Goal: Task Accomplishment & Management: Manage account settings

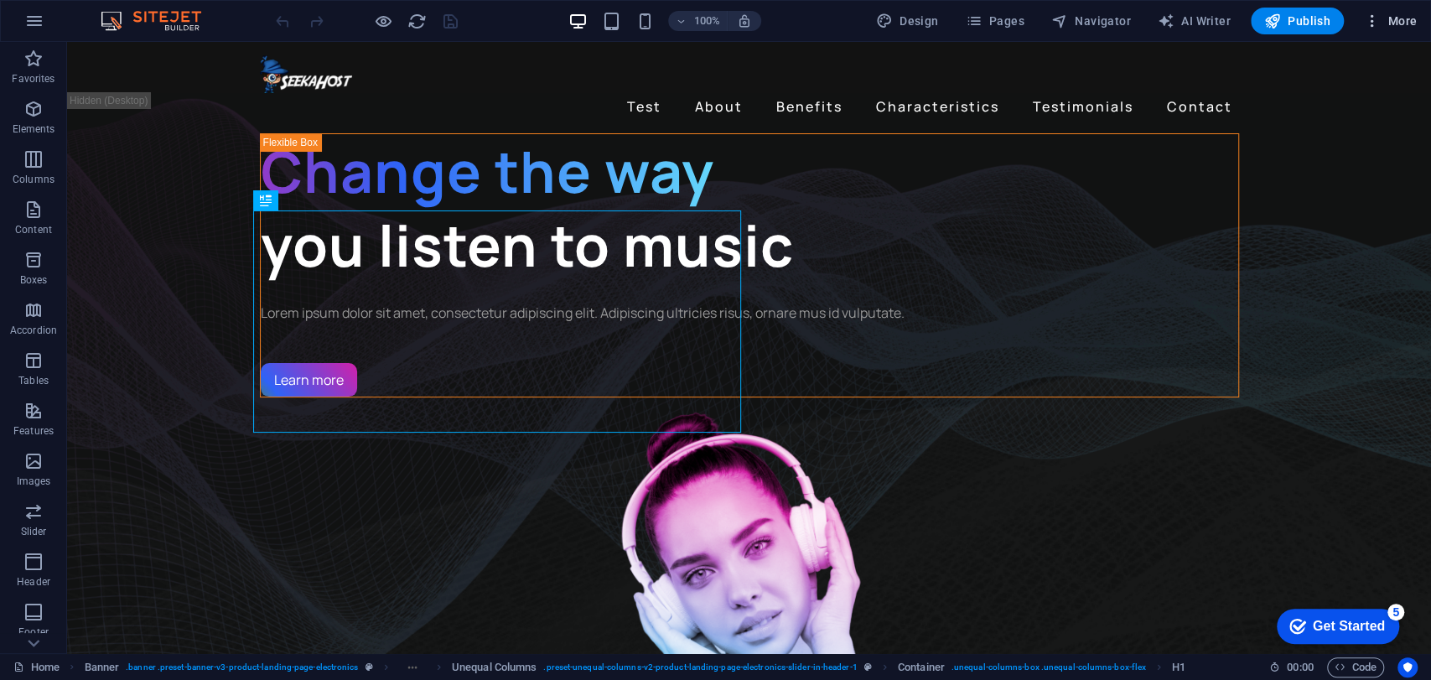
click at [1368, 23] on icon "button" at bounding box center [1372, 21] width 17 height 17
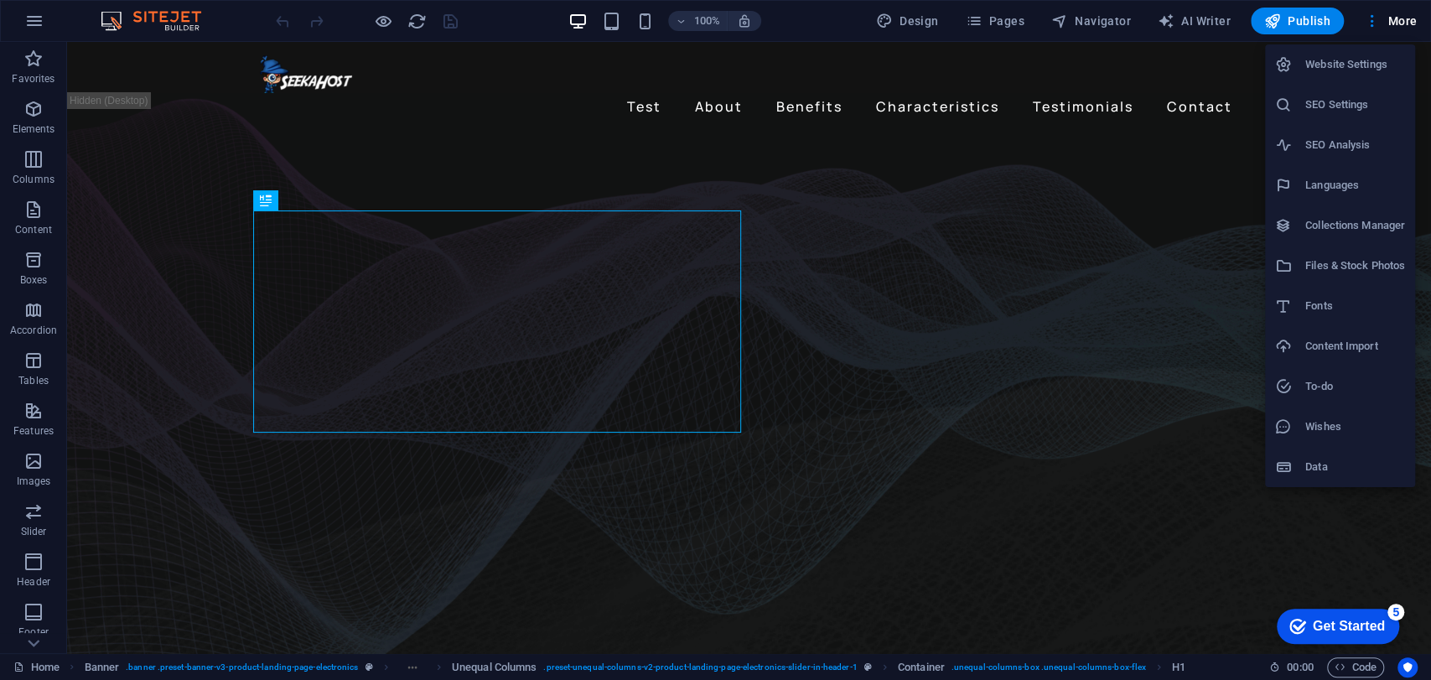
drag, startPoint x: 1430, startPoint y: 281, endPoint x: 1325, endPoint y: 281, distance: 104.8
click at [1430, 280] on div at bounding box center [715, 340] width 1431 height 680
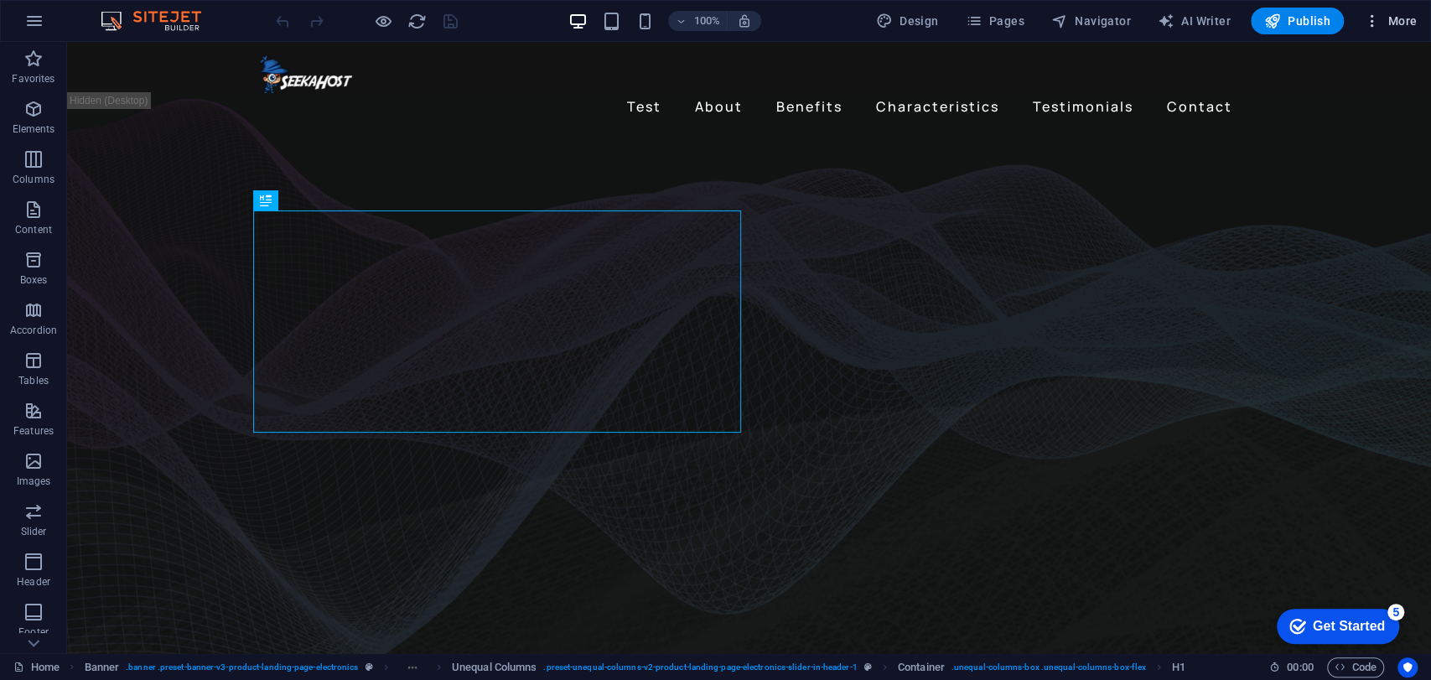
click at [1382, 18] on span "More" at bounding box center [1390, 21] width 53 height 17
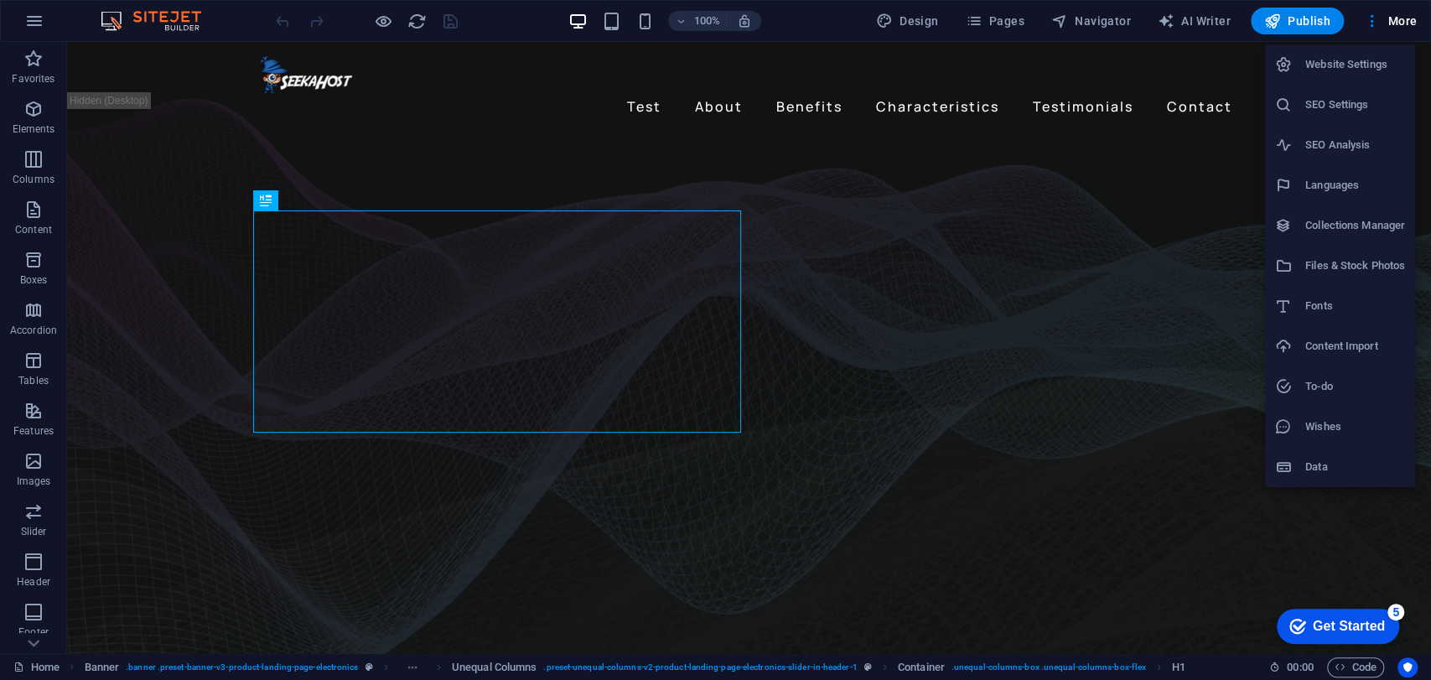
click at [1355, 107] on h6 "SEO Settings" at bounding box center [1356, 105] width 100 height 20
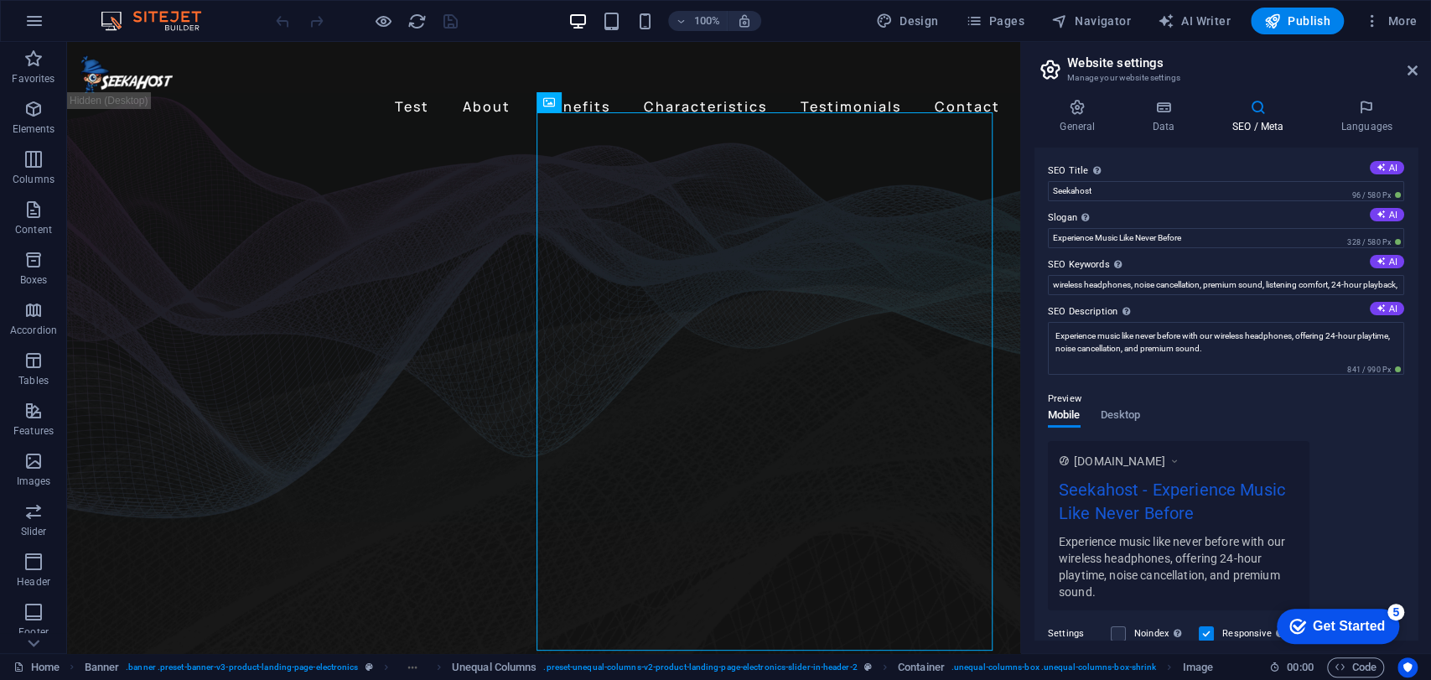
click at [1233, 48] on header "Website settings Manage your website settings" at bounding box center [1228, 64] width 380 height 44
click at [1248, 57] on h2 "Website settings" at bounding box center [1242, 62] width 351 height 15
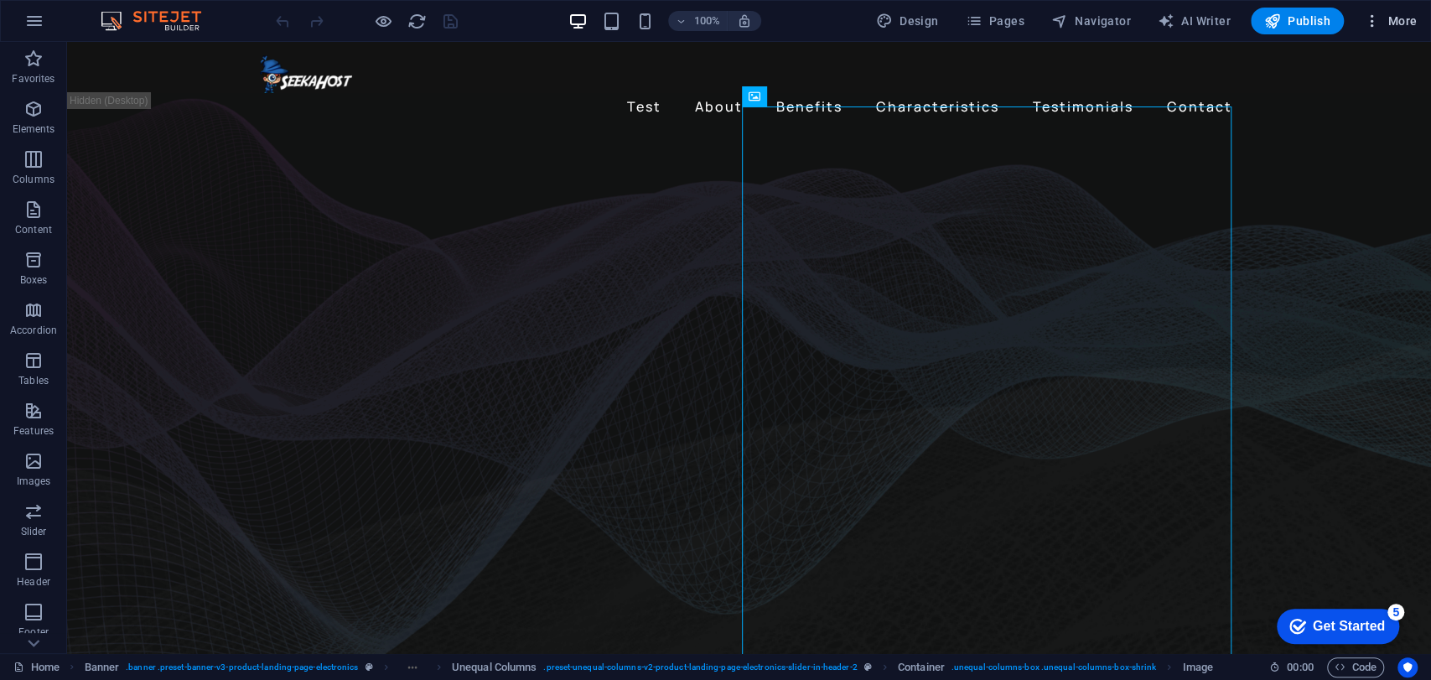
click at [1365, 22] on icon "button" at bounding box center [1372, 21] width 17 height 17
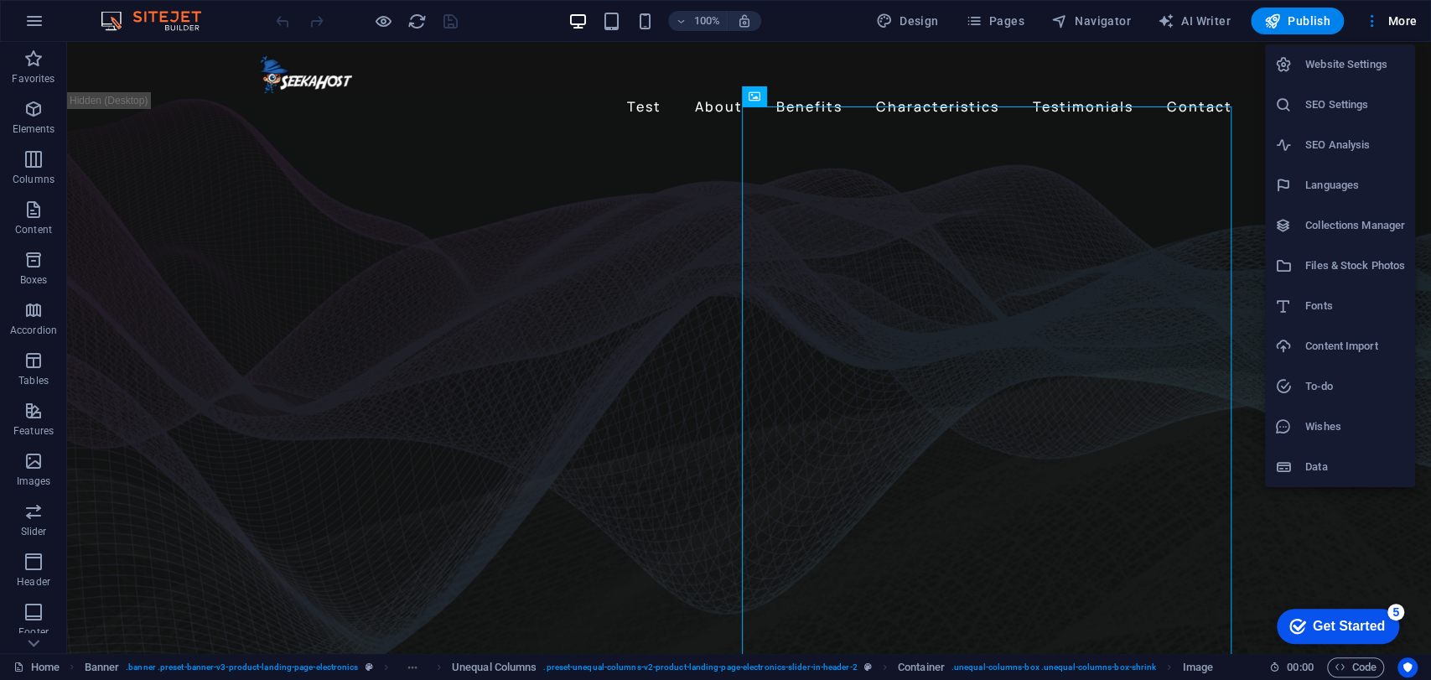
click at [1348, 110] on h6 "SEO Settings" at bounding box center [1356, 105] width 100 height 20
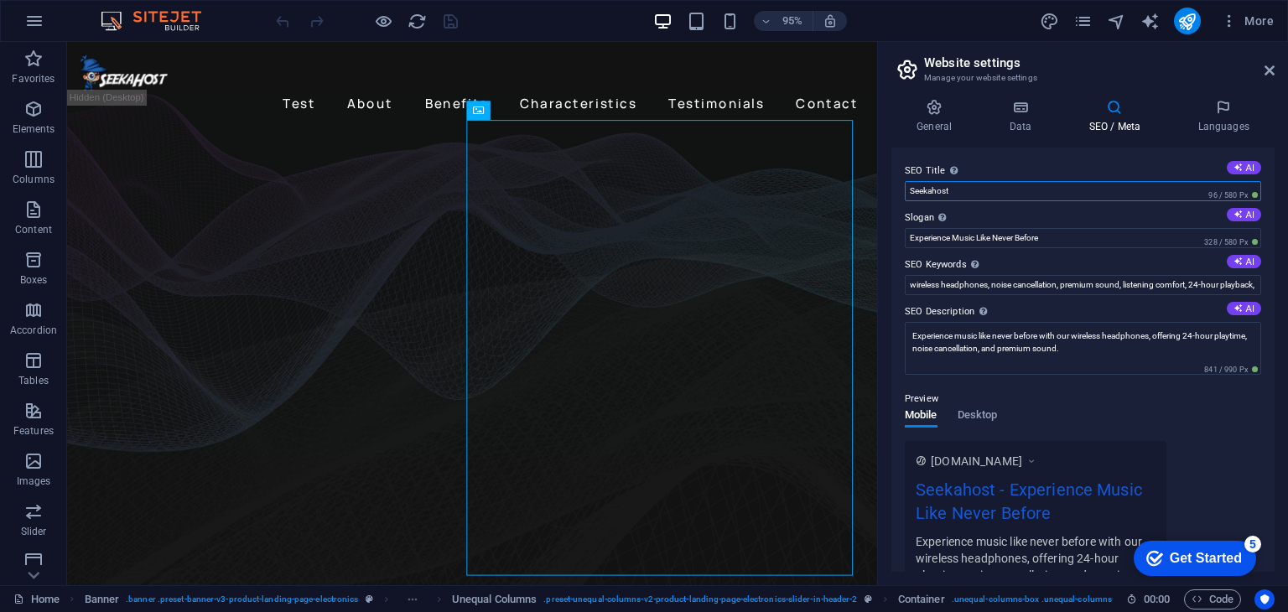
drag, startPoint x: 963, startPoint y: 189, endPoint x: 882, endPoint y: 195, distance: 81.6
click at [882, 195] on div "General Data SEO / Meta Languages Website name seo.sitejettesting.com Logo Drag…" at bounding box center [1083, 336] width 410 height 500
type input "P"
type input "Testing"
drag, startPoint x: 1137, startPoint y: 281, endPoint x: 917, endPoint y: 282, distance: 220.5
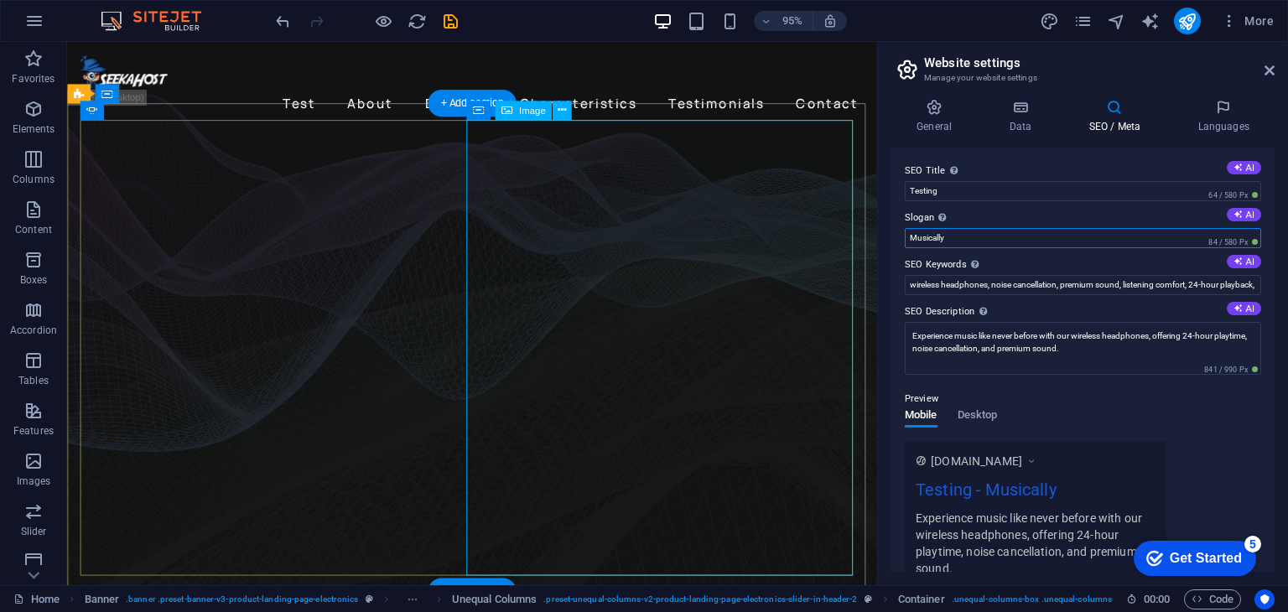
type input "Musically"
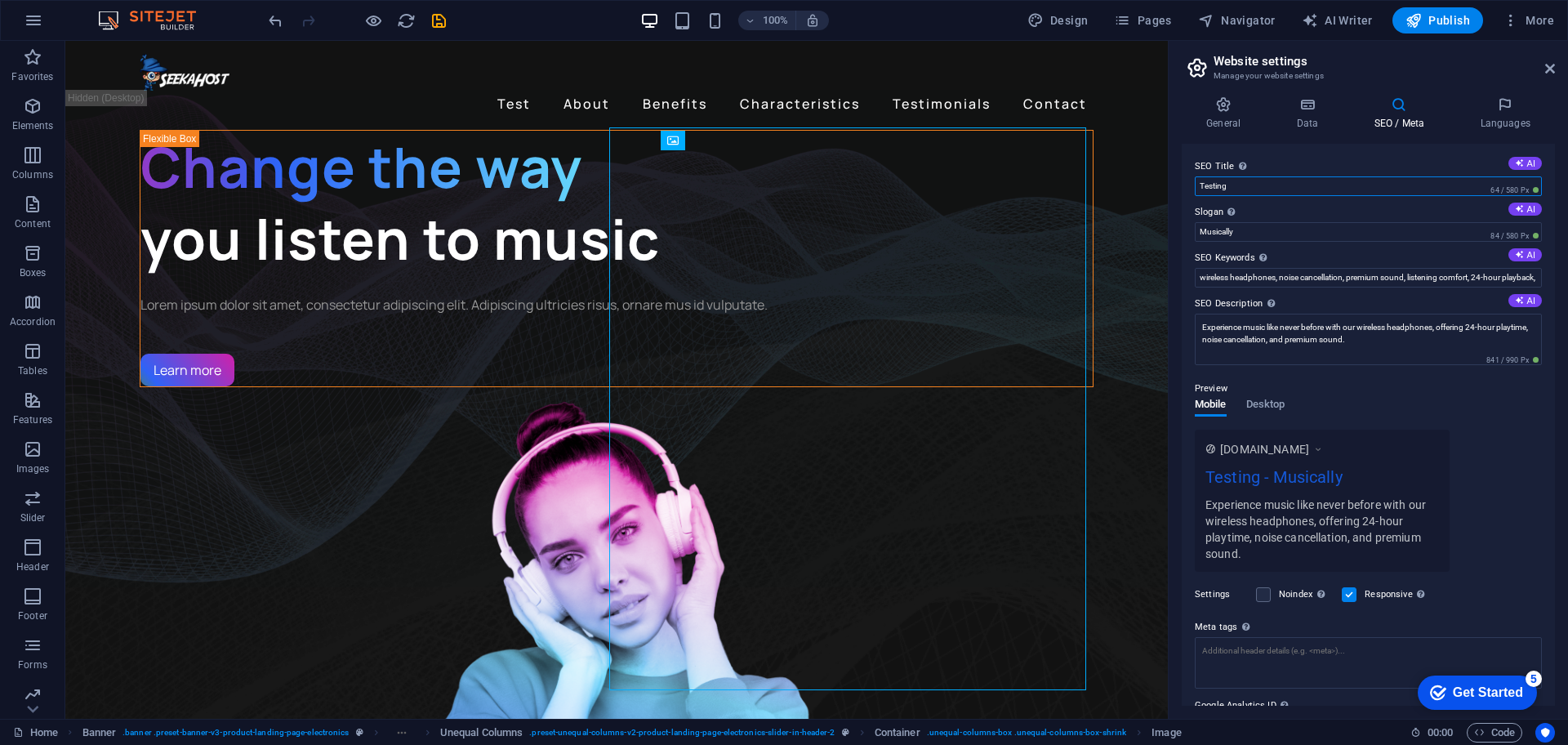
drag, startPoint x: 1314, startPoint y: 230, endPoint x: 1147, endPoint y: 198, distance: 170.0
click at [1228, 186] on input "Seekahost" at bounding box center [1368, 186] width 347 height 19
type input "Seekahost"
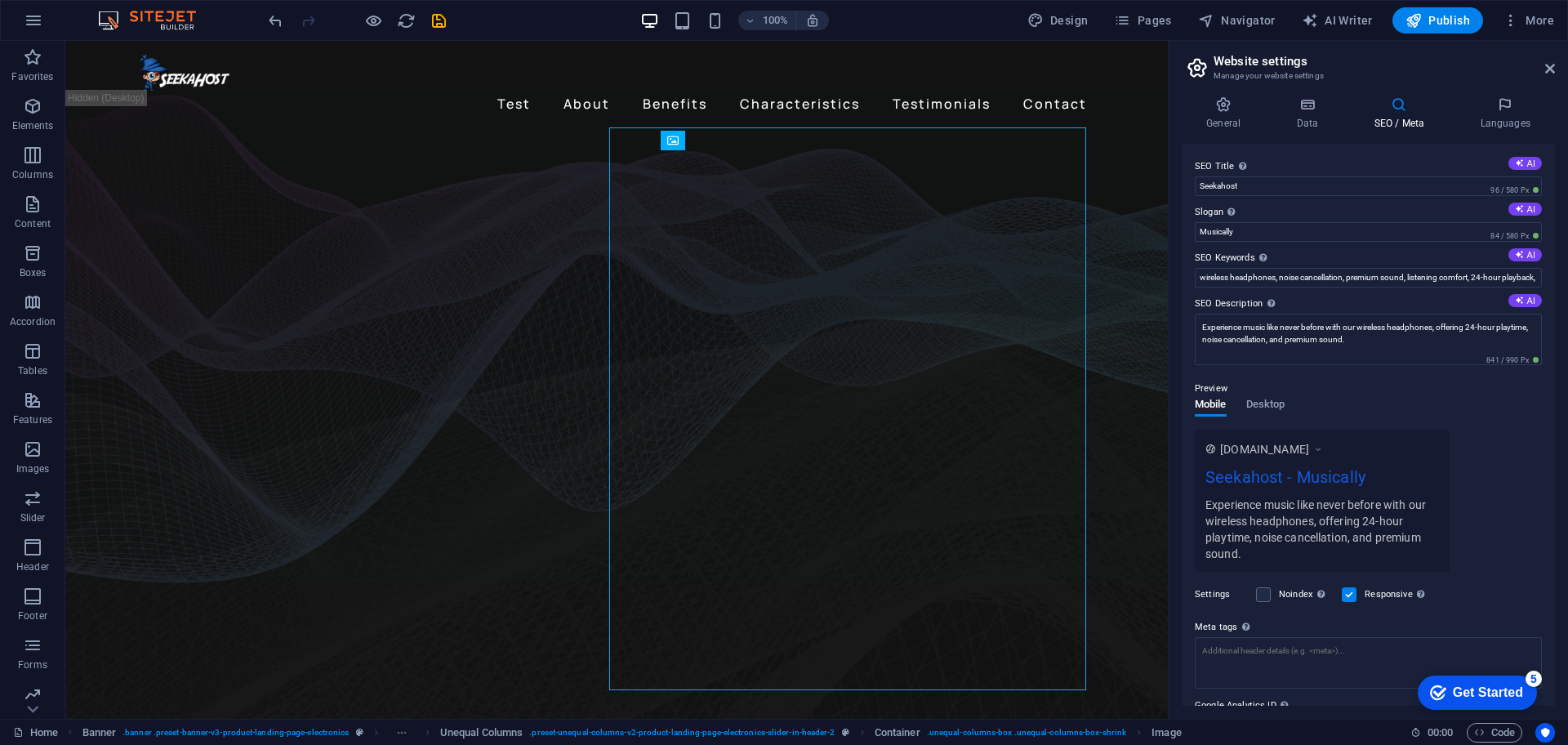
click at [1386, 155] on div "SEO Title The title of your website - make it something that stands out in sear…" at bounding box center [1367, 425] width 373 height 562
click at [1394, 206] on button "AI" at bounding box center [1525, 208] width 33 height 13
type input "Experience Music Like Never Before!"
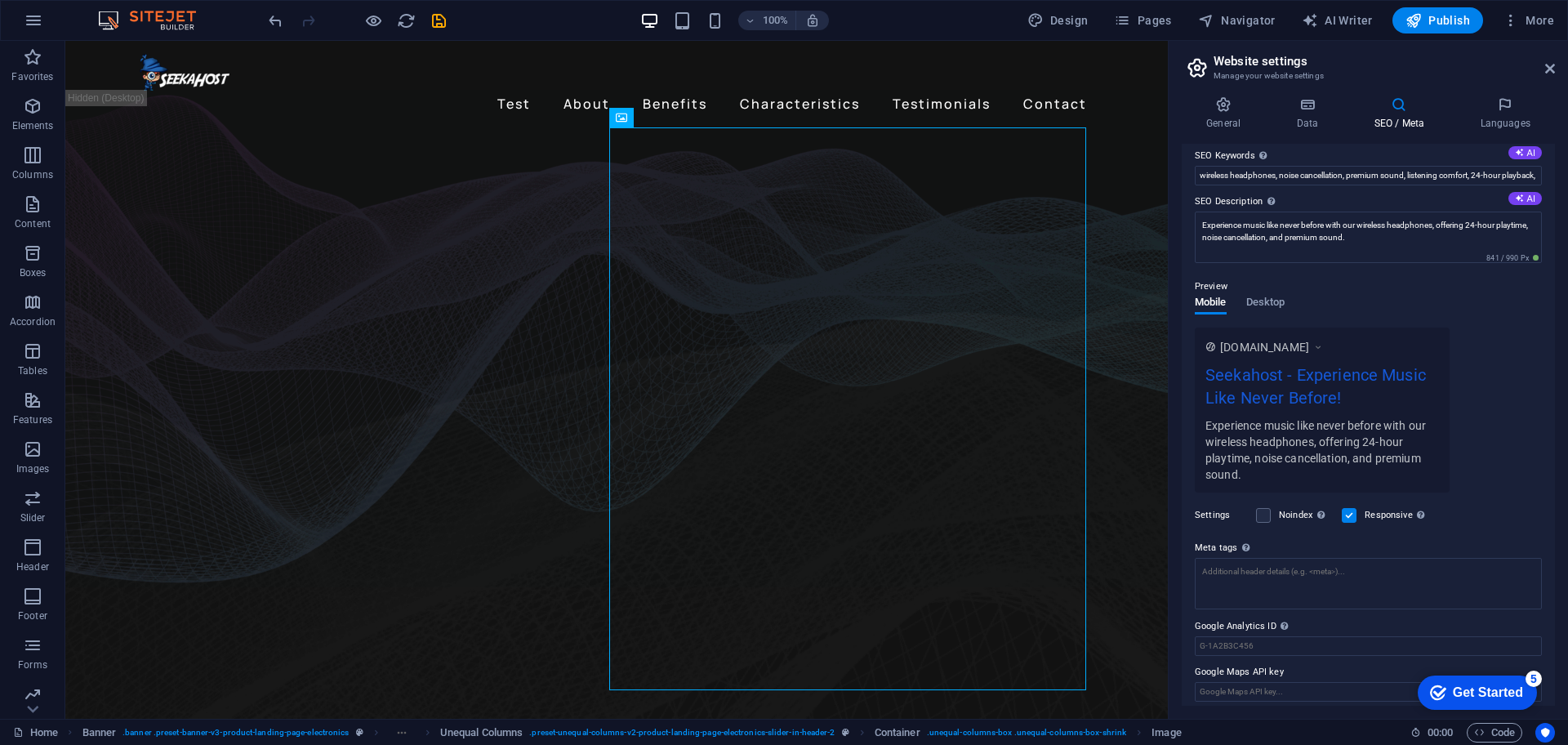
scroll to position [111, 0]
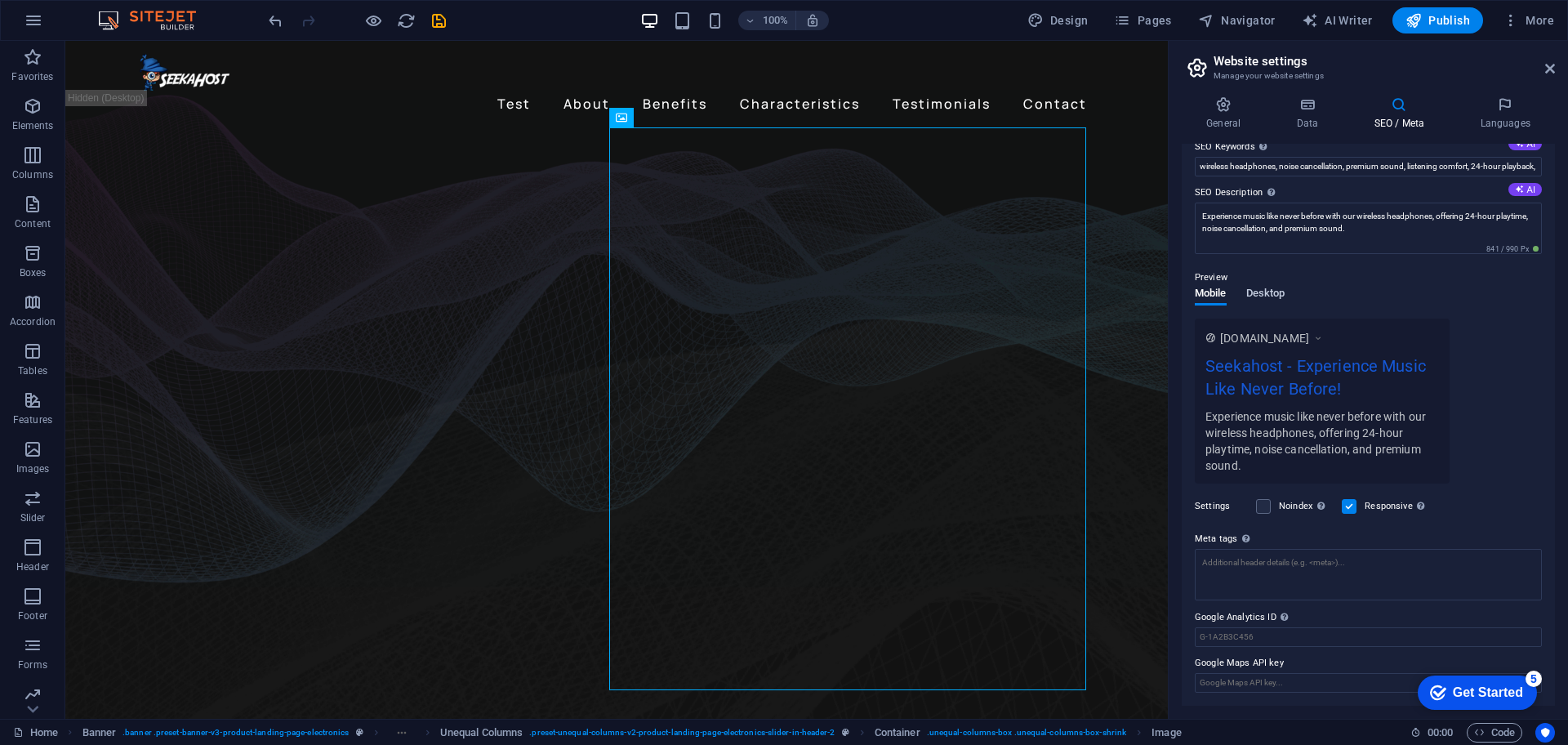
click at [1272, 295] on span "Desktop" at bounding box center [1266, 294] width 39 height 22
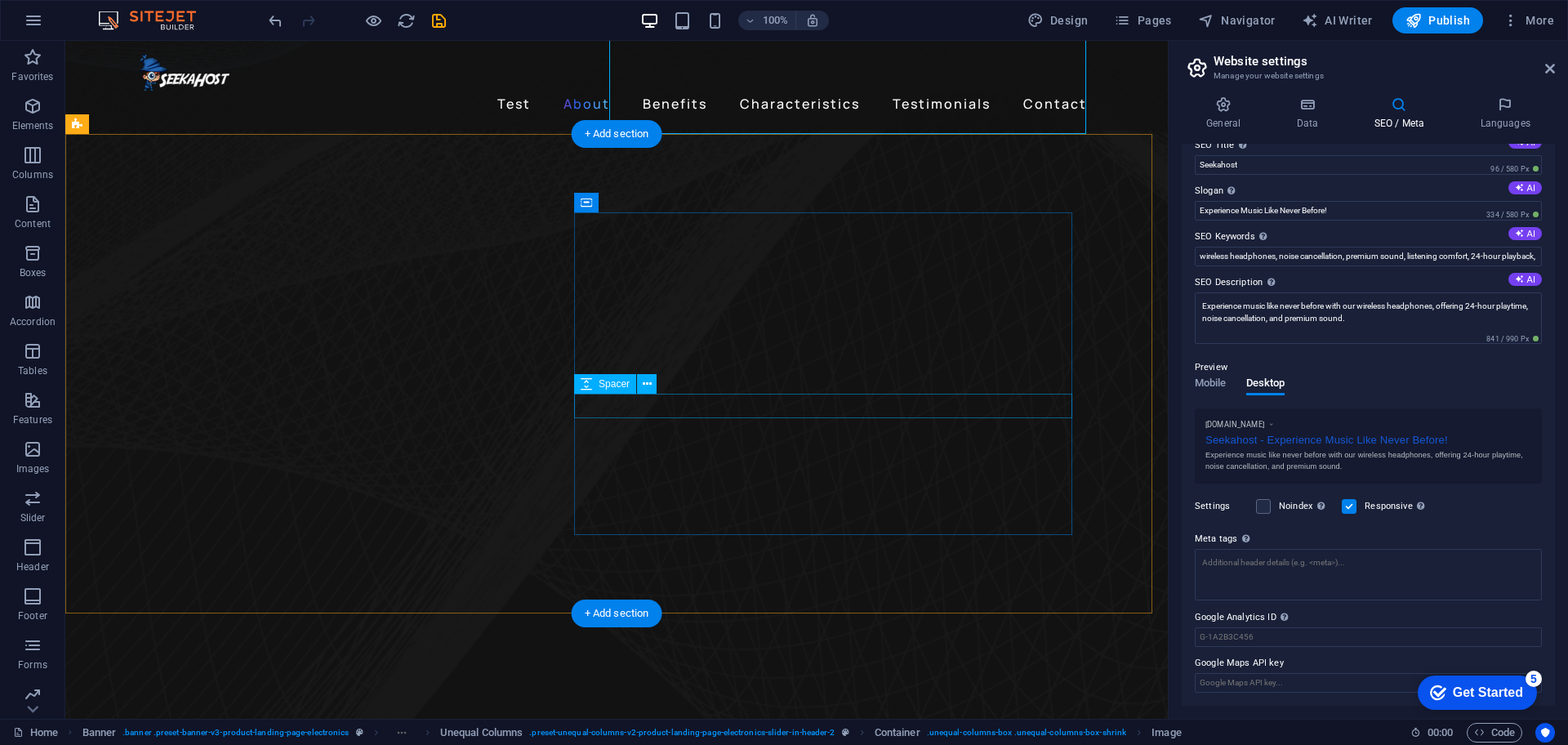
scroll to position [918, 0]
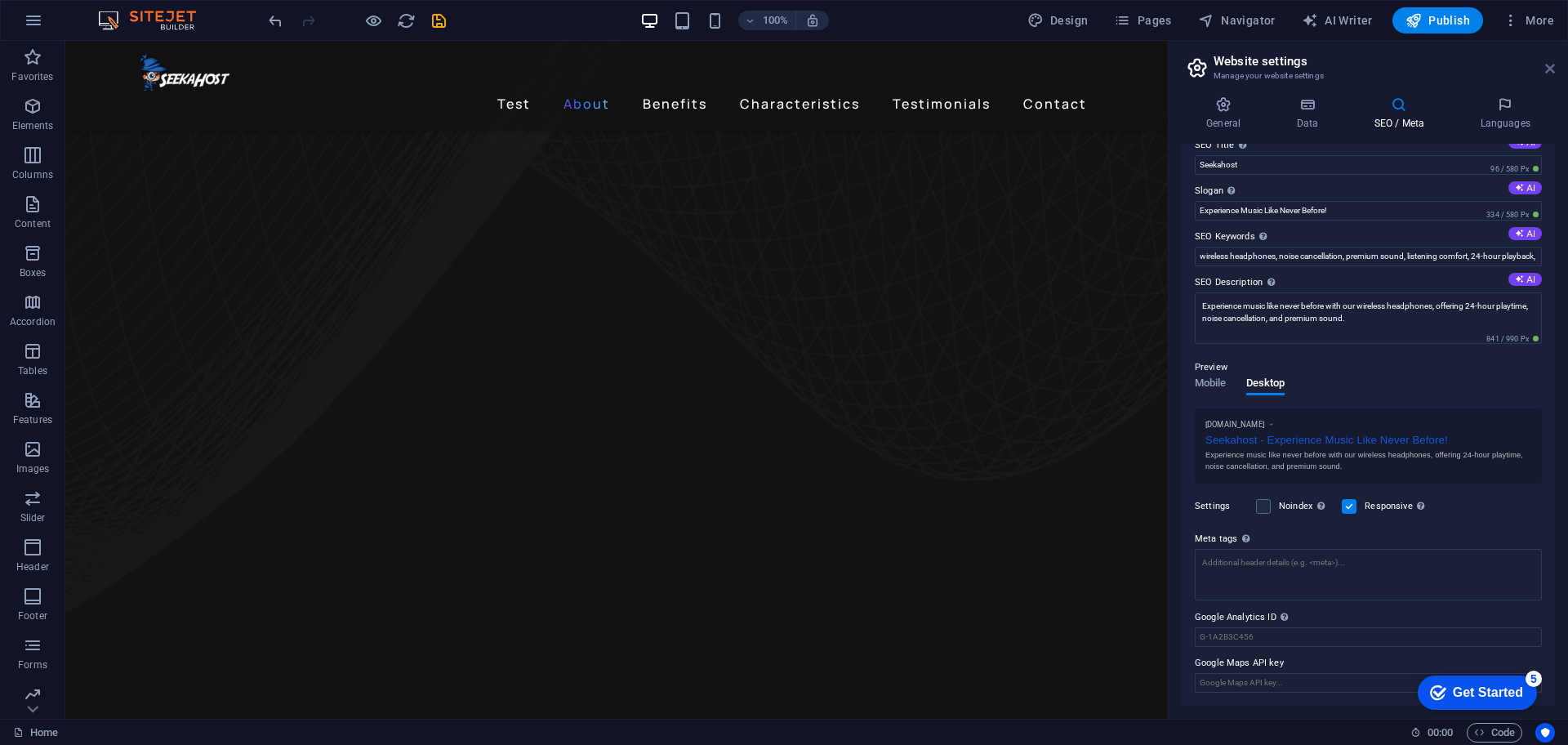
drag, startPoint x: 1546, startPoint y: 69, endPoint x: 1479, endPoint y: 31, distance: 77.0
click at [1394, 69] on icon at bounding box center [1550, 68] width 10 height 13
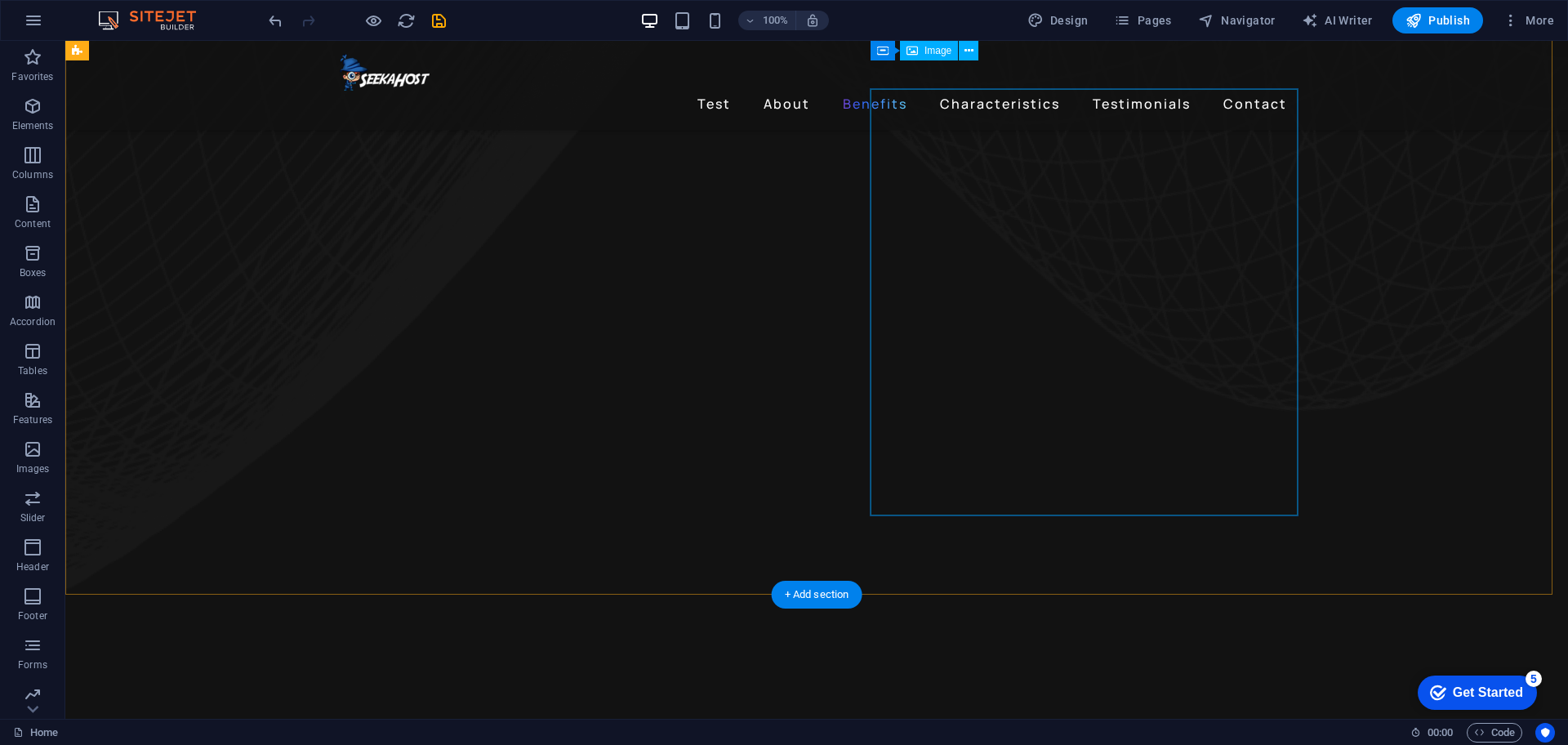
scroll to position [1429, 0]
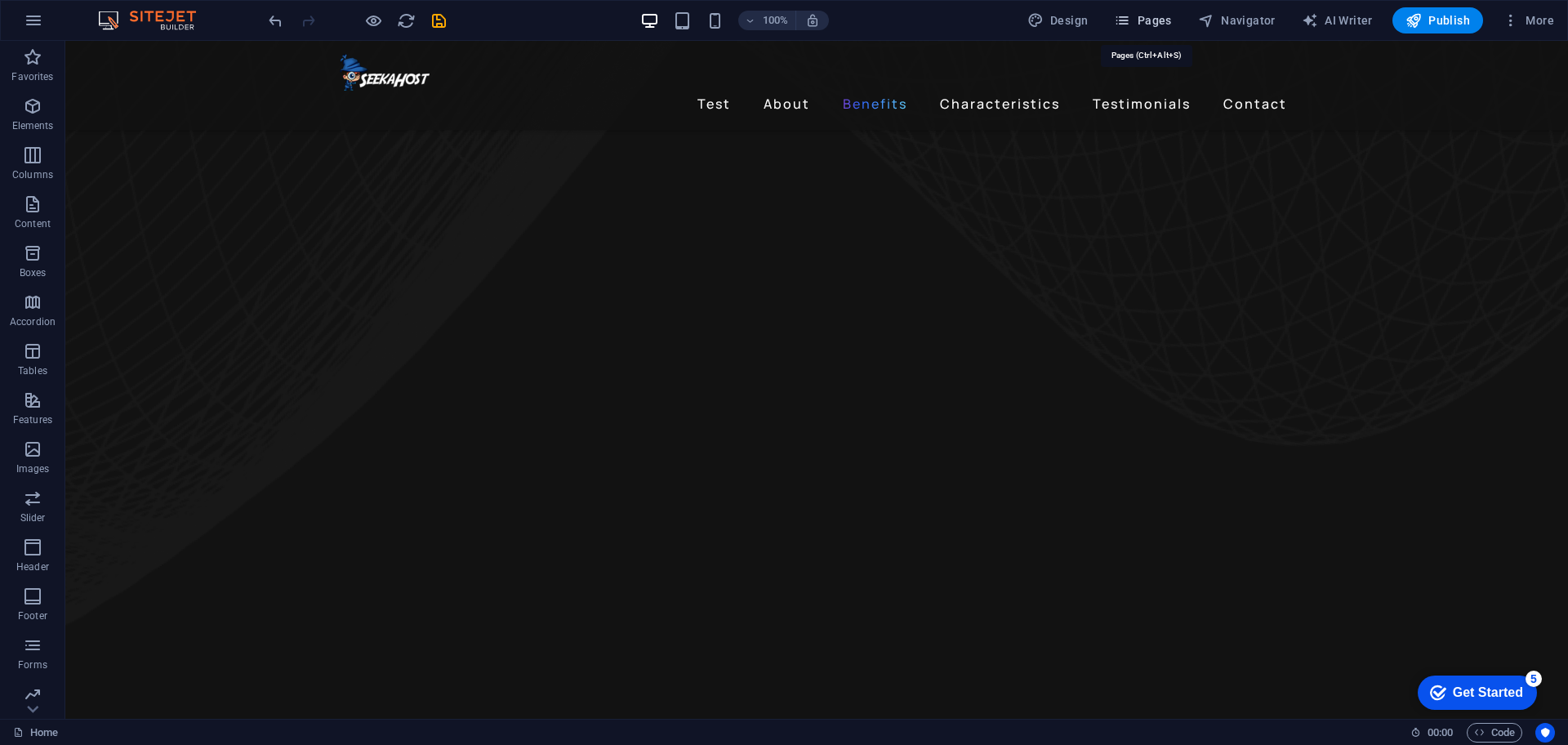
click at [1160, 13] on span "Pages" at bounding box center [1142, 20] width 57 height 17
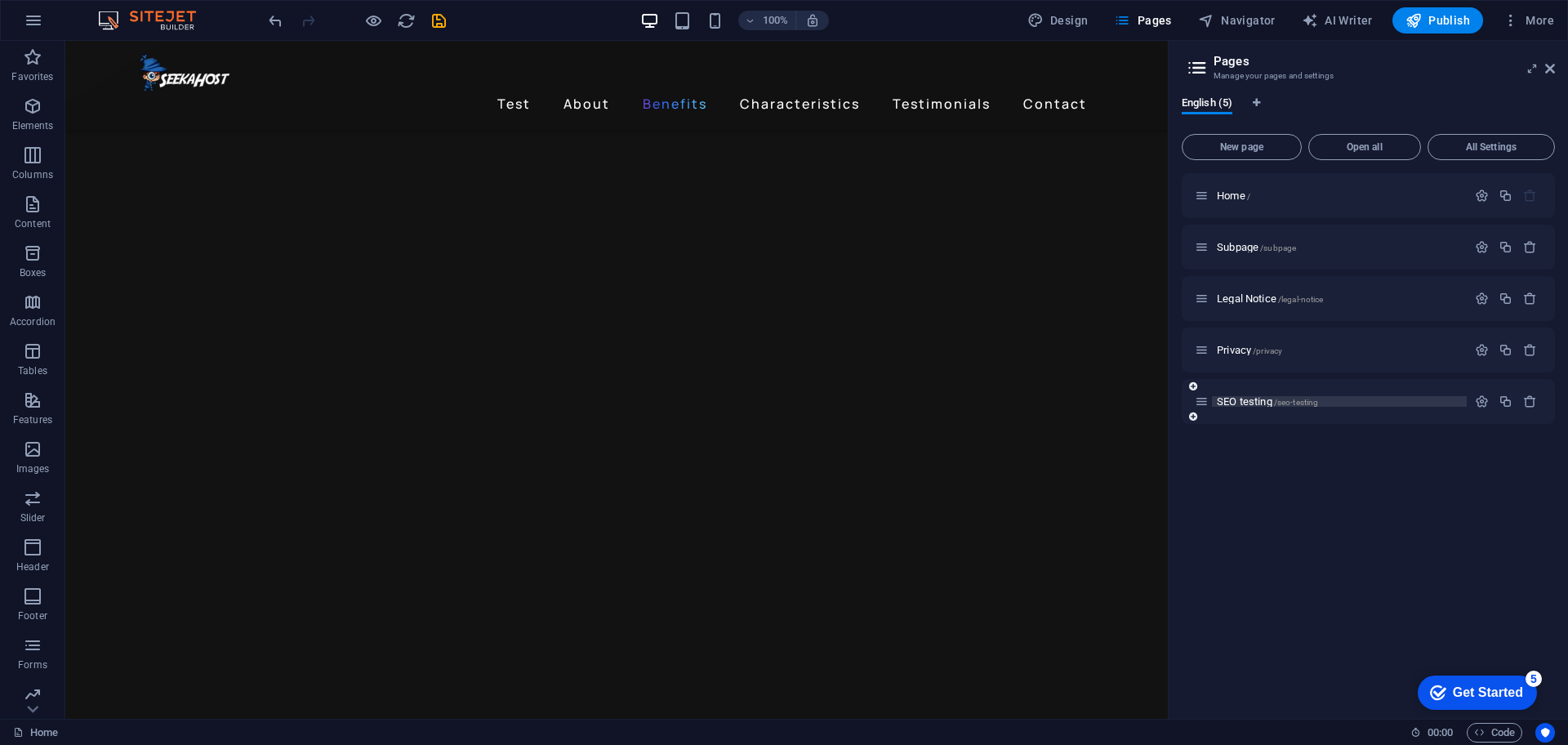
click at [1274, 402] on span "SEO testing /seo-testing" at bounding box center [1267, 401] width 101 height 13
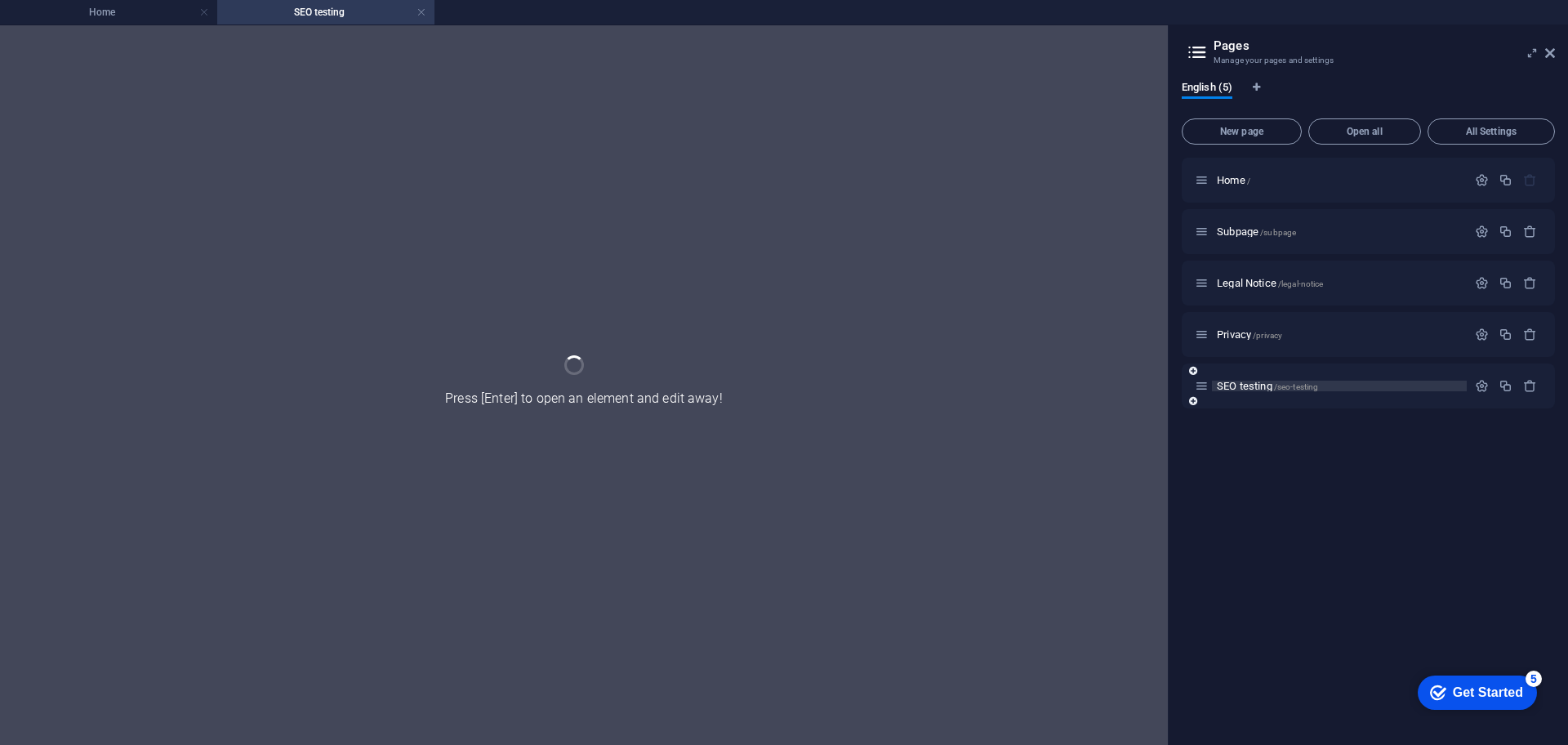
scroll to position [0, 0]
click at [1394, 381] on icon "button" at bounding box center [1481, 386] width 14 height 14
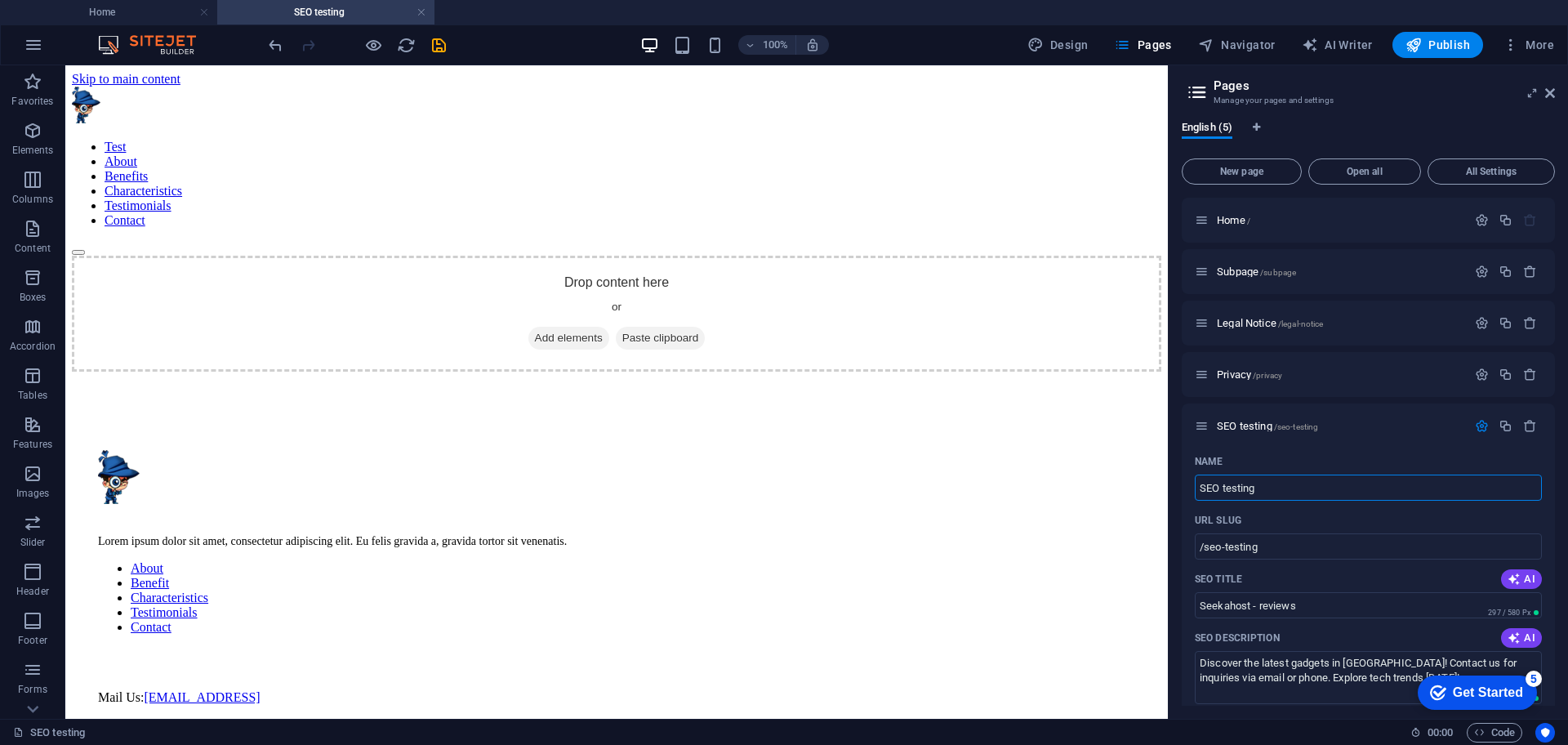
click at [422, 13] on link at bounding box center [422, 13] width 10 height 16
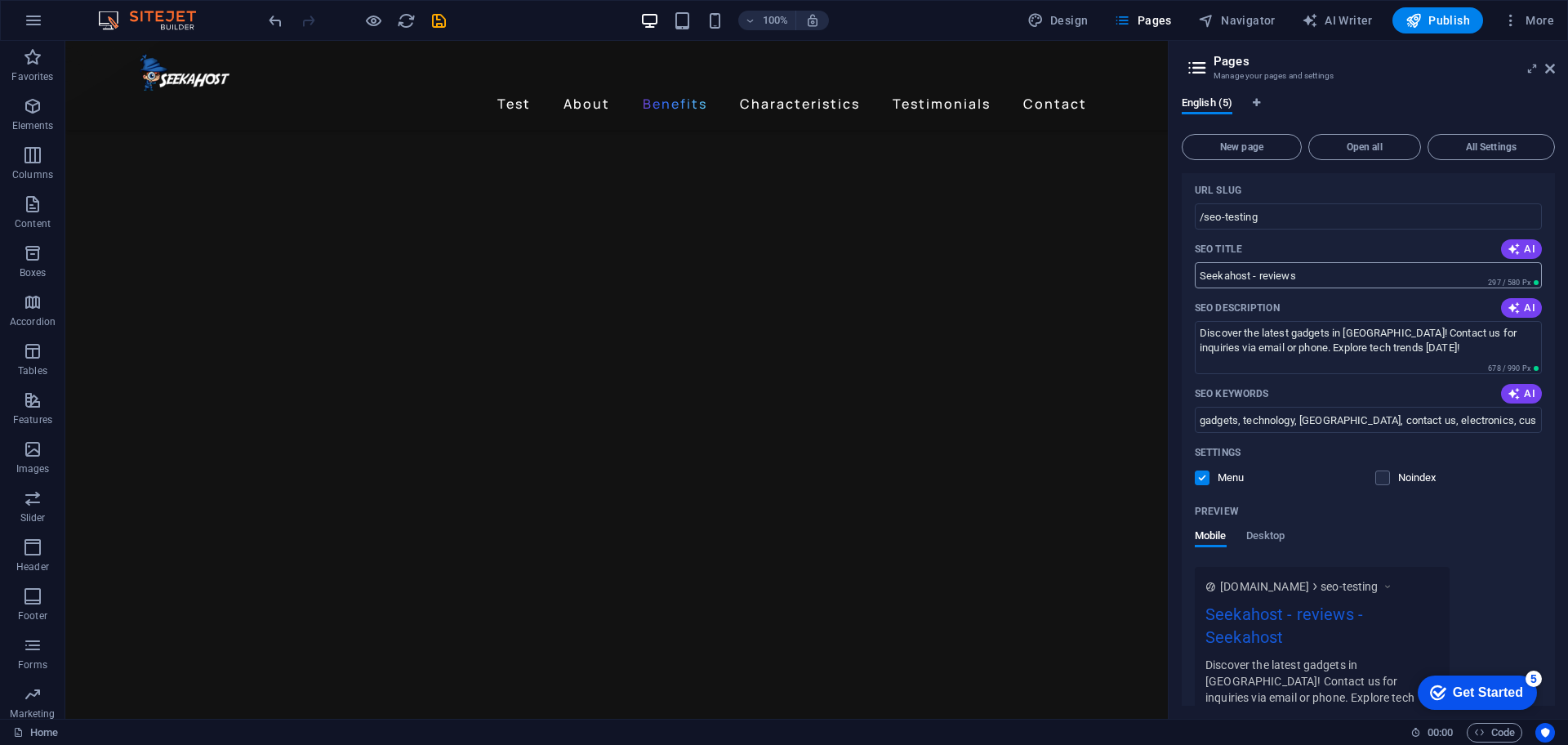
scroll to position [306, 0]
drag, startPoint x: 1379, startPoint y: 317, endPoint x: 1131, endPoint y: 280, distance: 250.7
type input "Reviews"
click at [1392, 94] on div "English (5) New page Open all All Settings Home / Subpage /subpage Legal Notice…" at bounding box center [1368, 401] width 399 height 635
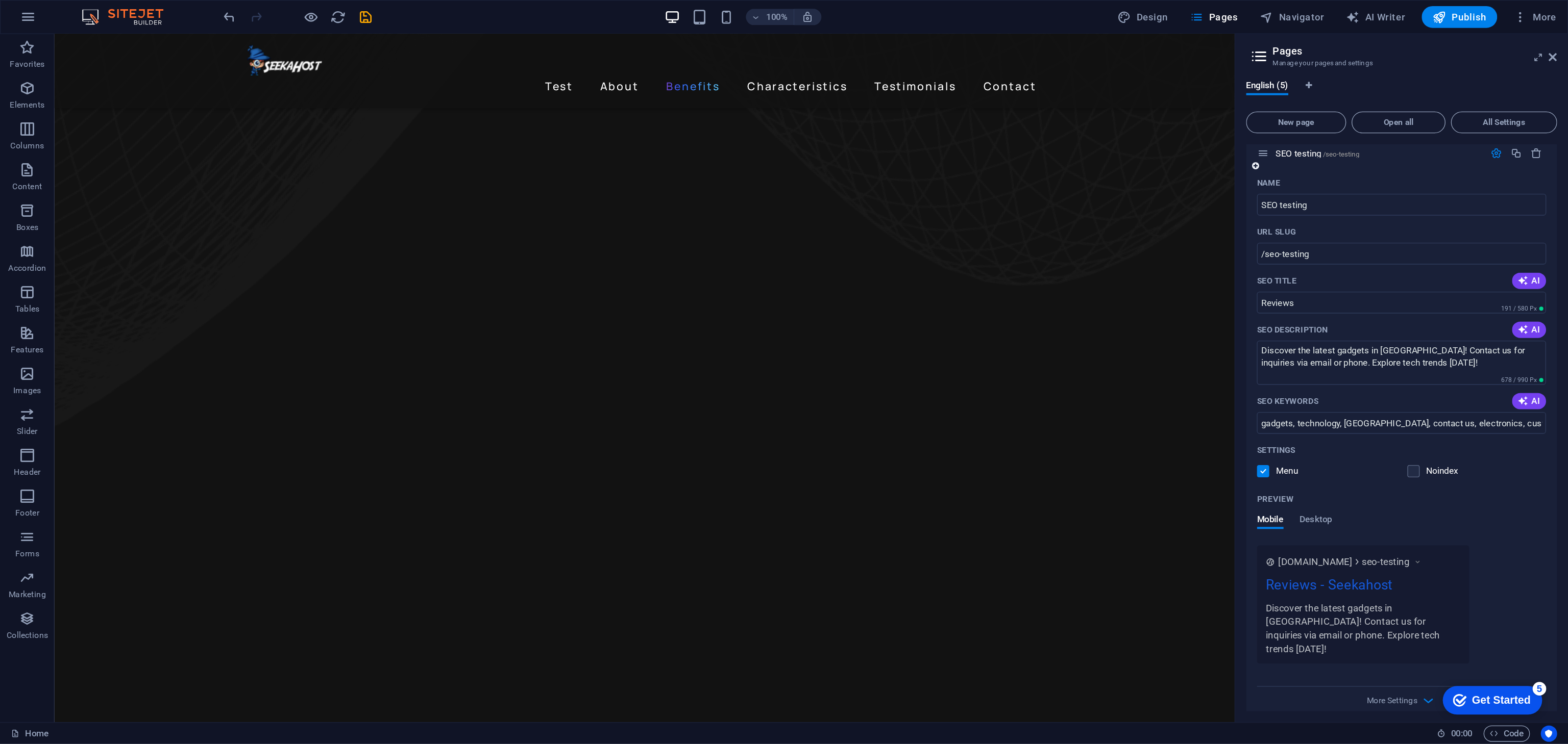
scroll to position [892, 0]
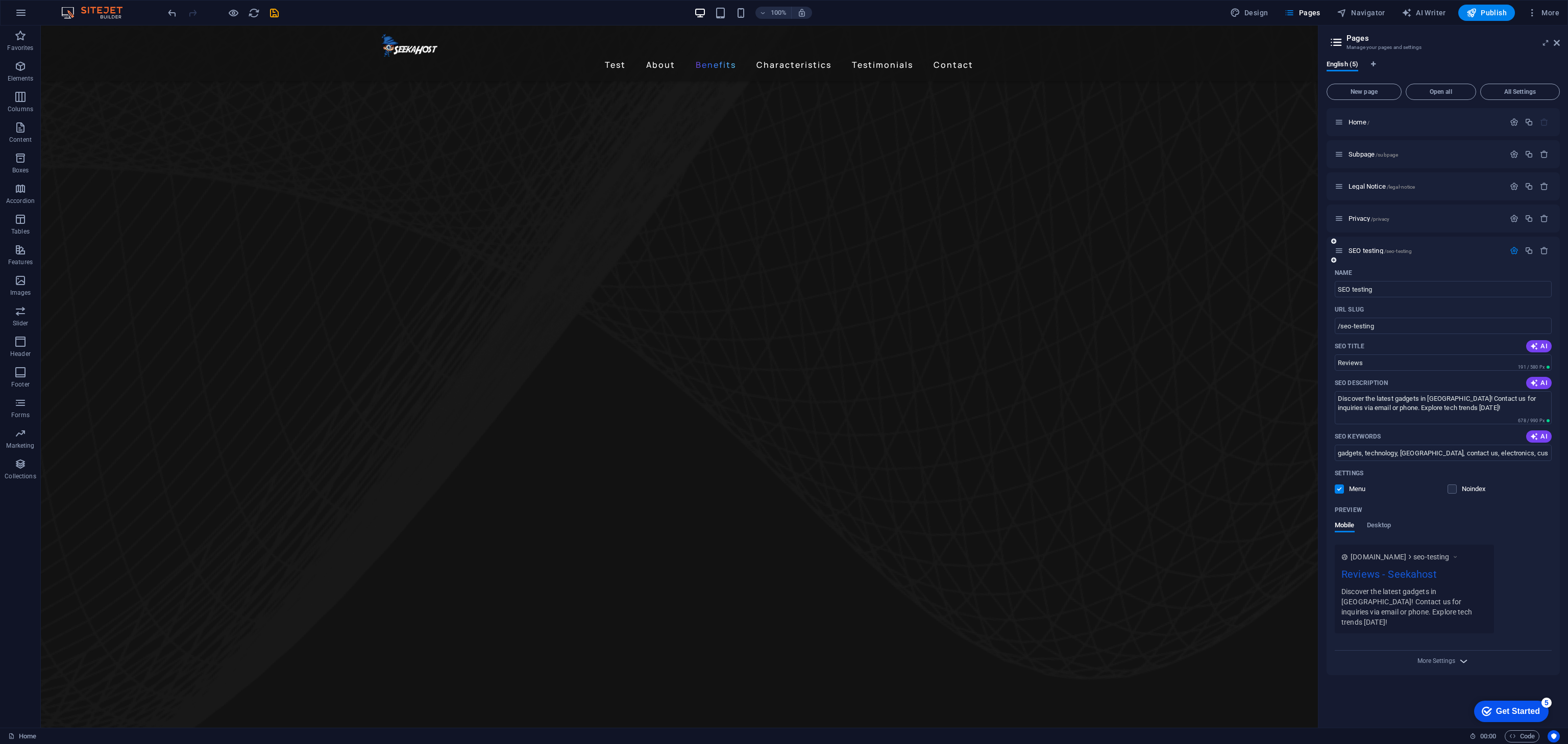
click at [871, 413] on span "More Settings" at bounding box center [1443, 661] width 12 height 12
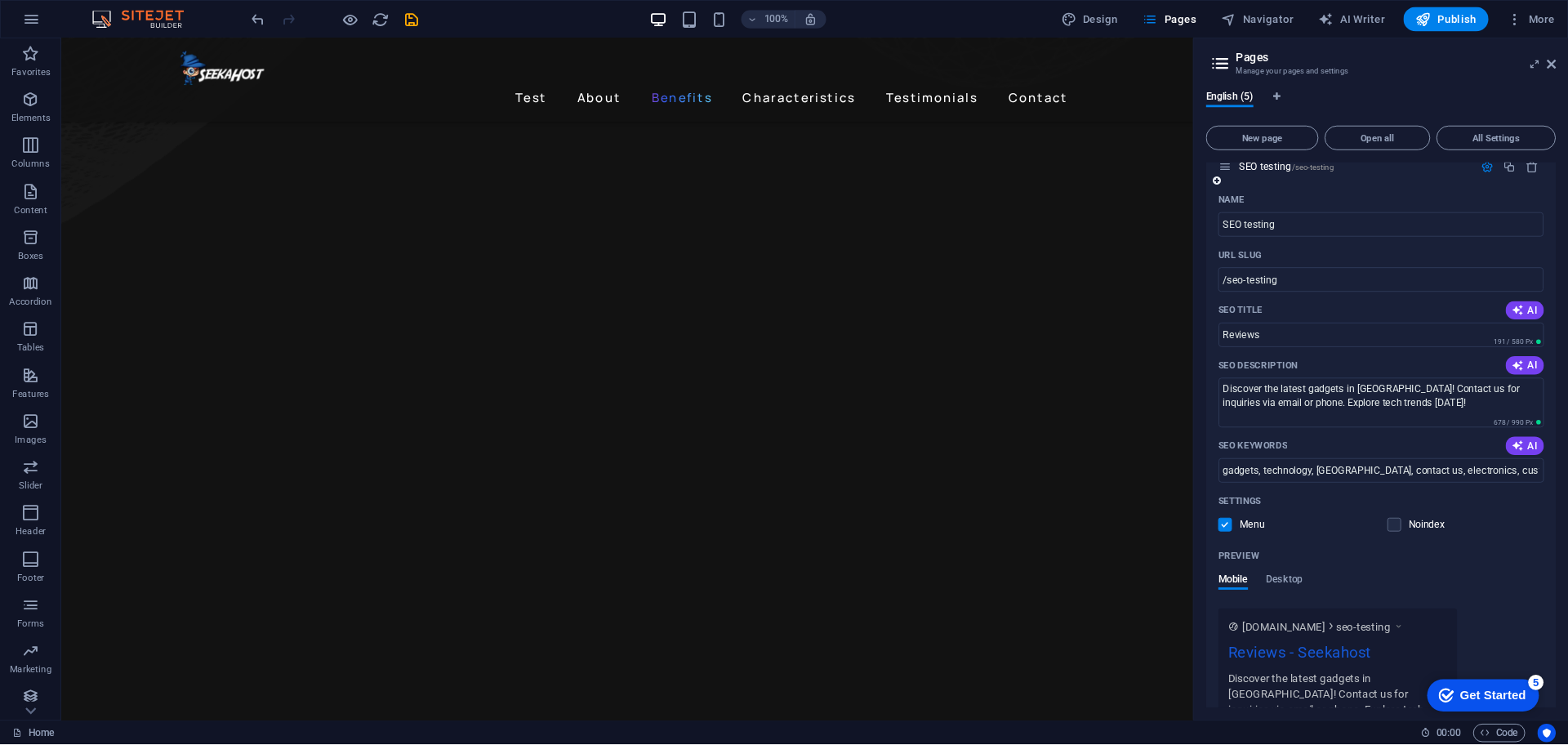
scroll to position [224, 0]
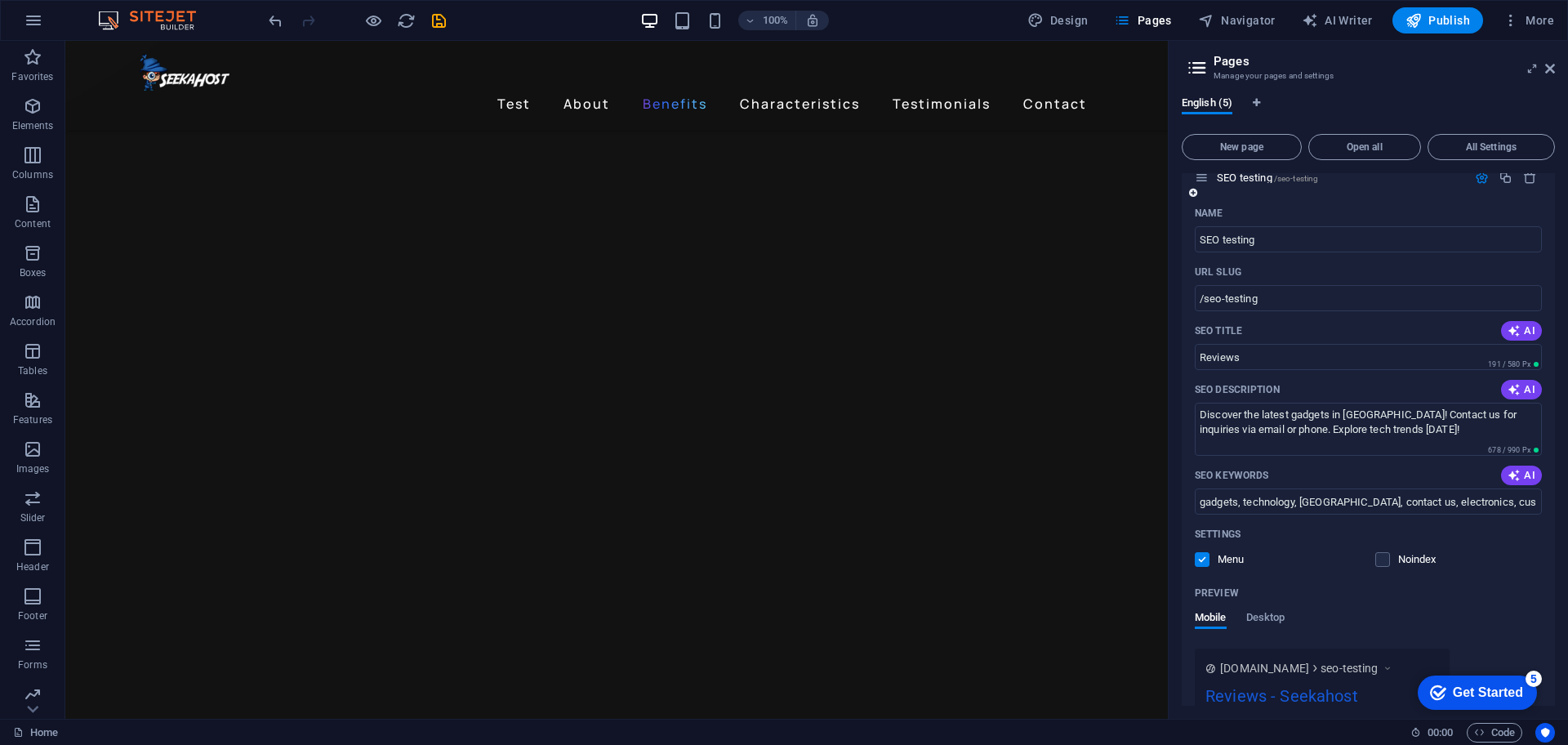
click at [1203, 559] on label at bounding box center [1202, 559] width 15 height 15
click at [0, 0] on input "checkbox" at bounding box center [0, 0] width 0 height 0
click at [445, 18] on icon "save" at bounding box center [438, 20] width 19 height 19
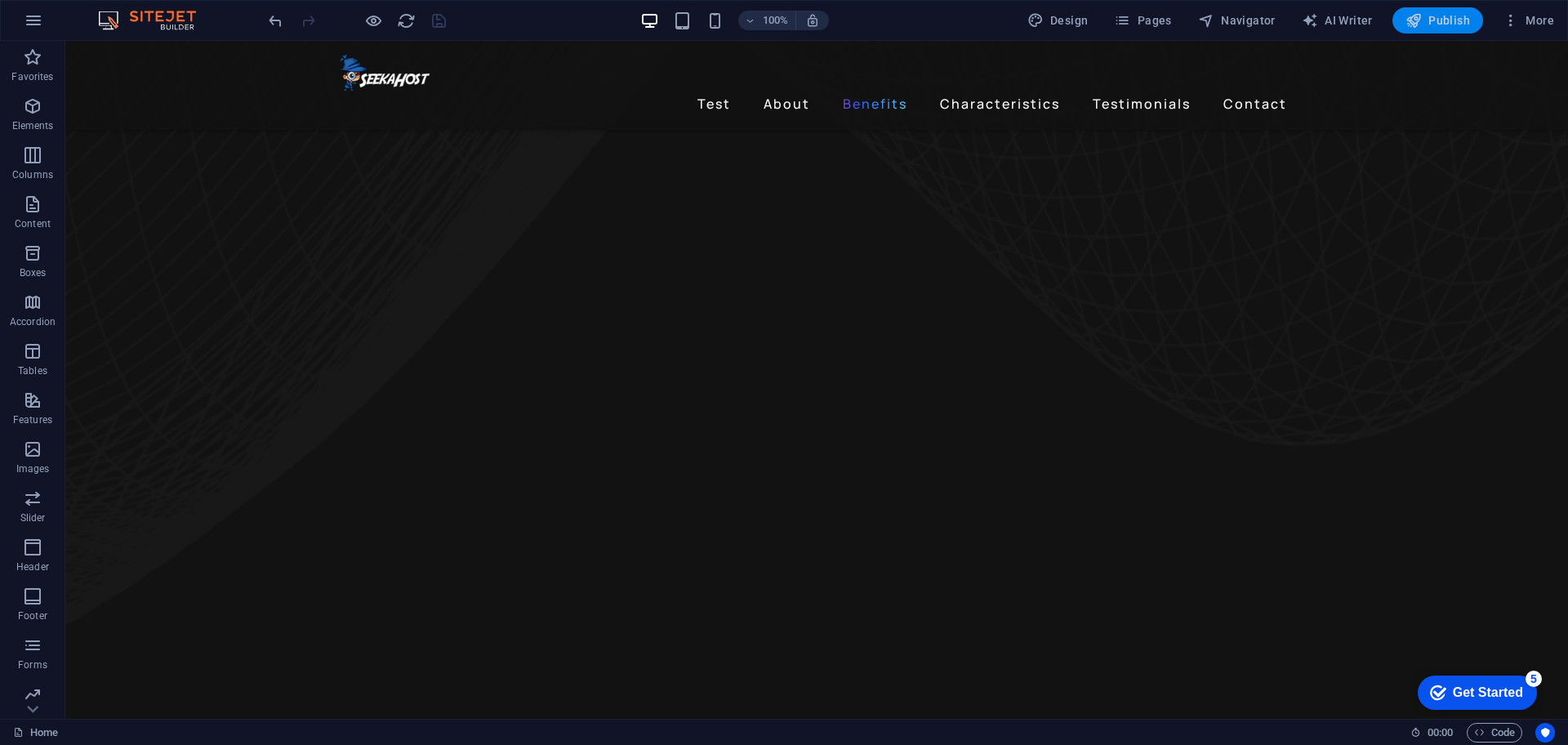
click at [1394, 20] on span "Publish" at bounding box center [1437, 20] width 64 height 17
click at [1394, 10] on button "Publish" at bounding box center [1437, 20] width 91 height 26
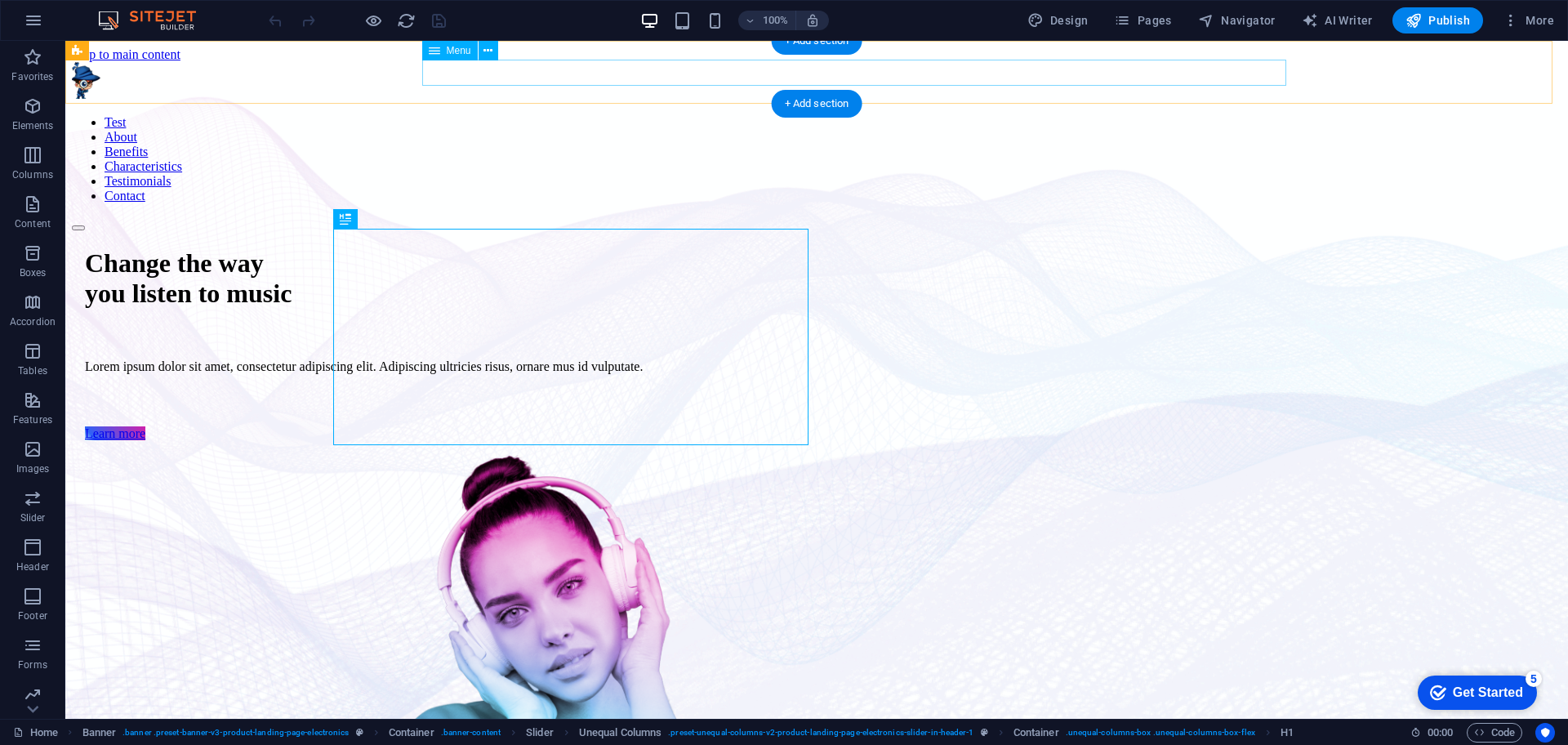
click at [695, 115] on nav "Test About Benefits Characteristics Testimonials Contact" at bounding box center [817, 159] width 1490 height 89
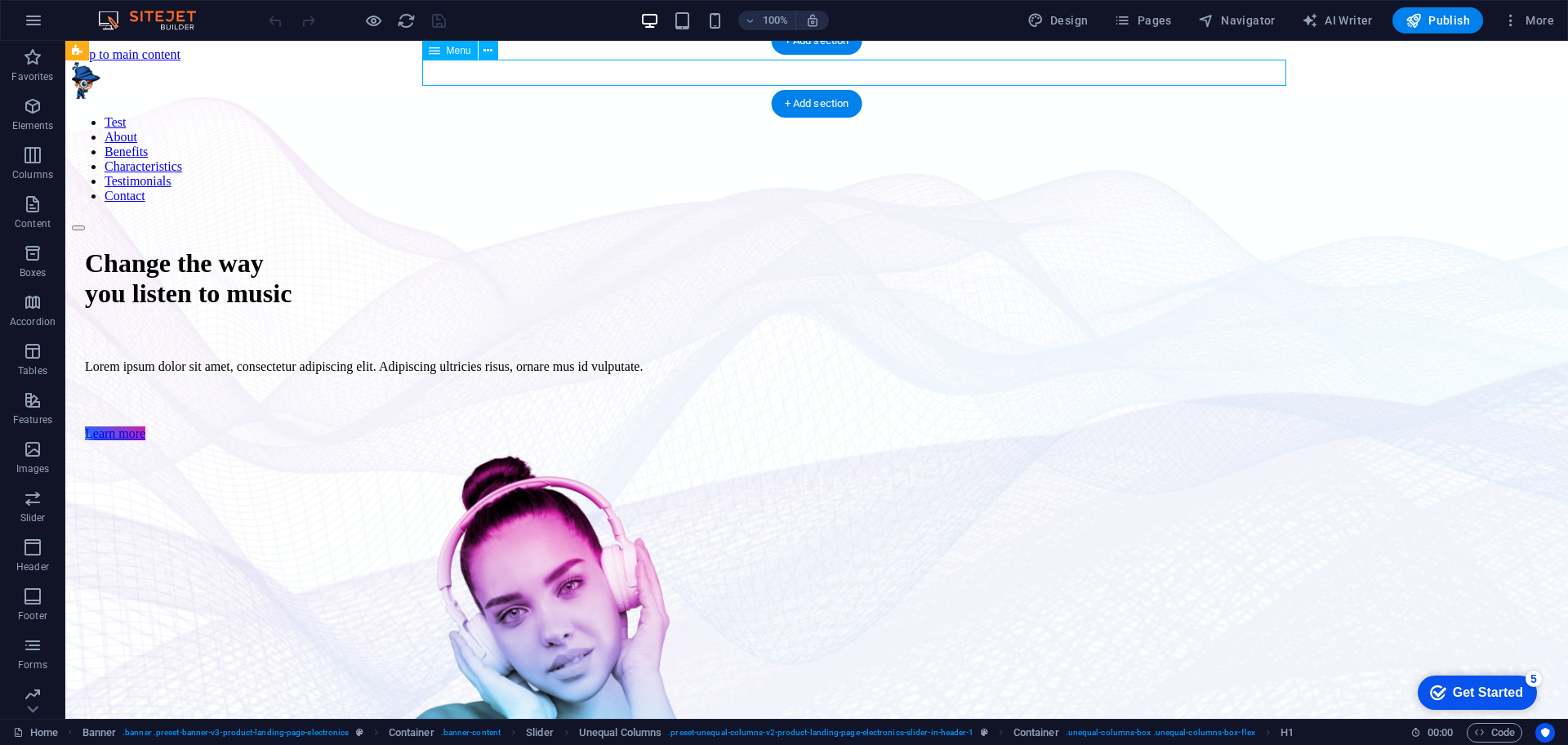
click at [695, 115] on nav "Test About Benefits Characteristics Testimonials Contact" at bounding box center [817, 159] width 1490 height 89
select select "4"
select select
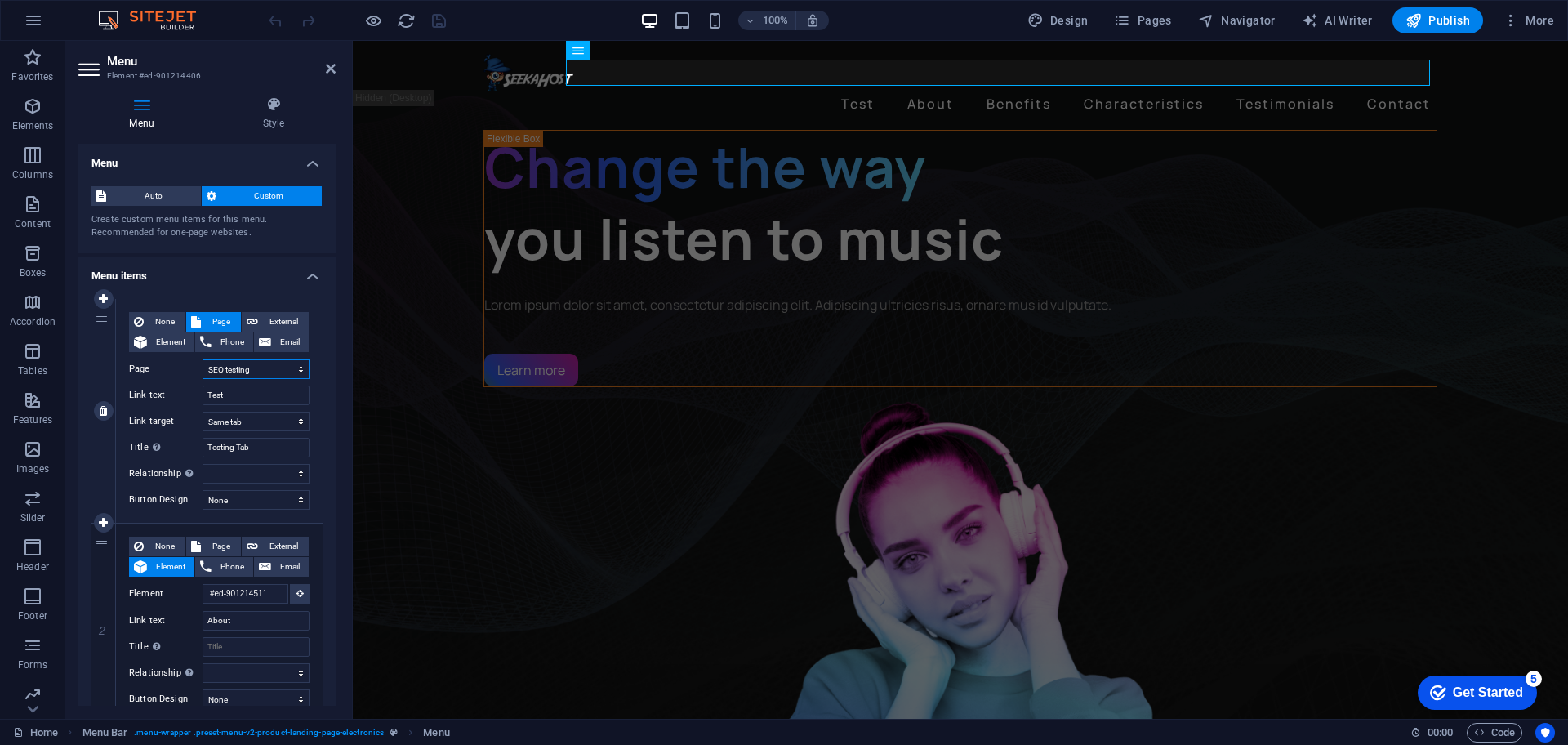
click at [290, 367] on select "Home Subpage Legal Notice Privacy SEO testing" at bounding box center [256, 369] width 107 height 19
click at [288, 366] on select "Home Subpage Legal Notice Privacy SEO testing" at bounding box center [256, 369] width 107 height 19
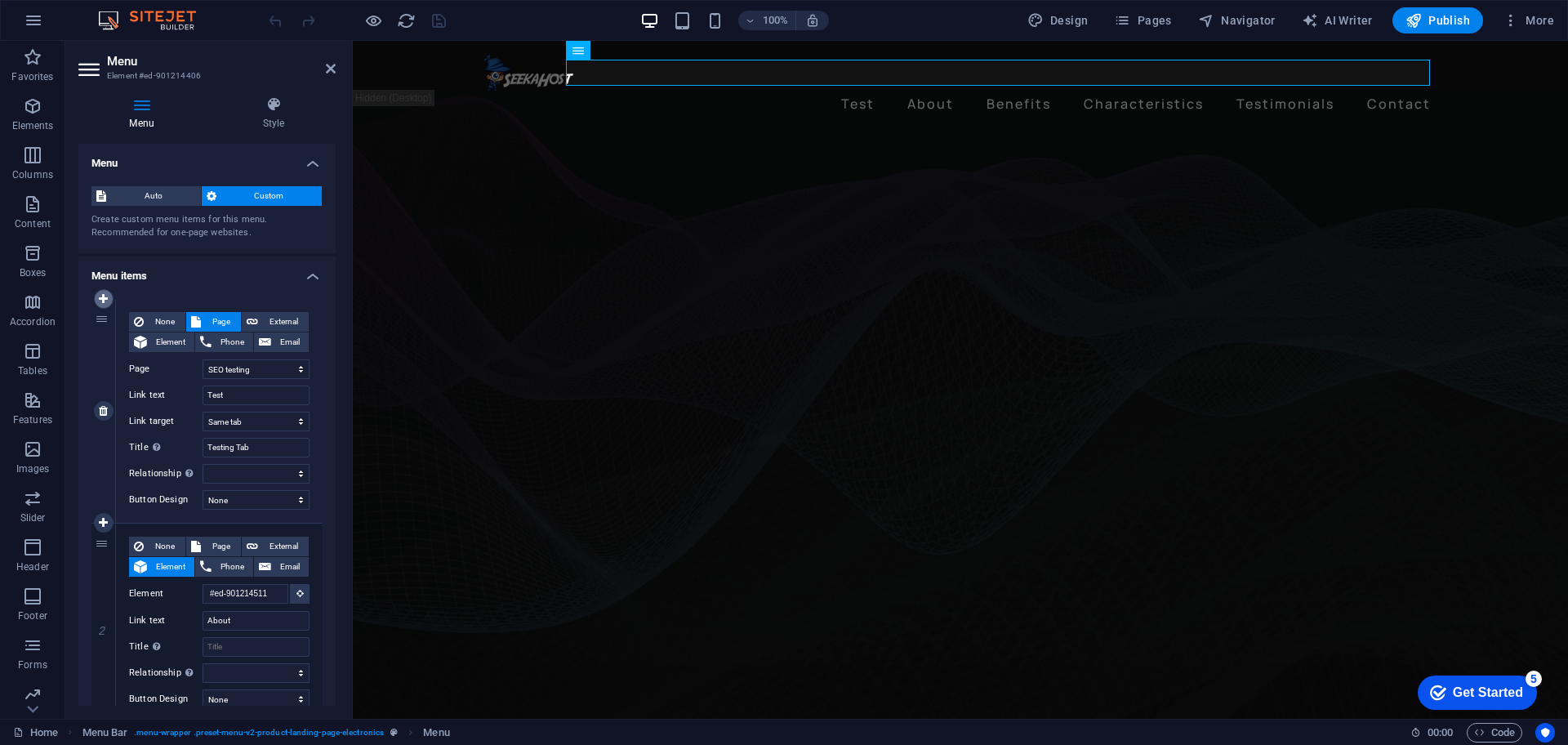
click at [105, 299] on icon at bounding box center [102, 299] width 9 height 12
select select
select select "4"
type input "Test"
type input "Testing Tab"
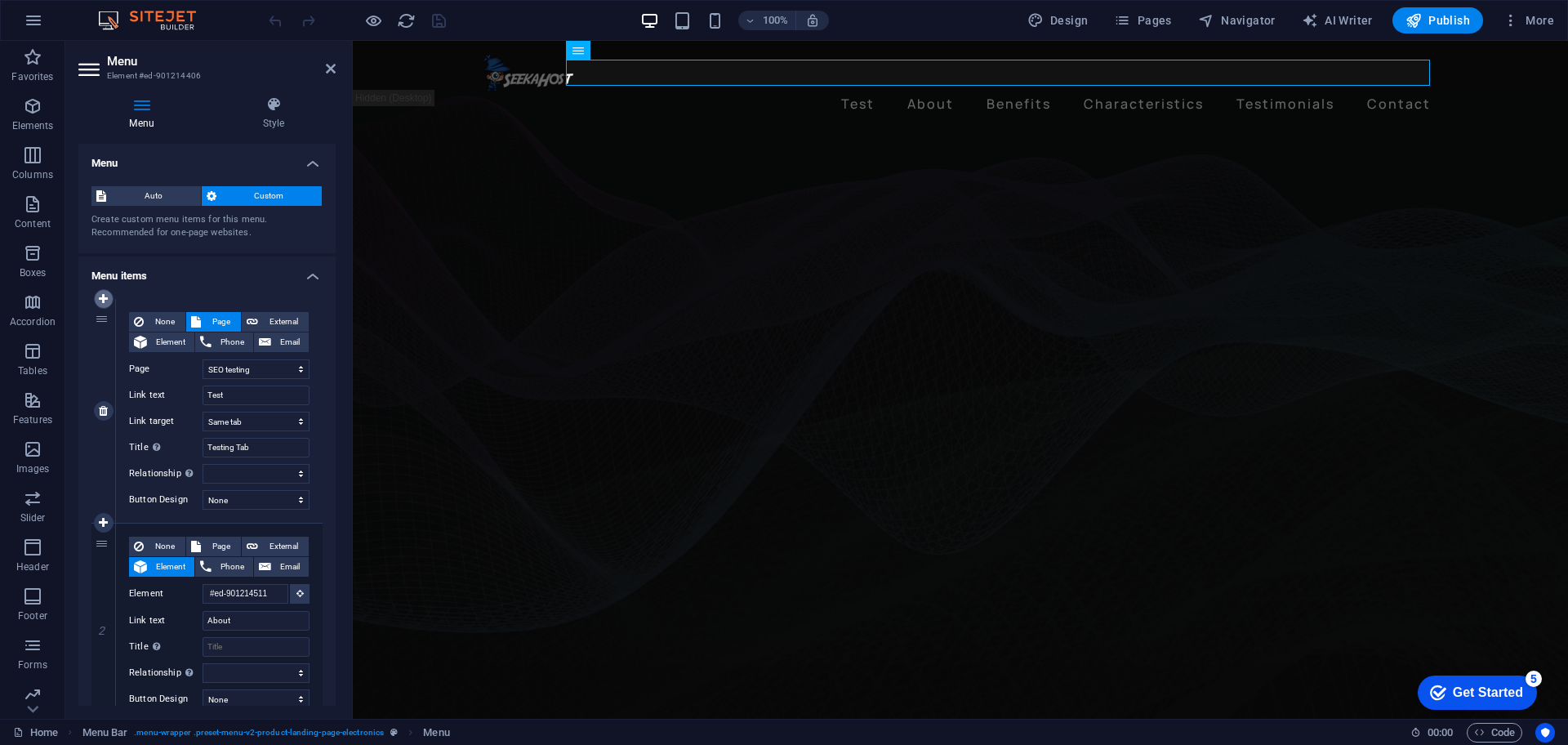
select select
type input "#ed-901214511"
type input "About"
select select
type input "#ed-901214535"
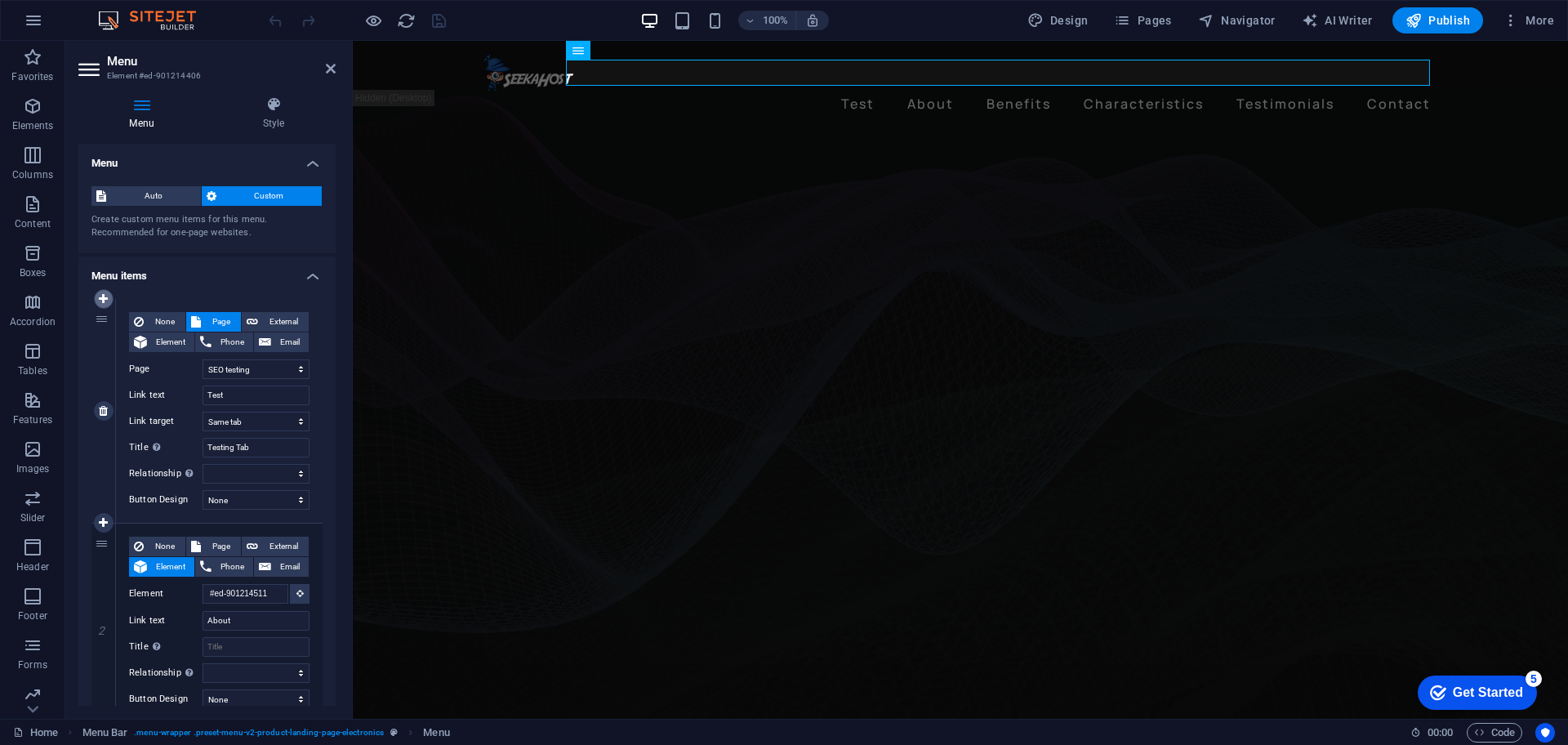
type input "Benefits"
select select
type input "#ed-901214808"
type input "Characteristics"
select select
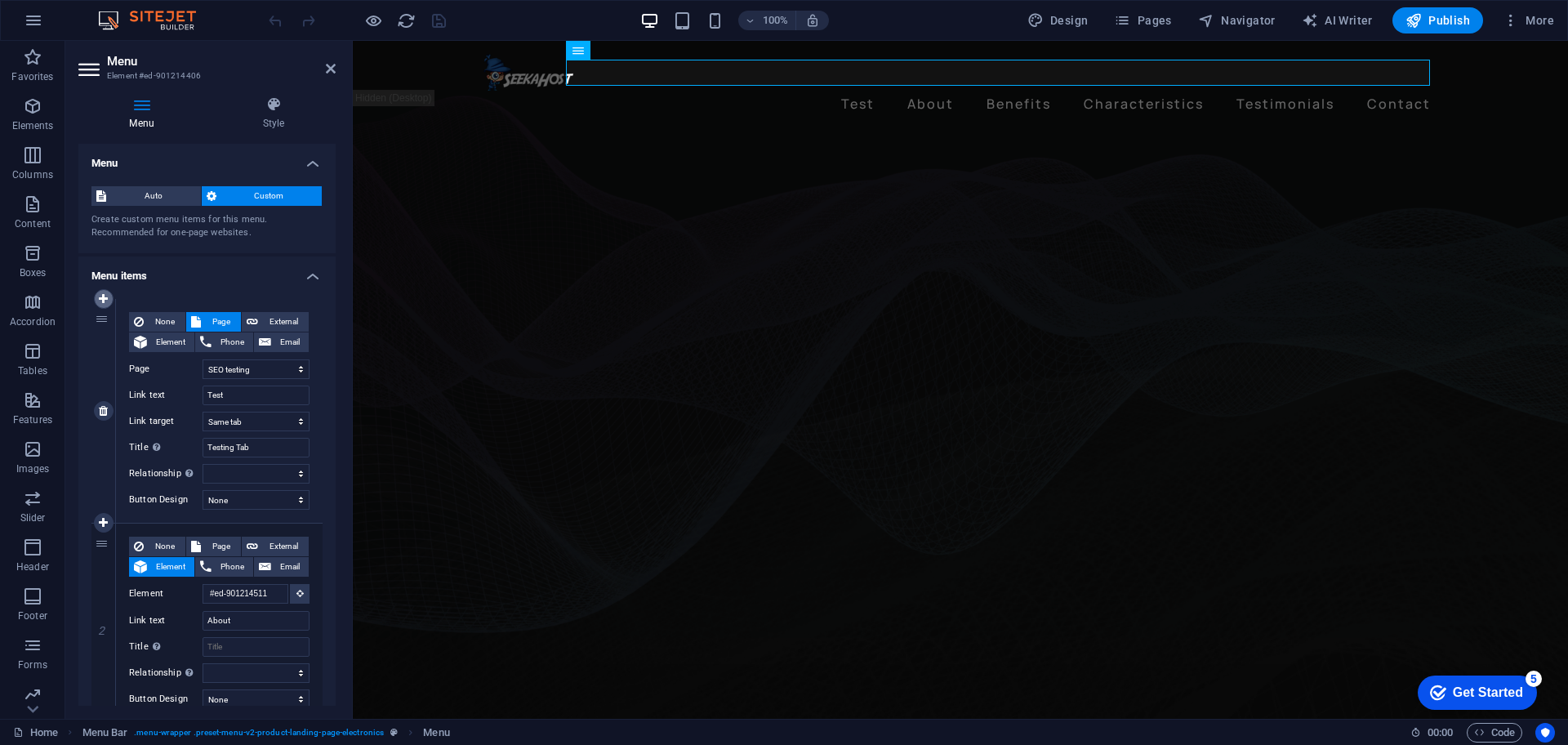
type input "#ed-901214646"
type input "Testimonials"
select select
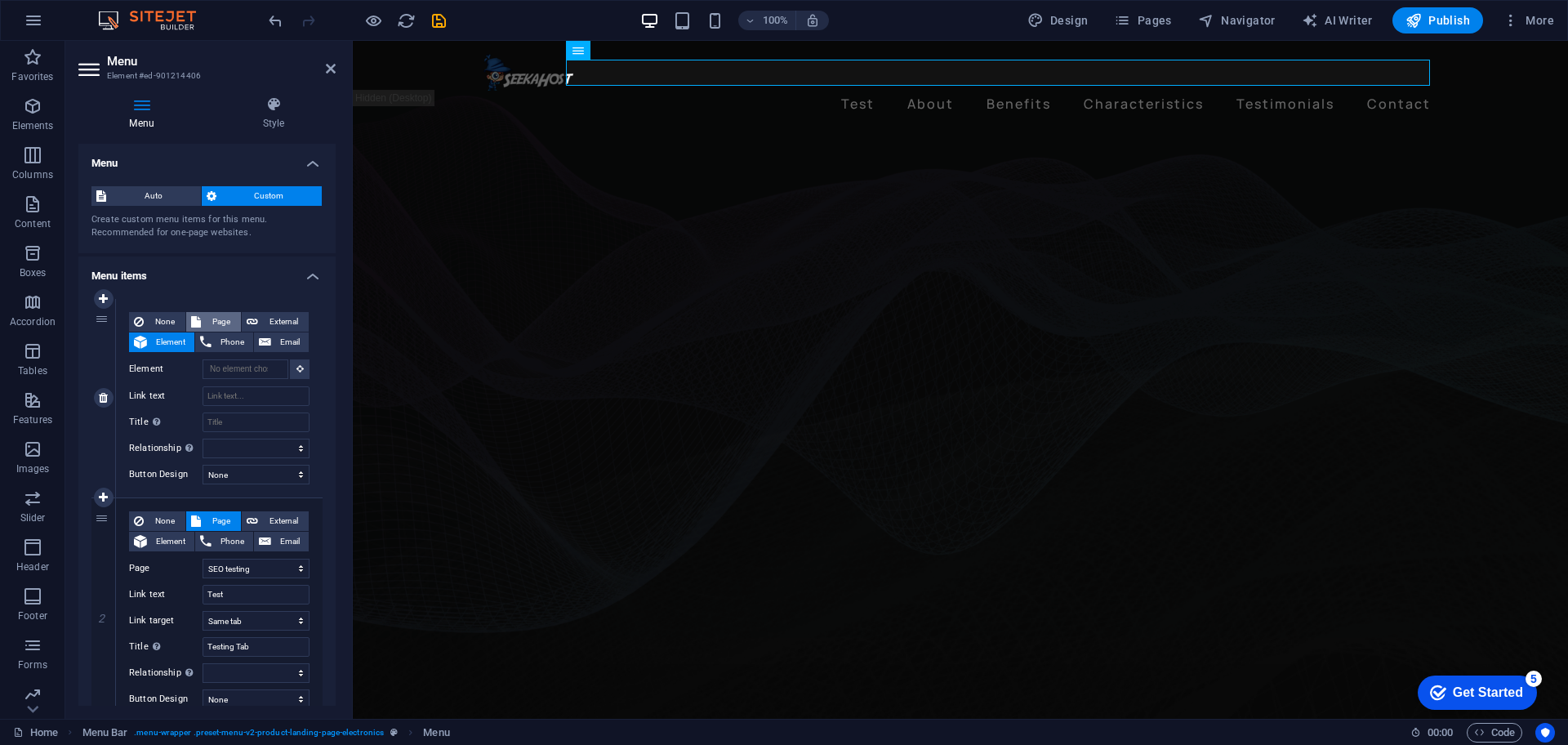
click at [211, 321] on span "Page" at bounding box center [220, 321] width 30 height 19
select select
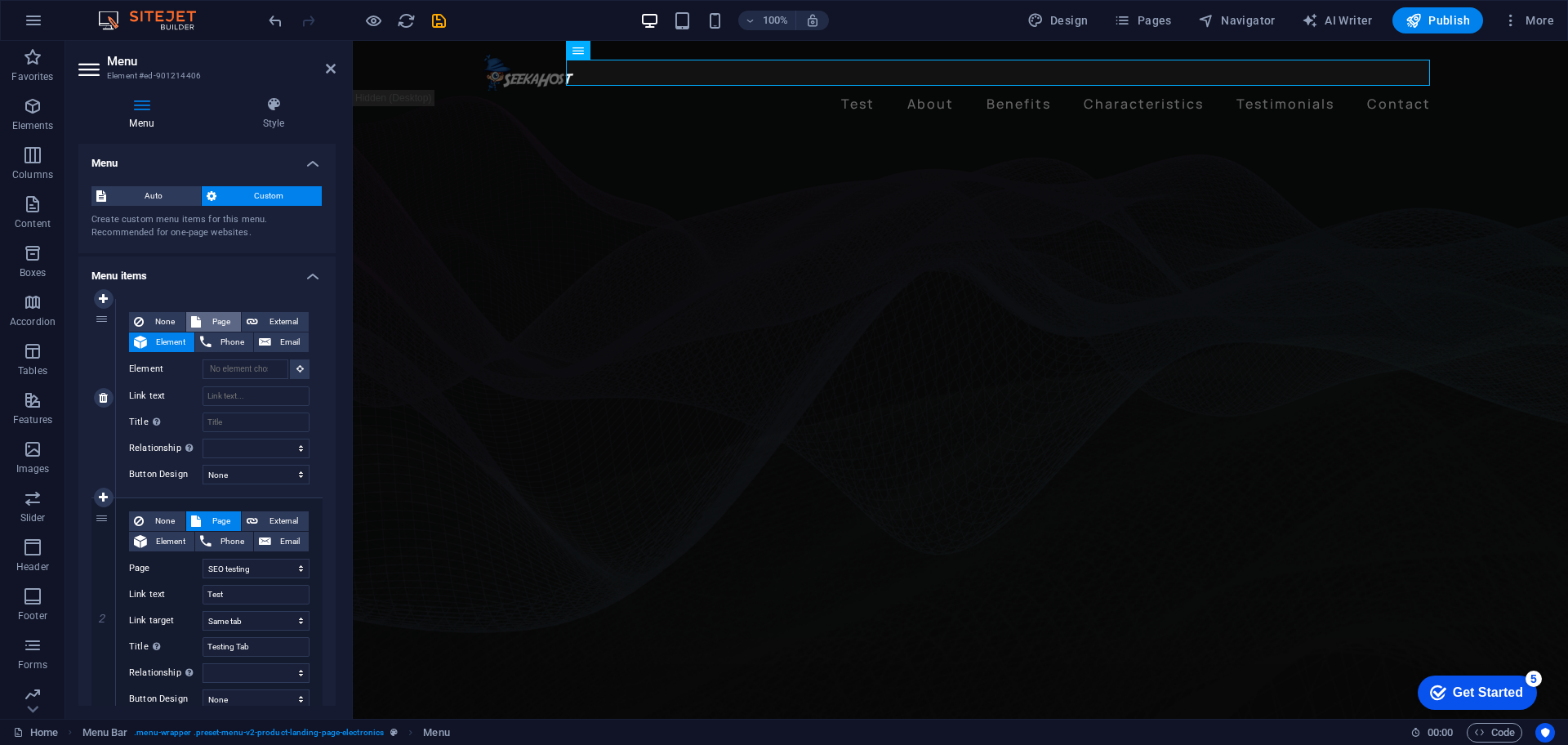
select select
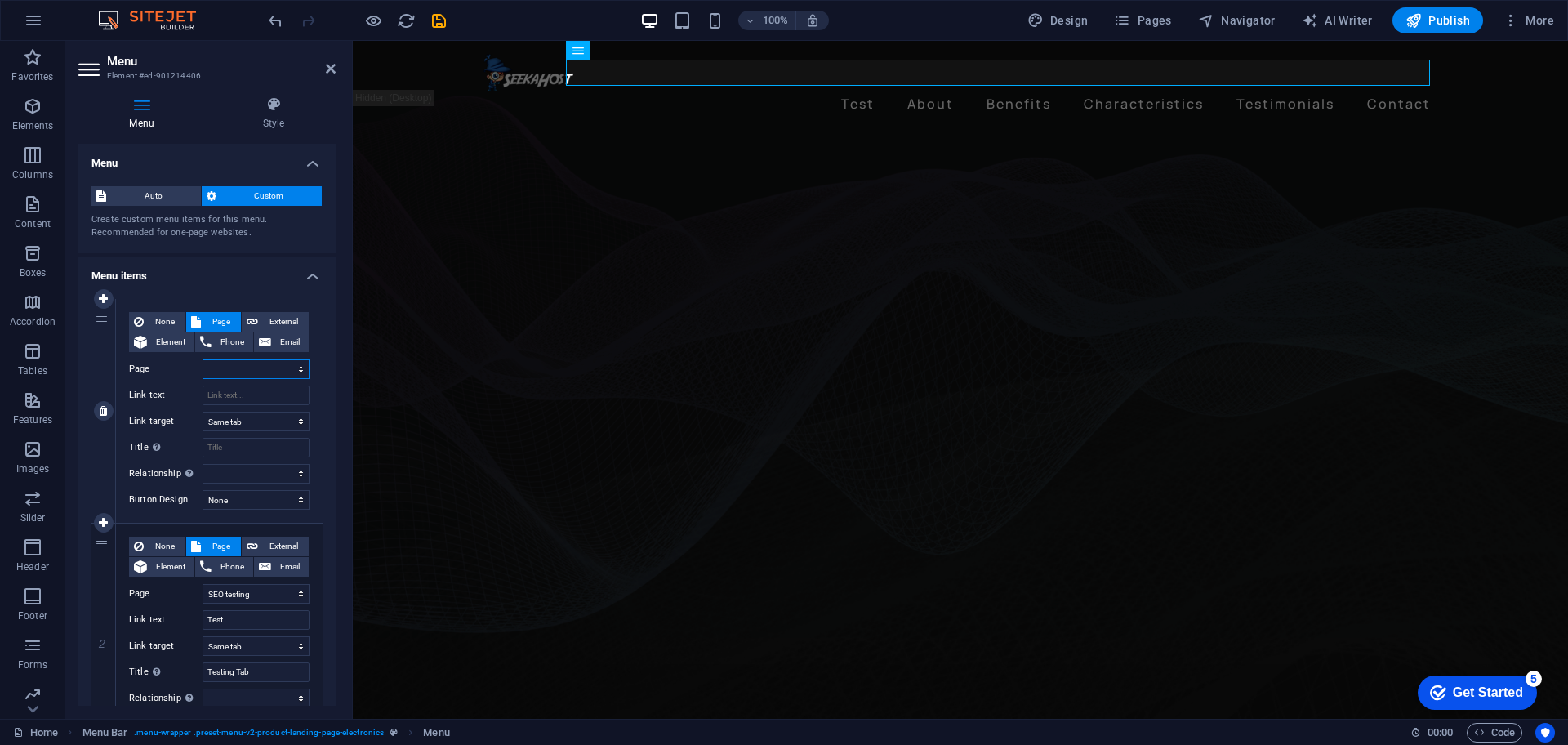
click at [299, 364] on select "Home Subpage Legal Notice Privacy SEO testing" at bounding box center [256, 369] width 107 height 19
select select "4"
click at [203, 359] on select "Home Subpage Legal Notice Privacy SEO testing" at bounding box center [256, 369] width 107 height 19
select select
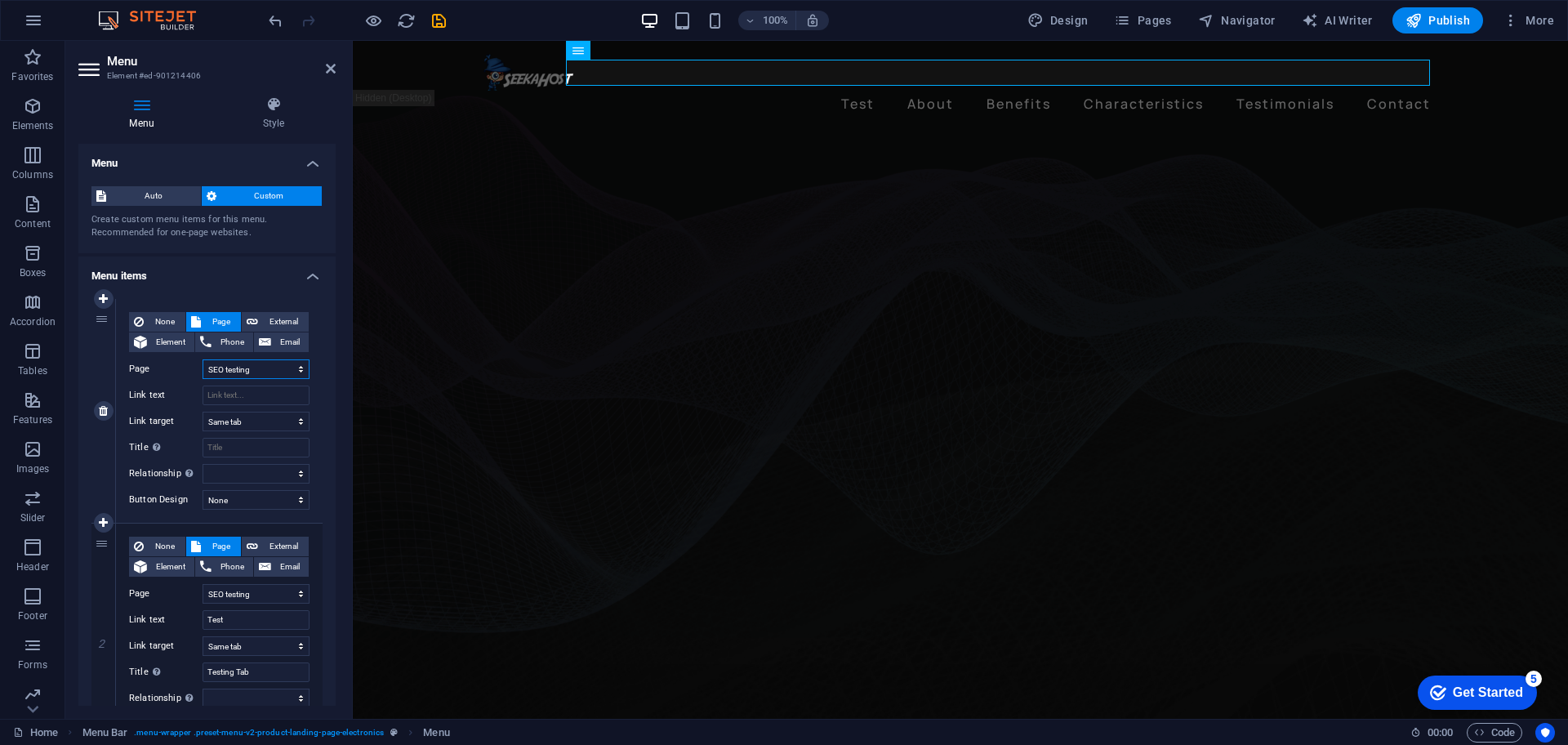
select select
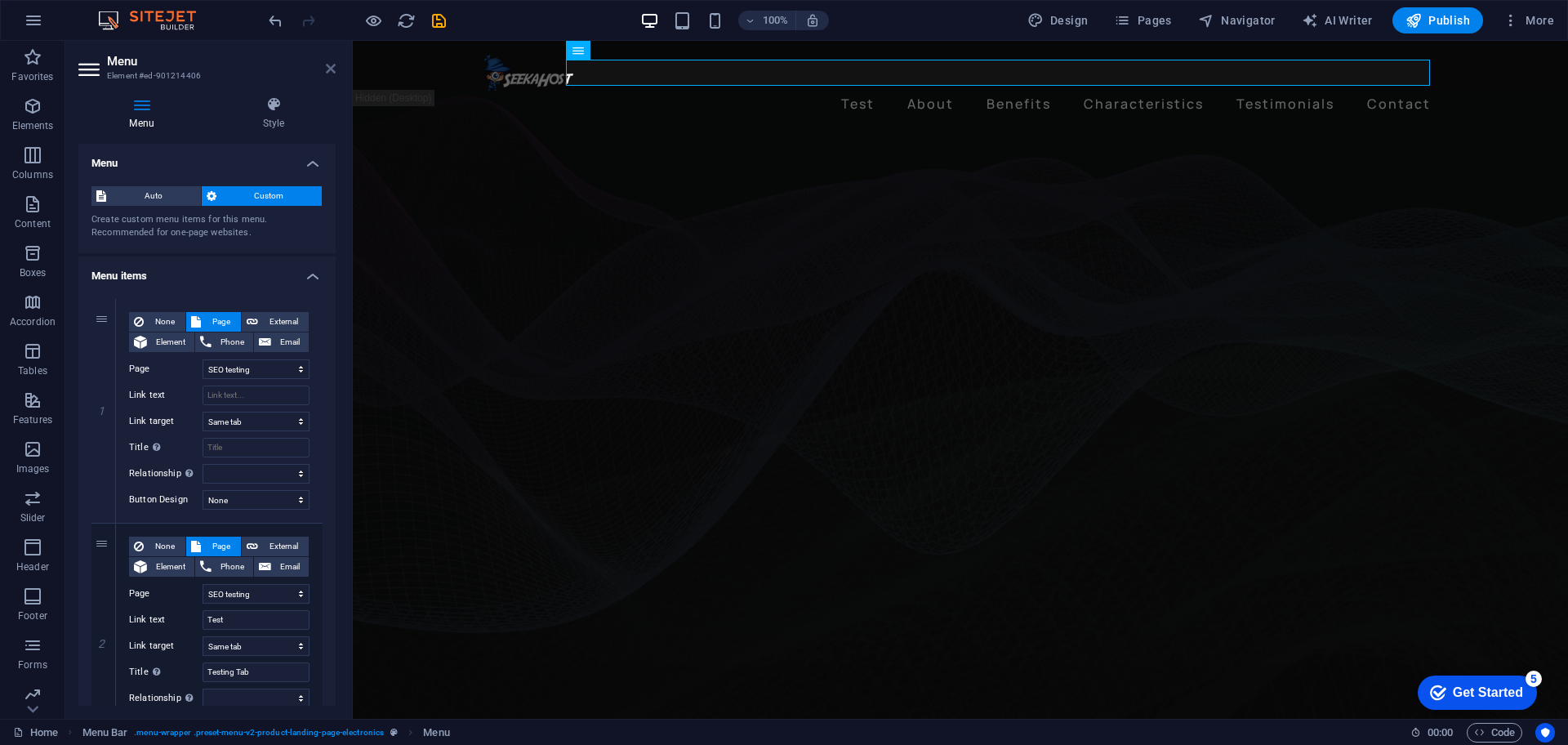
click at [330, 68] on icon at bounding box center [331, 68] width 10 height 13
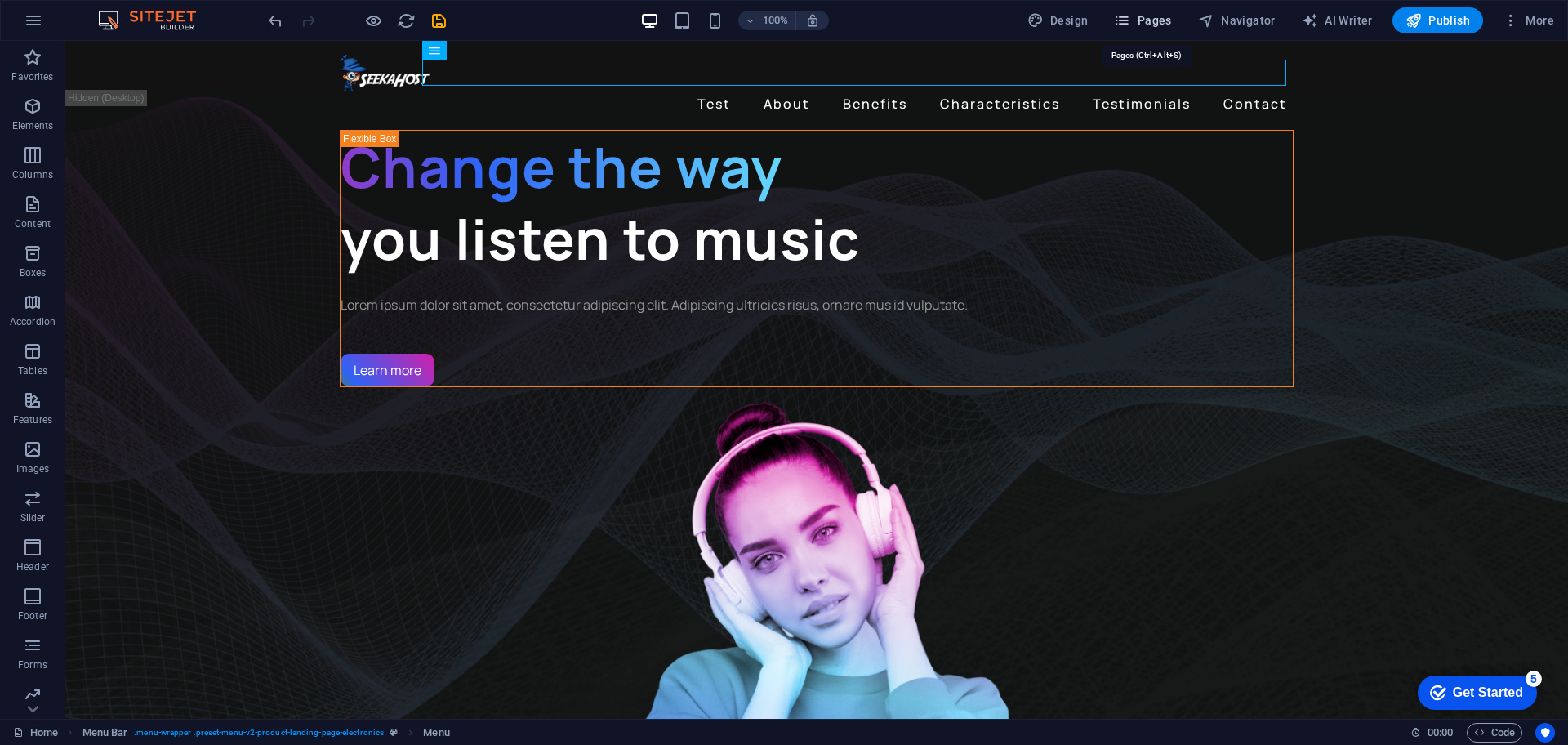
click at [1169, 18] on span "Pages" at bounding box center [1142, 20] width 57 height 17
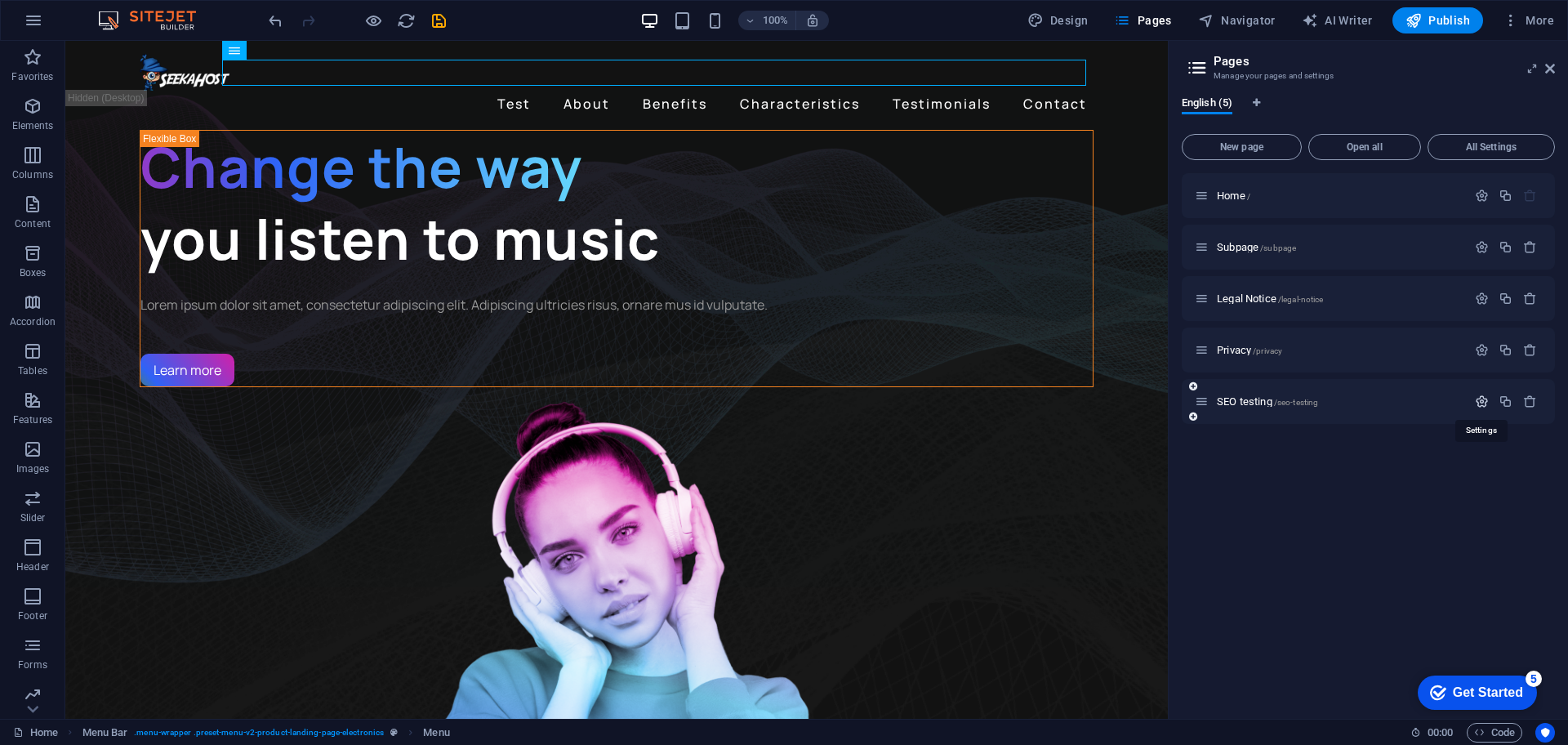
click at [1475, 396] on icon "button" at bounding box center [1481, 401] width 14 height 14
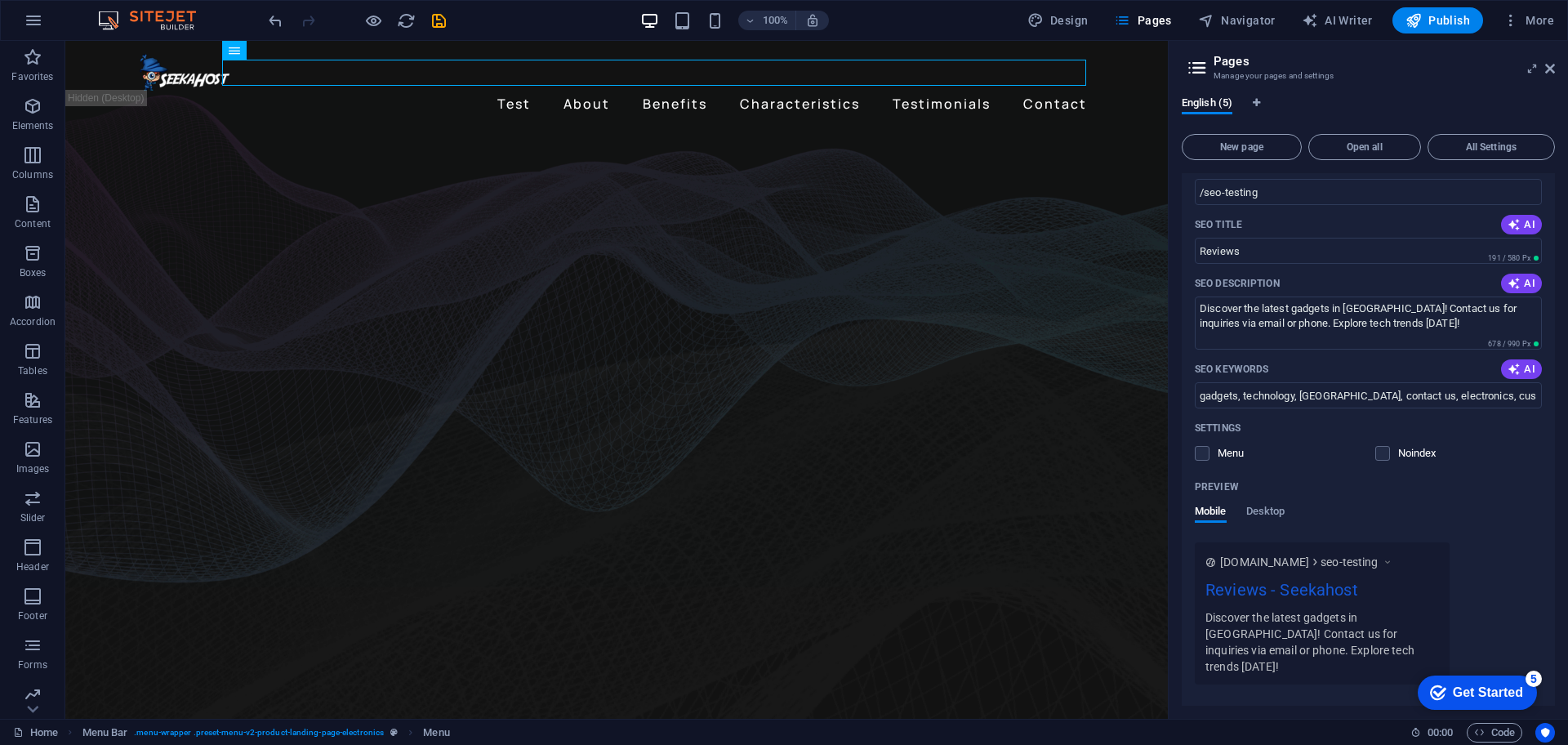
scroll to position [336, 0]
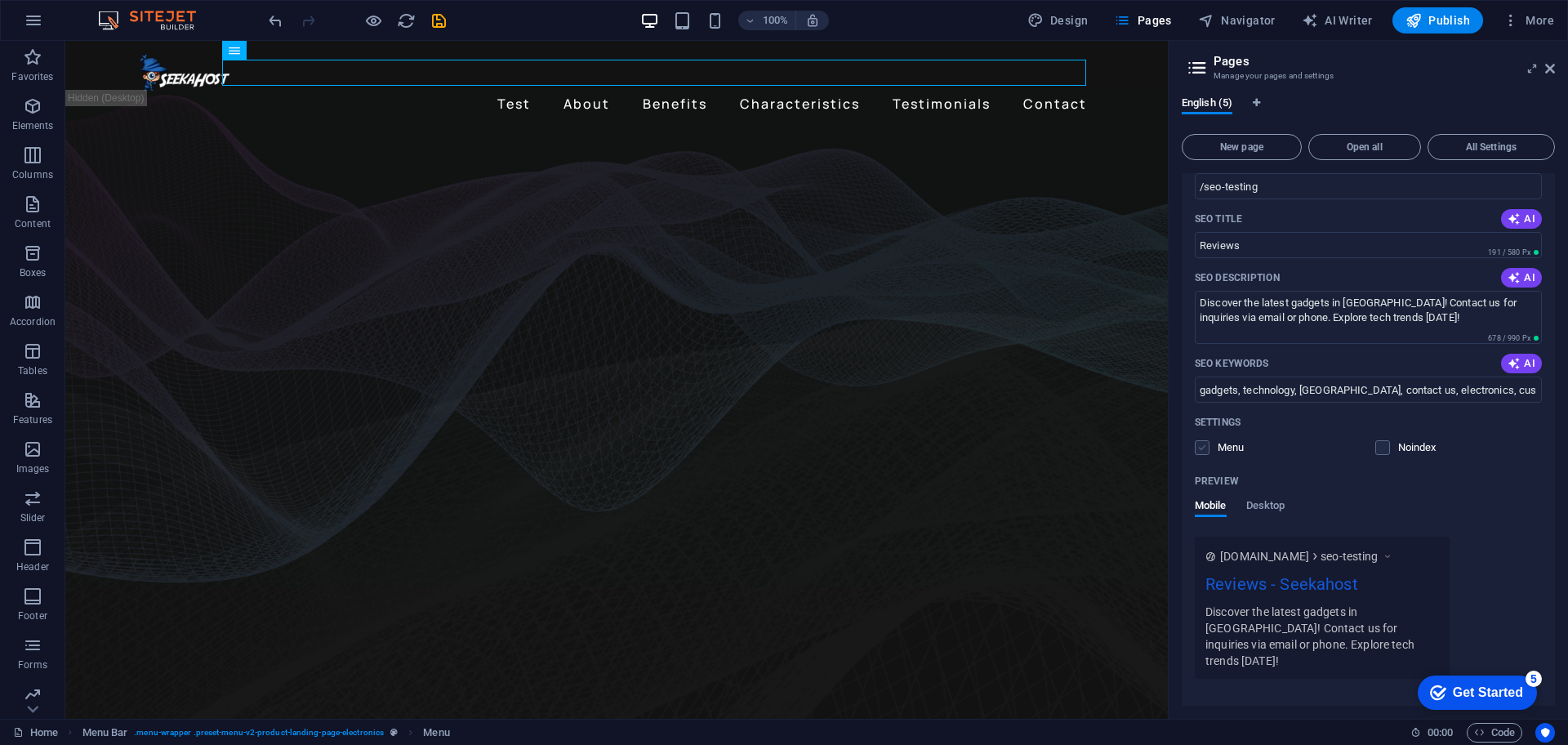
click at [1198, 445] on label at bounding box center [1202, 447] width 15 height 15
click at [0, 0] on input "checkbox" at bounding box center [0, 0] width 0 height 0
click at [1198, 445] on label at bounding box center [1202, 447] width 15 height 15
click at [0, 0] on input "checkbox" at bounding box center [0, 0] width 0 height 0
click at [1198, 445] on label at bounding box center [1202, 447] width 15 height 15
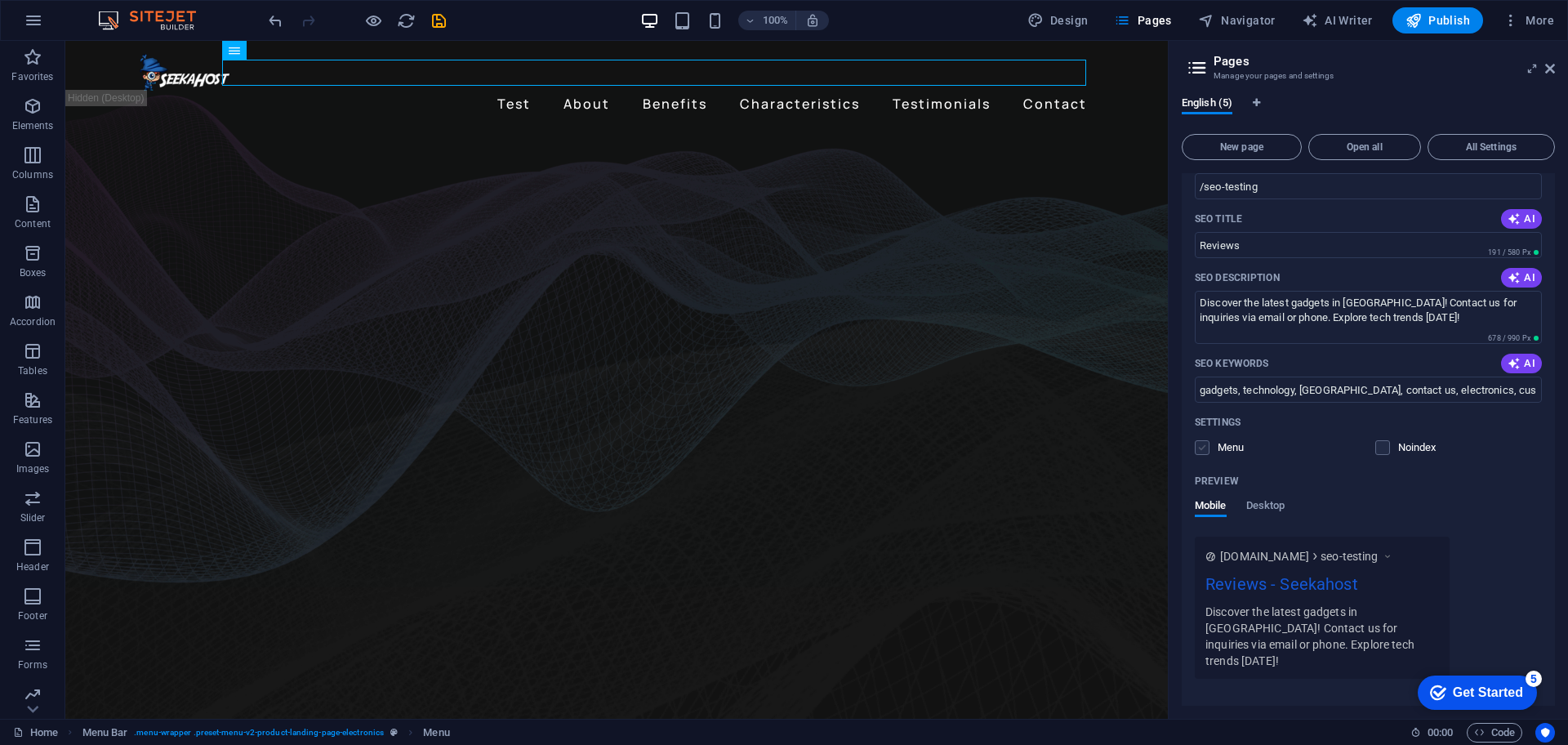
click at [0, 0] on input "checkbox" at bounding box center [0, 0] width 0 height 0
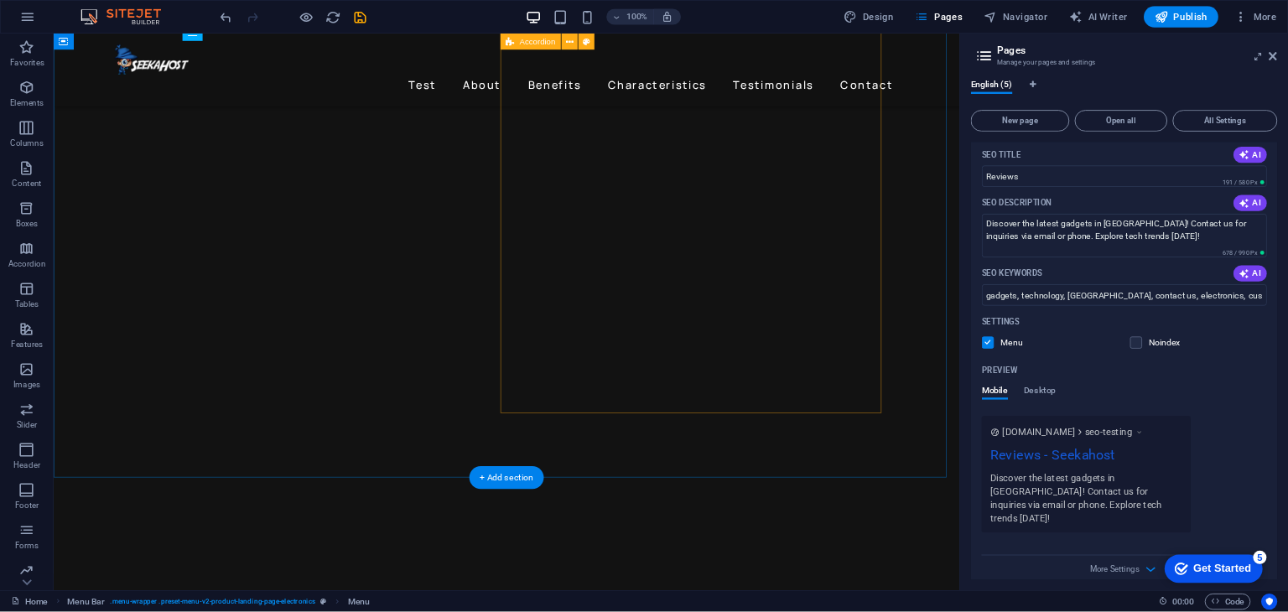
scroll to position [2516, 0]
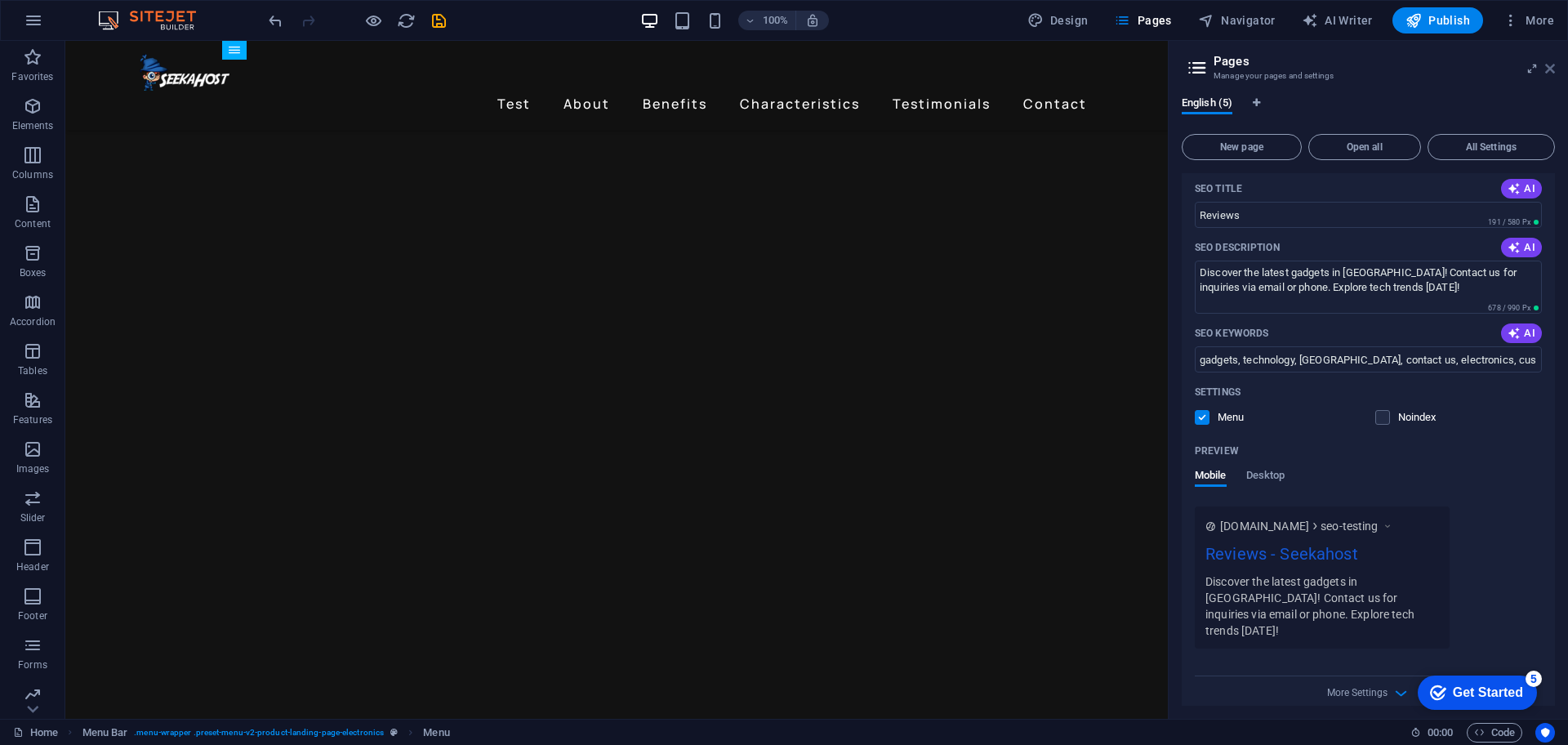
click at [1550, 68] on icon at bounding box center [1550, 68] width 10 height 13
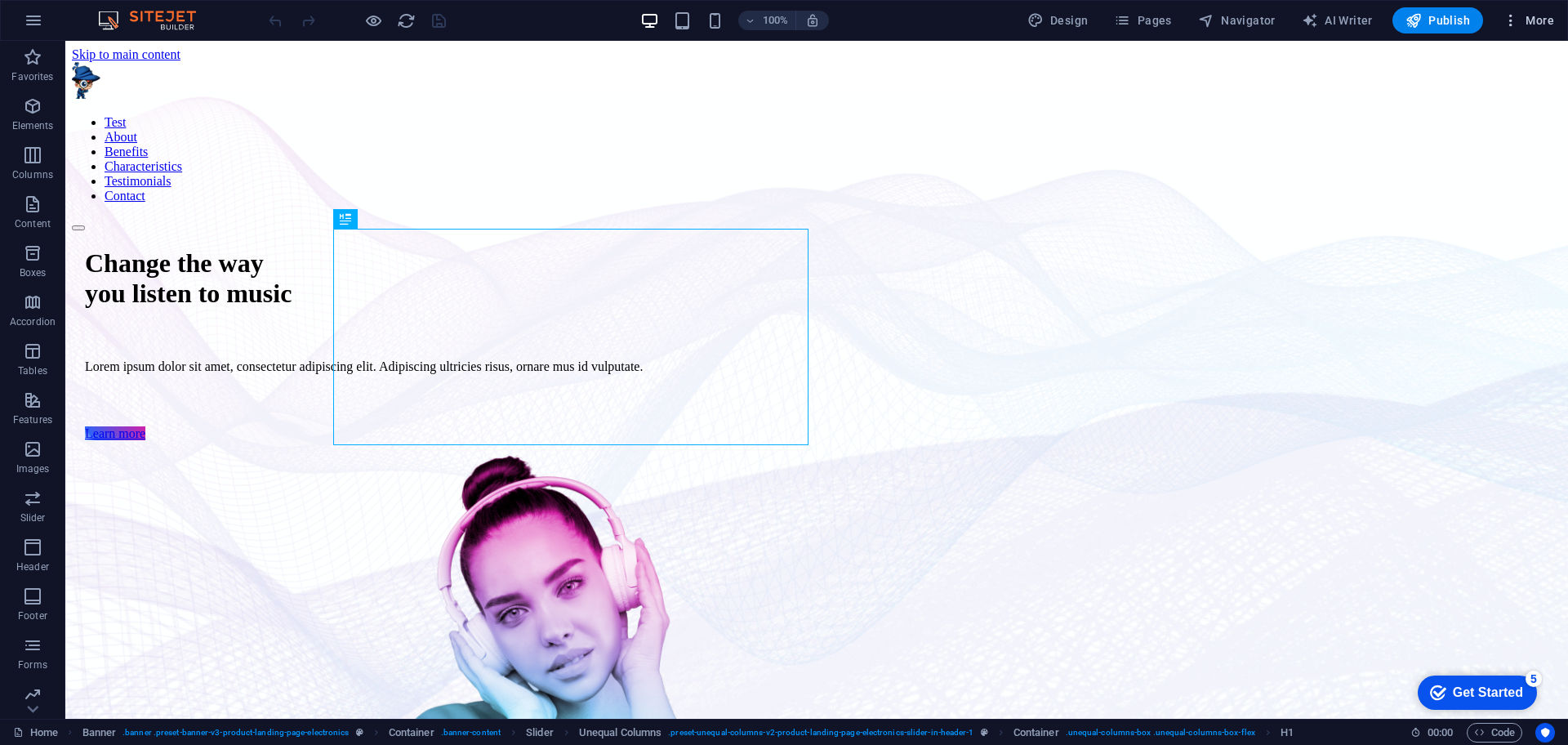
click at [1510, 21] on icon "button" at bounding box center [1511, 20] width 17 height 17
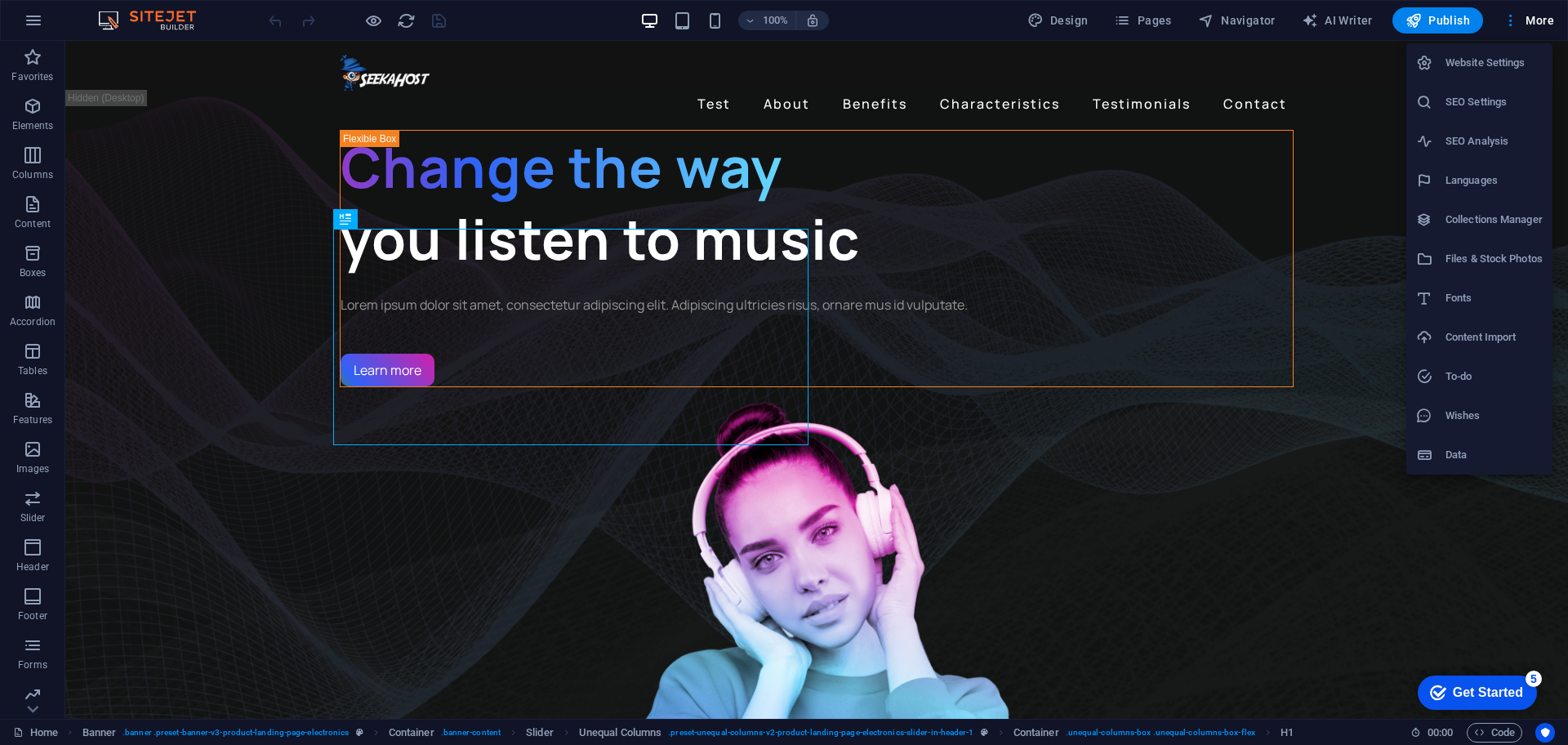
click at [1478, 106] on h6 "SEO Settings" at bounding box center [1494, 102] width 97 height 19
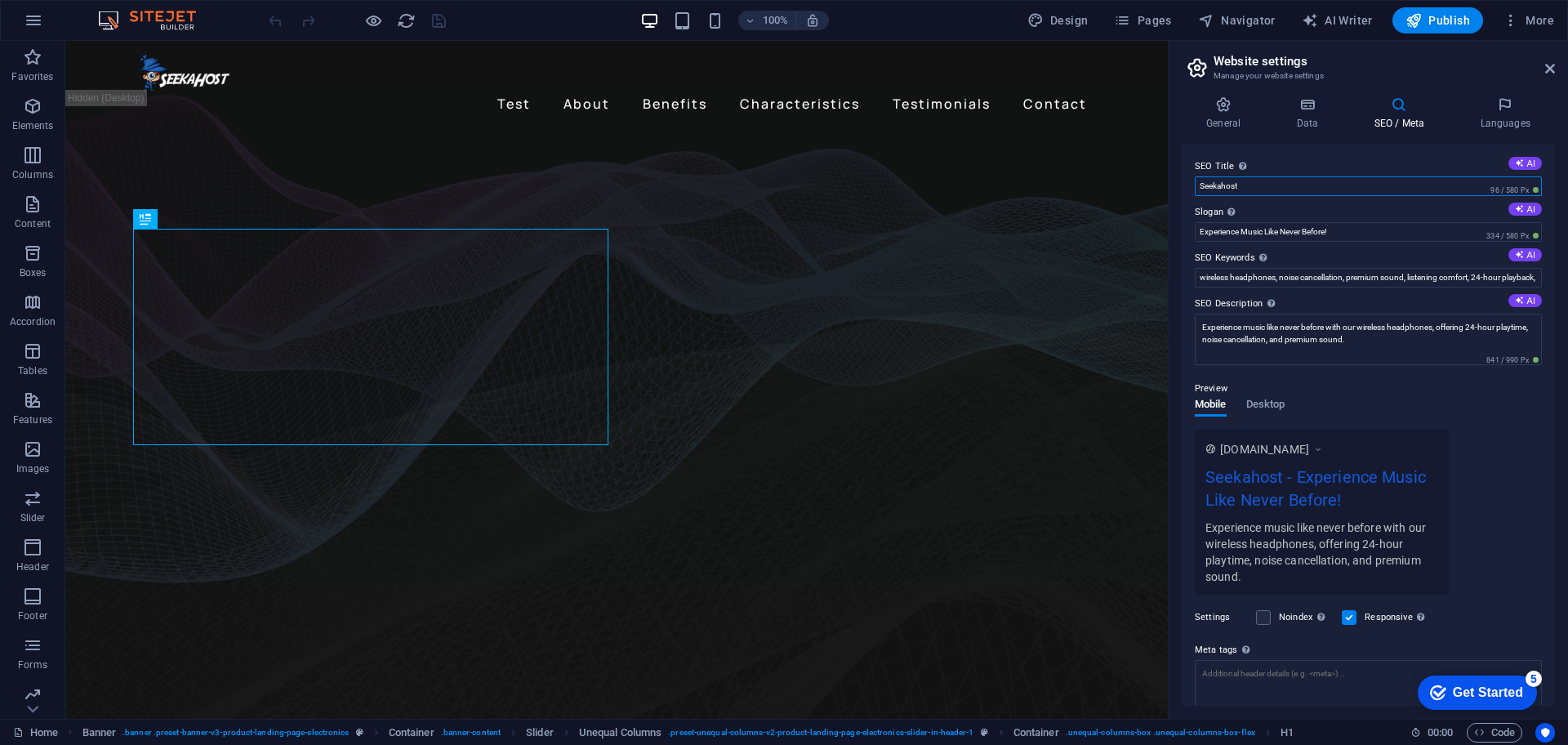
drag, startPoint x: 1261, startPoint y: 186, endPoint x: 1188, endPoint y: 200, distance: 74.3
click at [1188, 200] on div "SEO Title The title of your website - make it something that stands out in sear…" at bounding box center [1367, 425] width 373 height 562
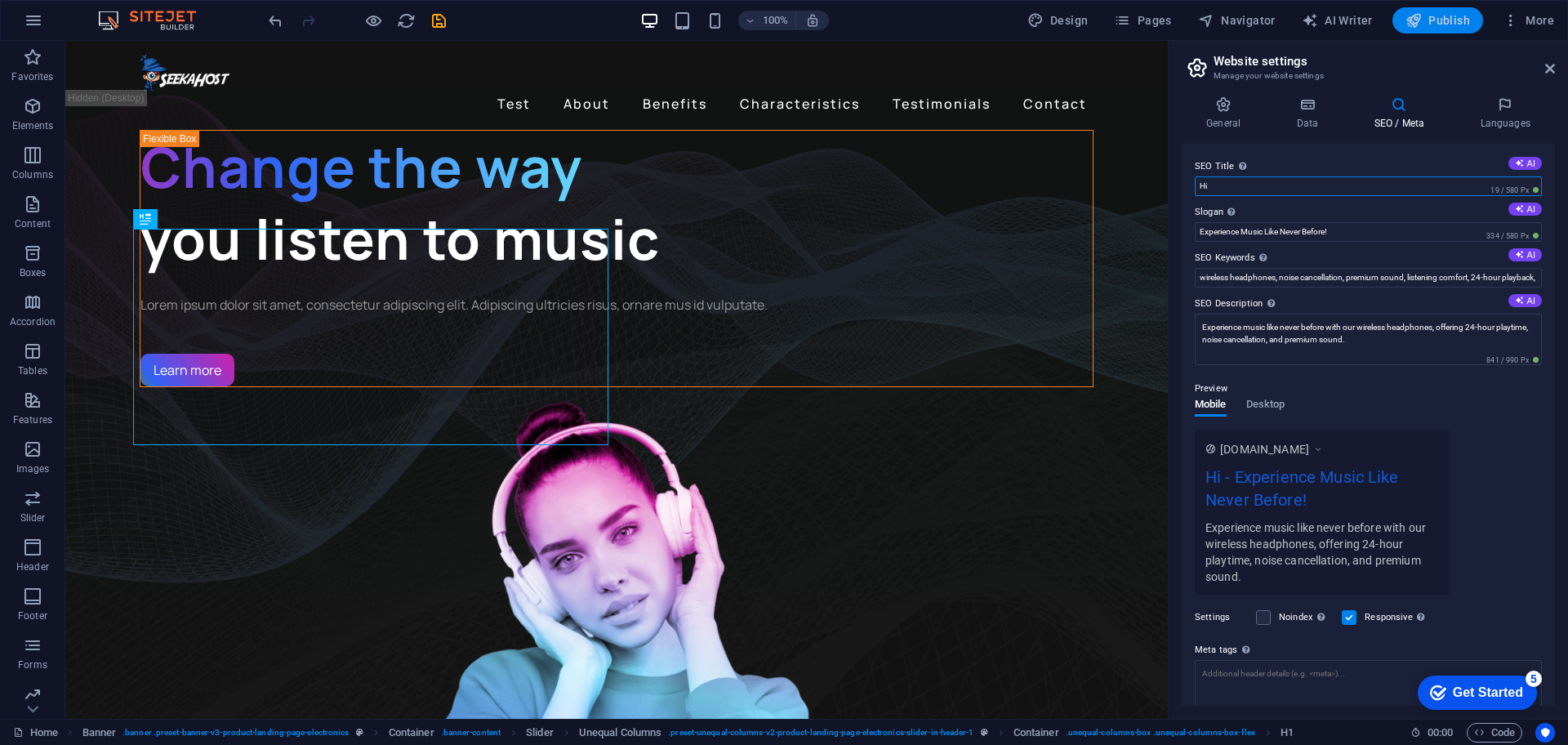
type input "Hi"
click at [1436, 18] on span "Publish" at bounding box center [1437, 20] width 64 height 17
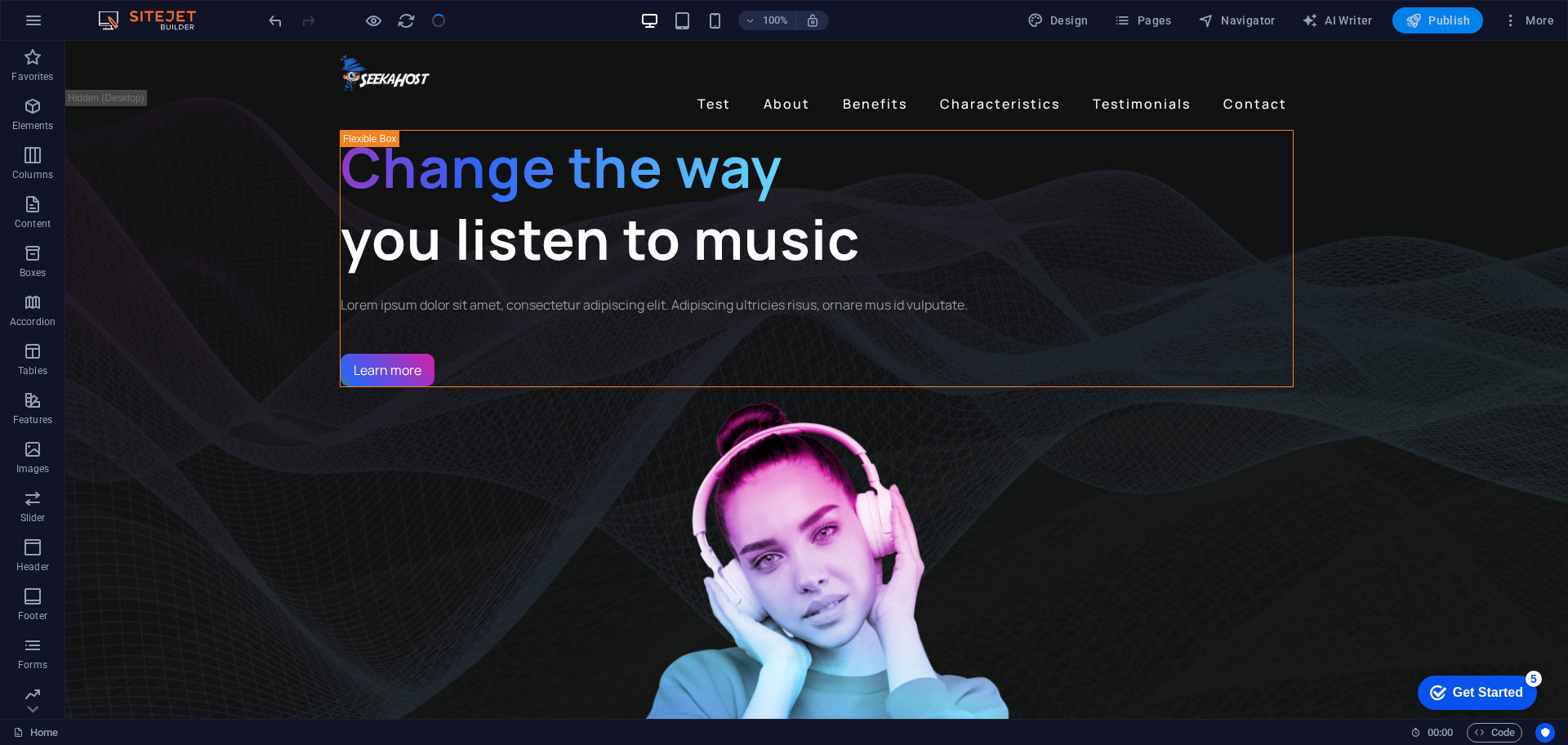
click at [1458, 23] on span "Publish" at bounding box center [1437, 20] width 64 height 17
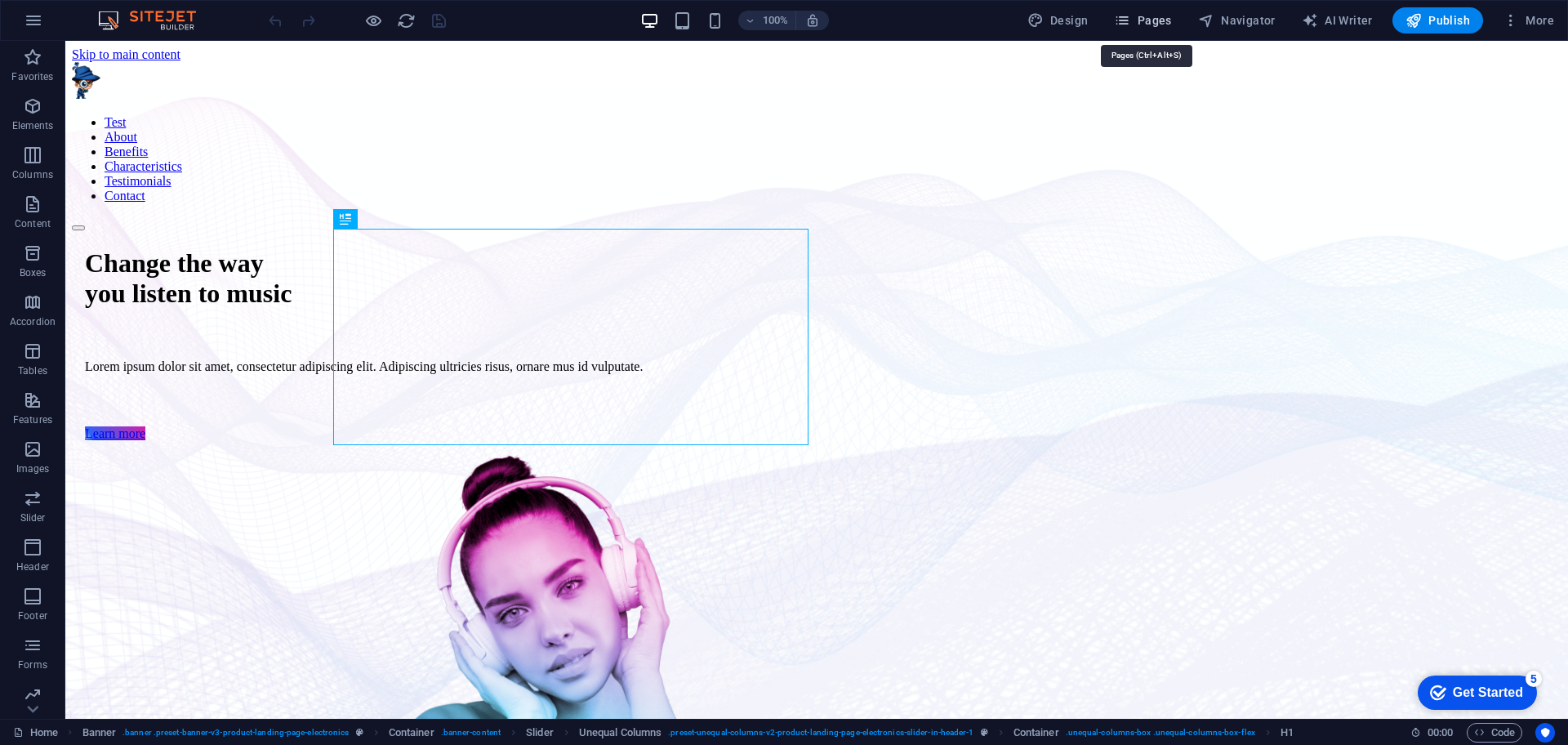
click at [1139, 22] on span "Pages" at bounding box center [1142, 20] width 57 height 17
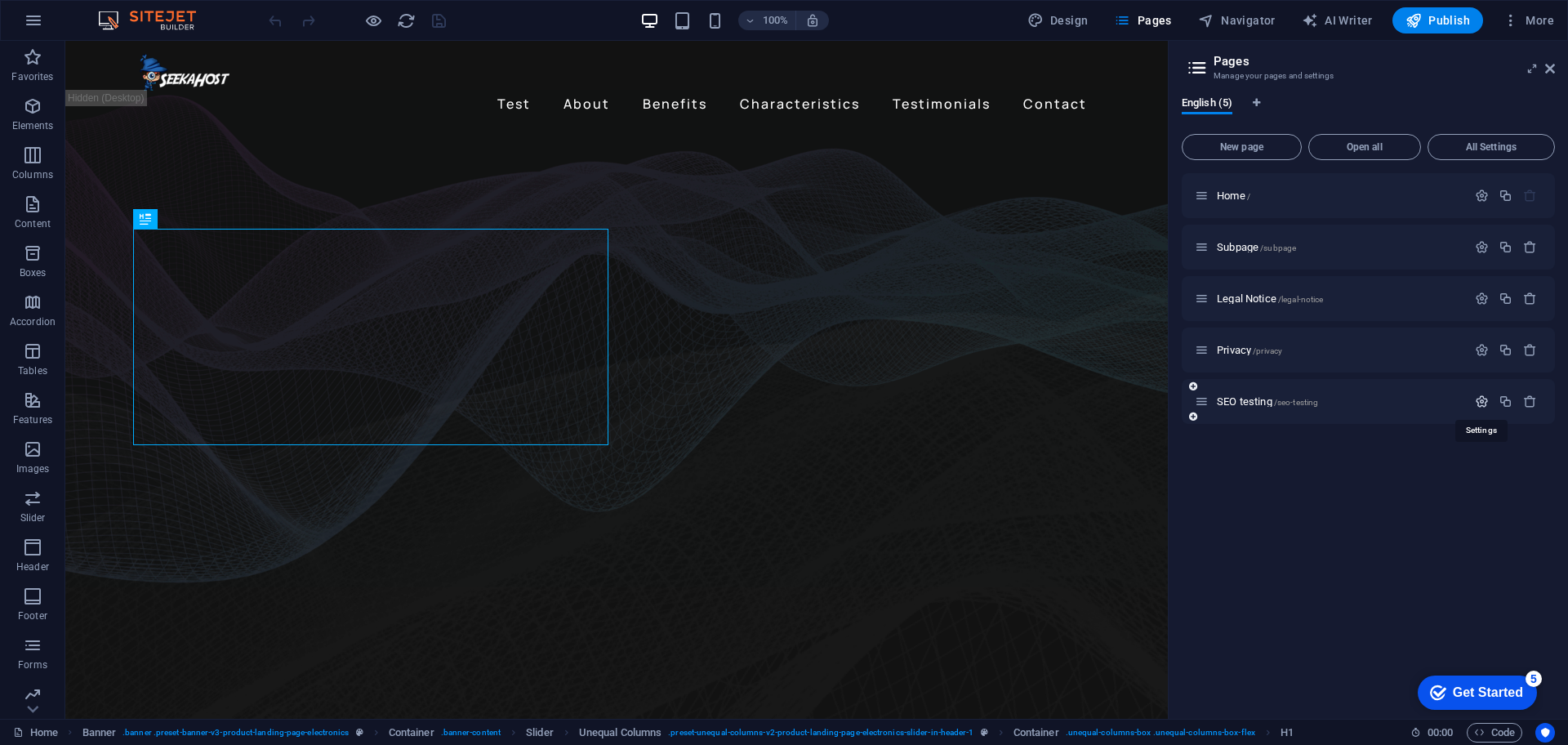
click at [1482, 402] on icon "button" at bounding box center [1481, 401] width 14 height 14
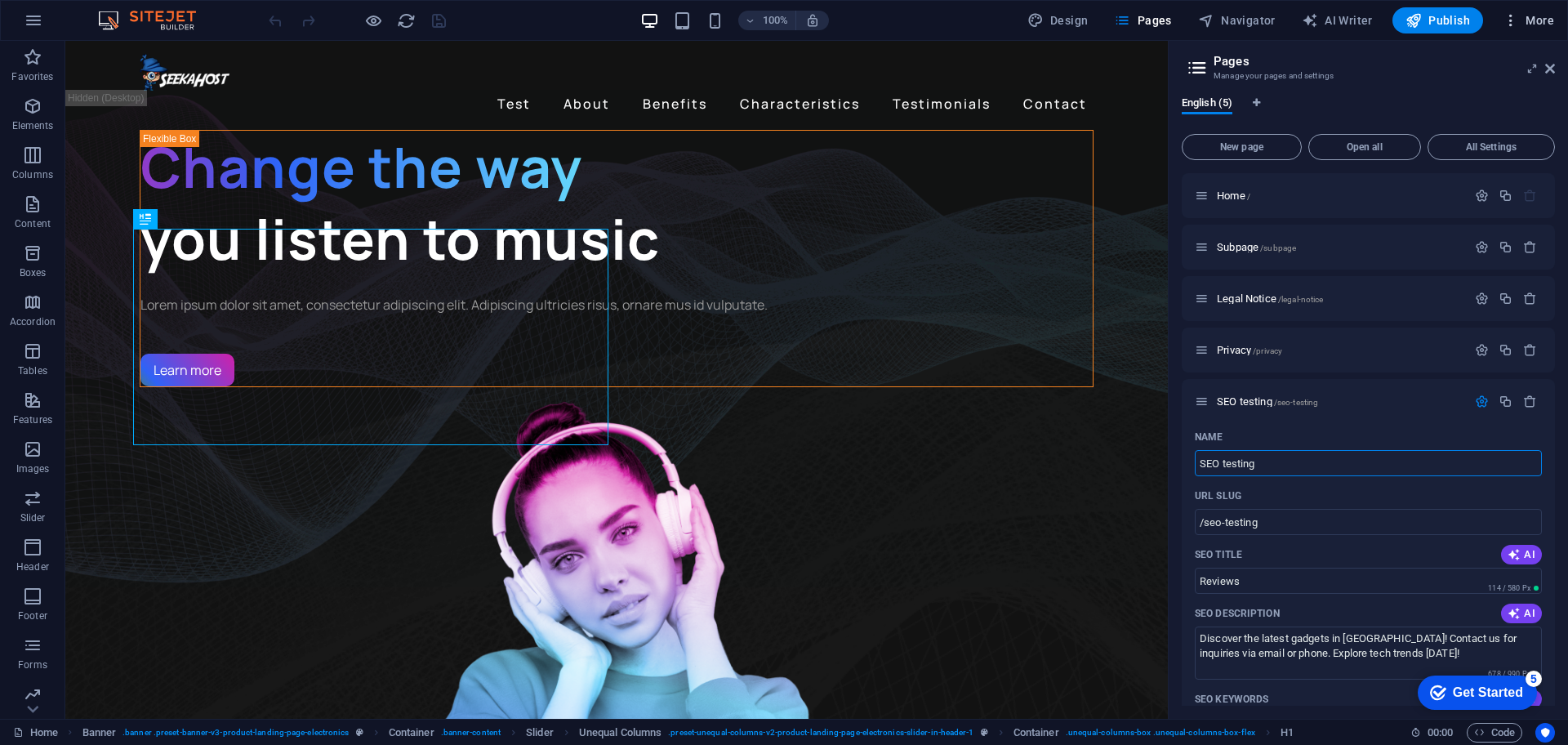
click at [1520, 15] on span "More" at bounding box center [1528, 20] width 52 height 17
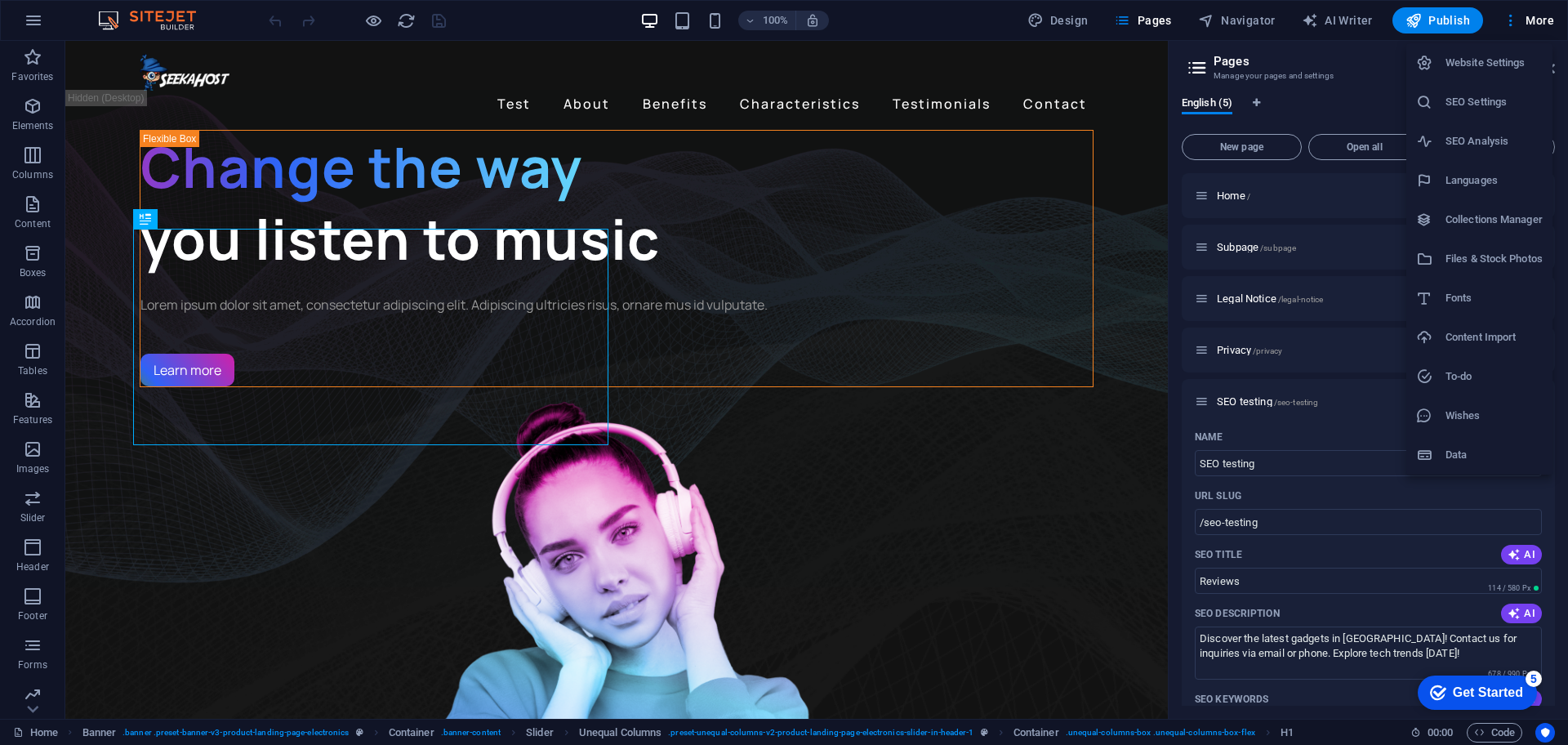
click at [1465, 93] on h6 "SEO Settings" at bounding box center [1494, 102] width 97 height 19
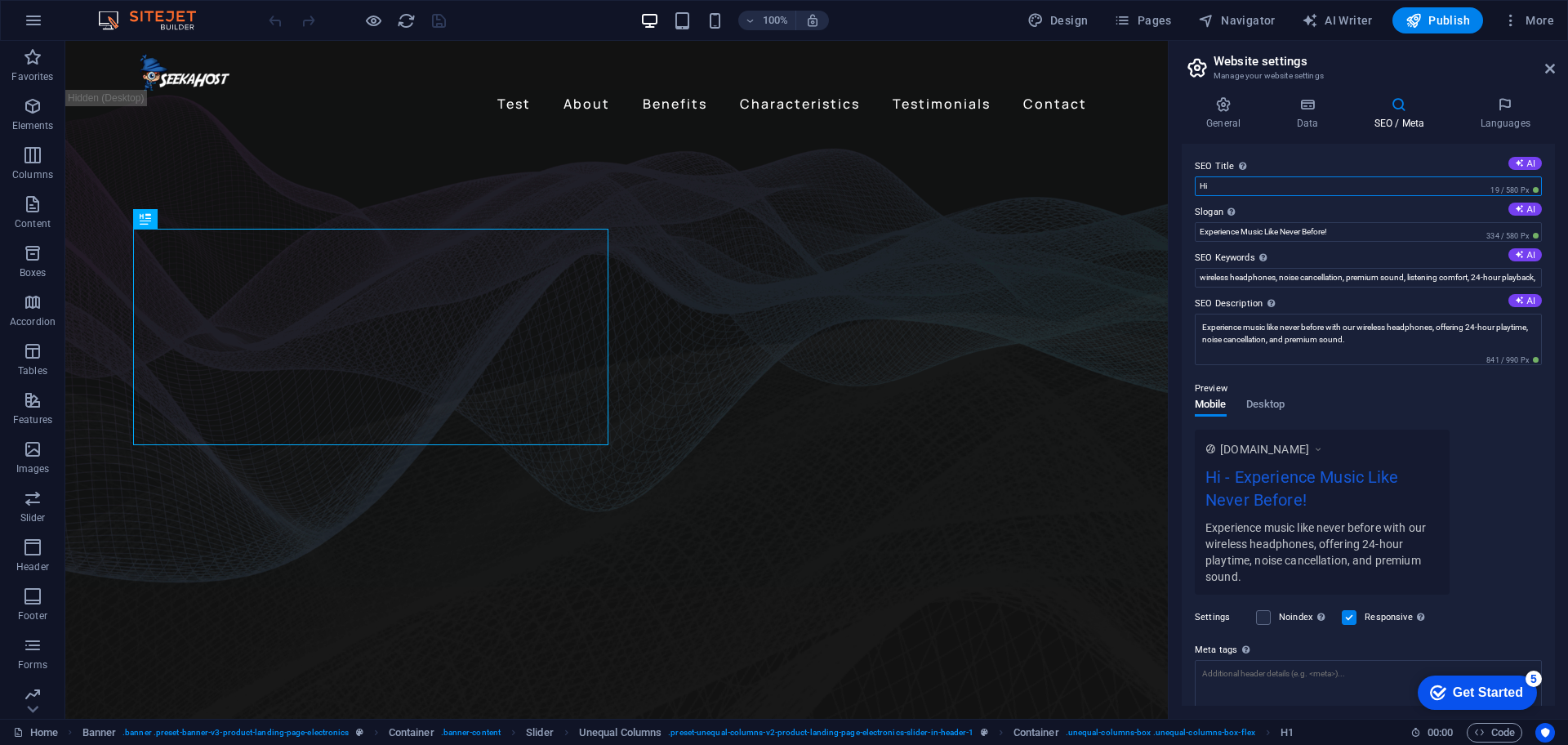
drag, startPoint x: 1293, startPoint y: 227, endPoint x: 1152, endPoint y: 200, distance: 143.6
type input "Seekahost"
click at [1440, 18] on span "Publish" at bounding box center [1437, 20] width 64 height 17
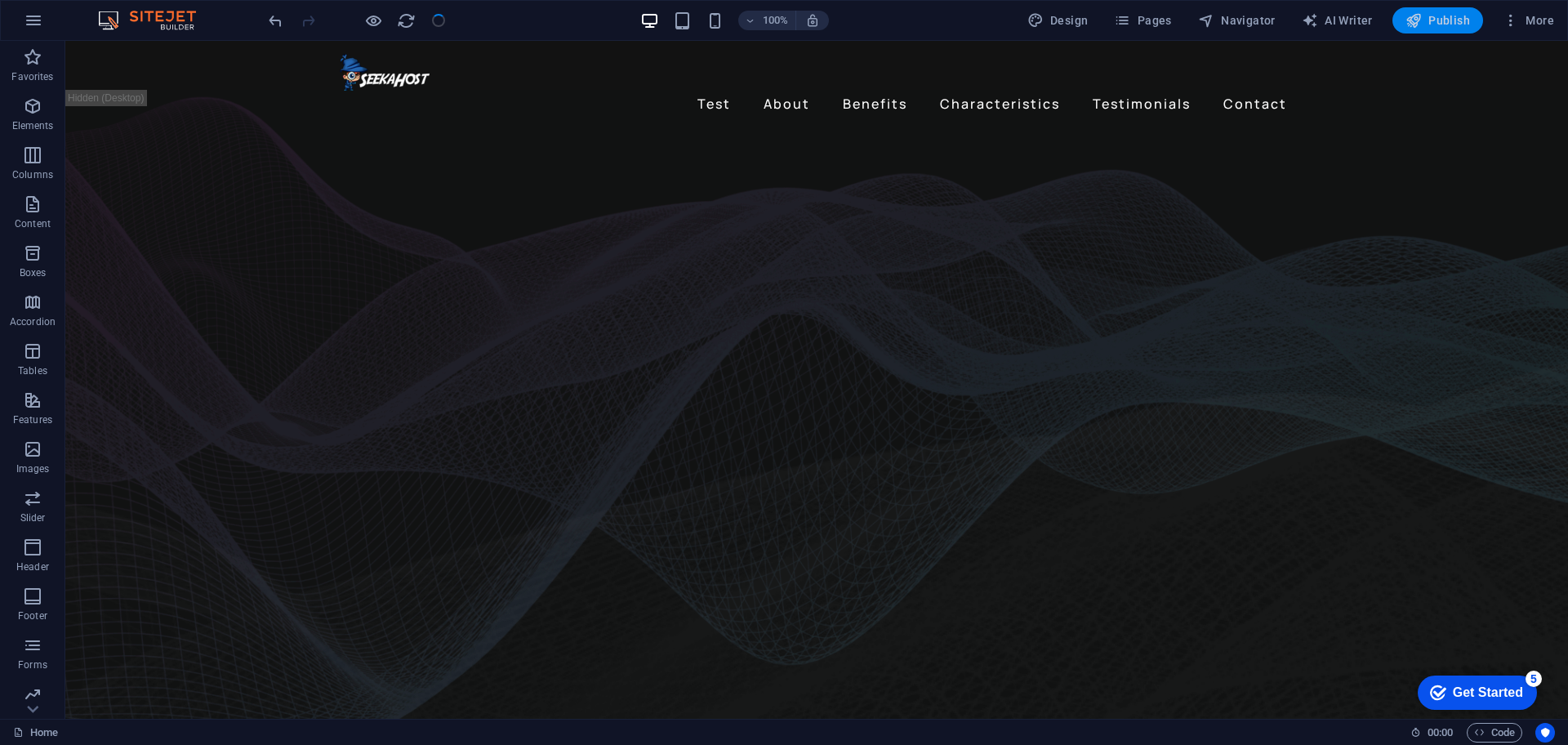
click at [1438, 19] on span "Publish" at bounding box center [1437, 20] width 64 height 17
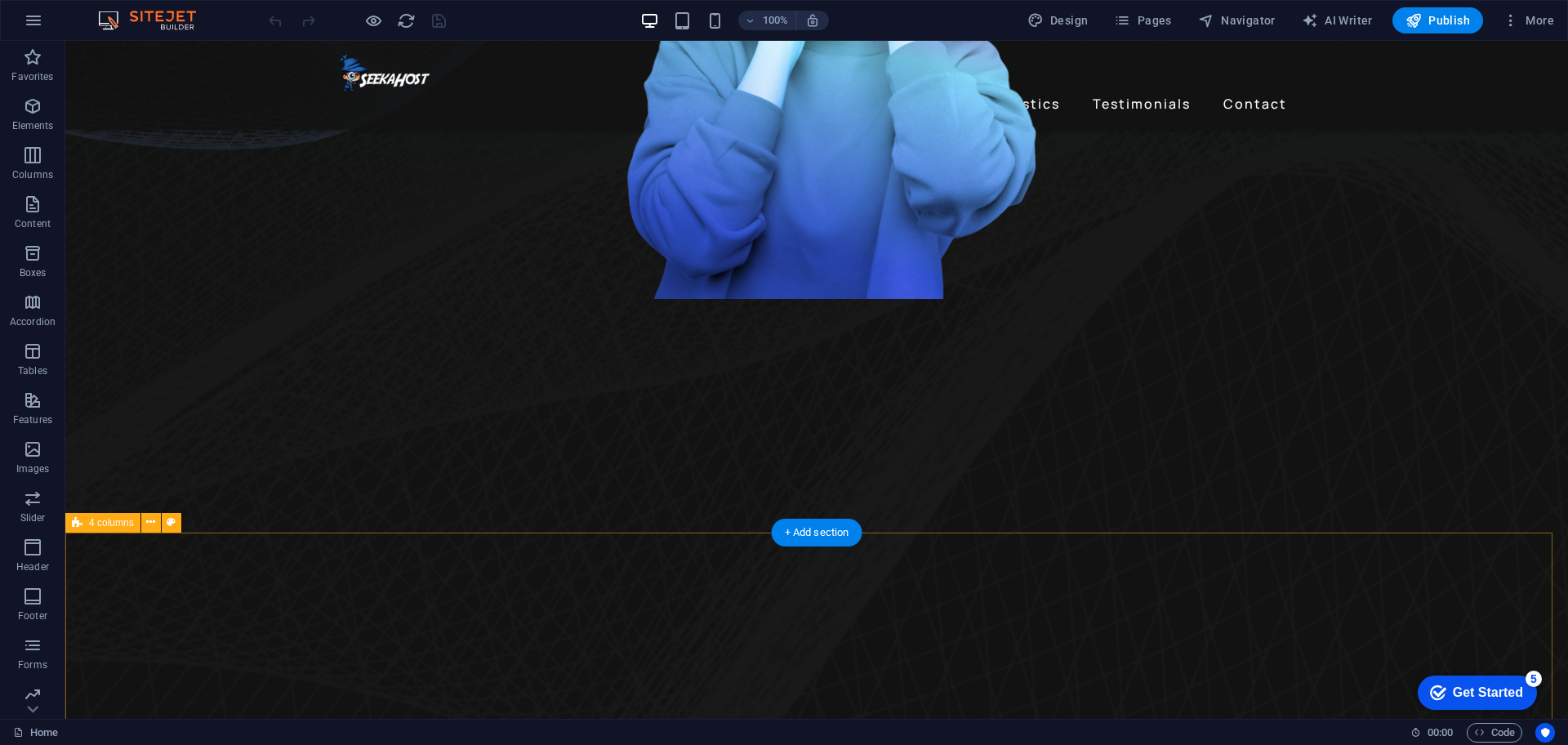
scroll to position [102, 0]
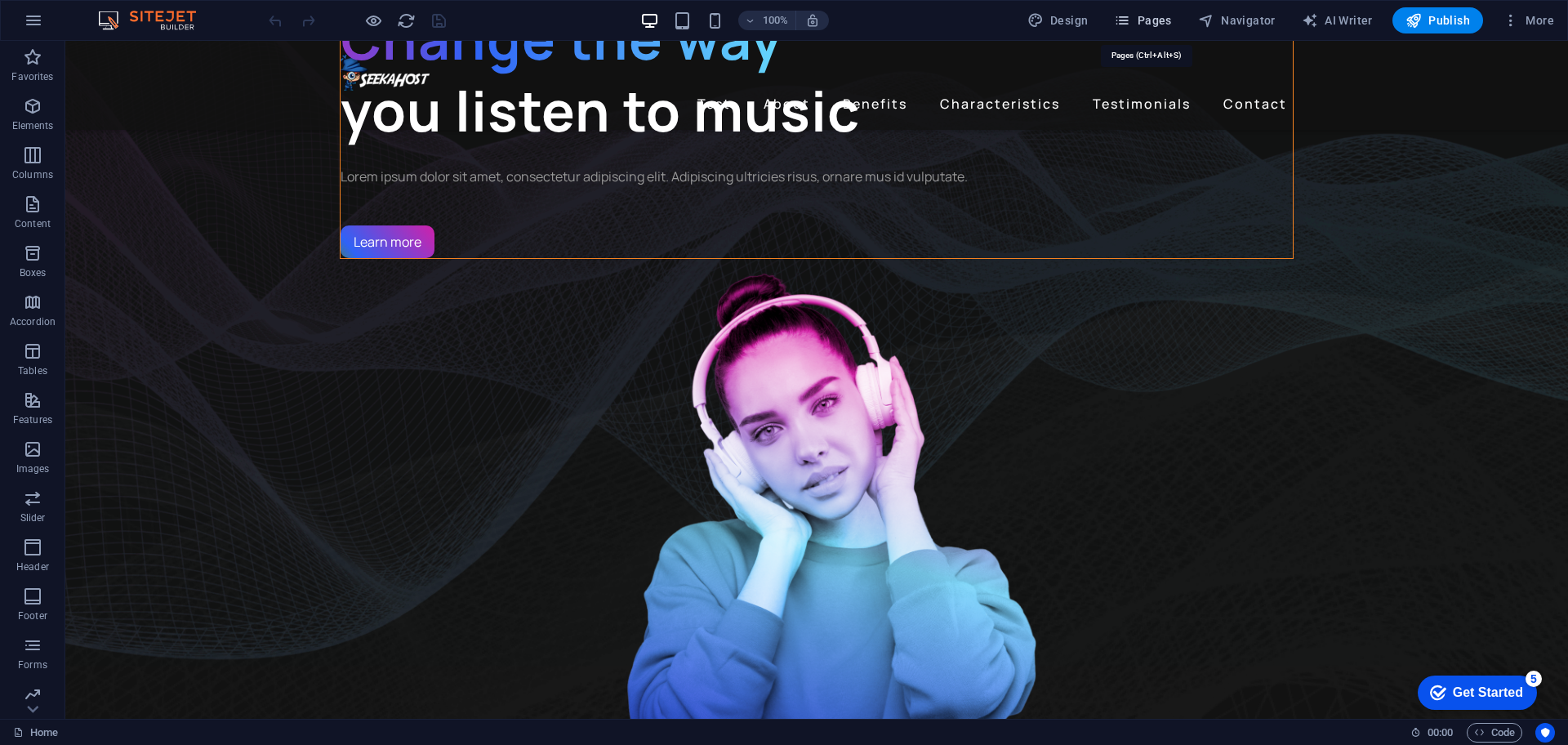
click at [1131, 14] on icon "button" at bounding box center [1122, 20] width 17 height 17
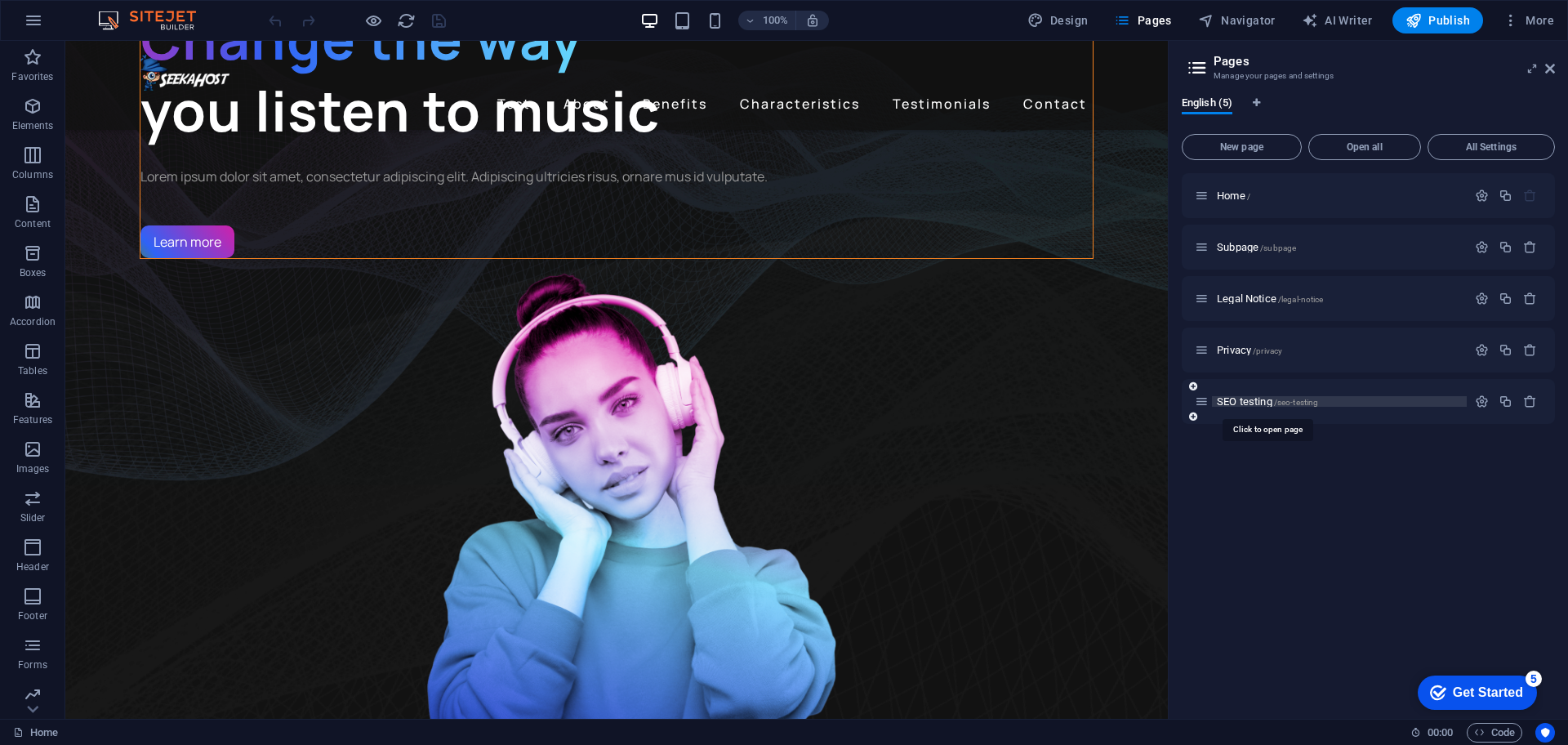
click at [1255, 397] on span "SEO testing /seo-testing" at bounding box center [1267, 401] width 101 height 13
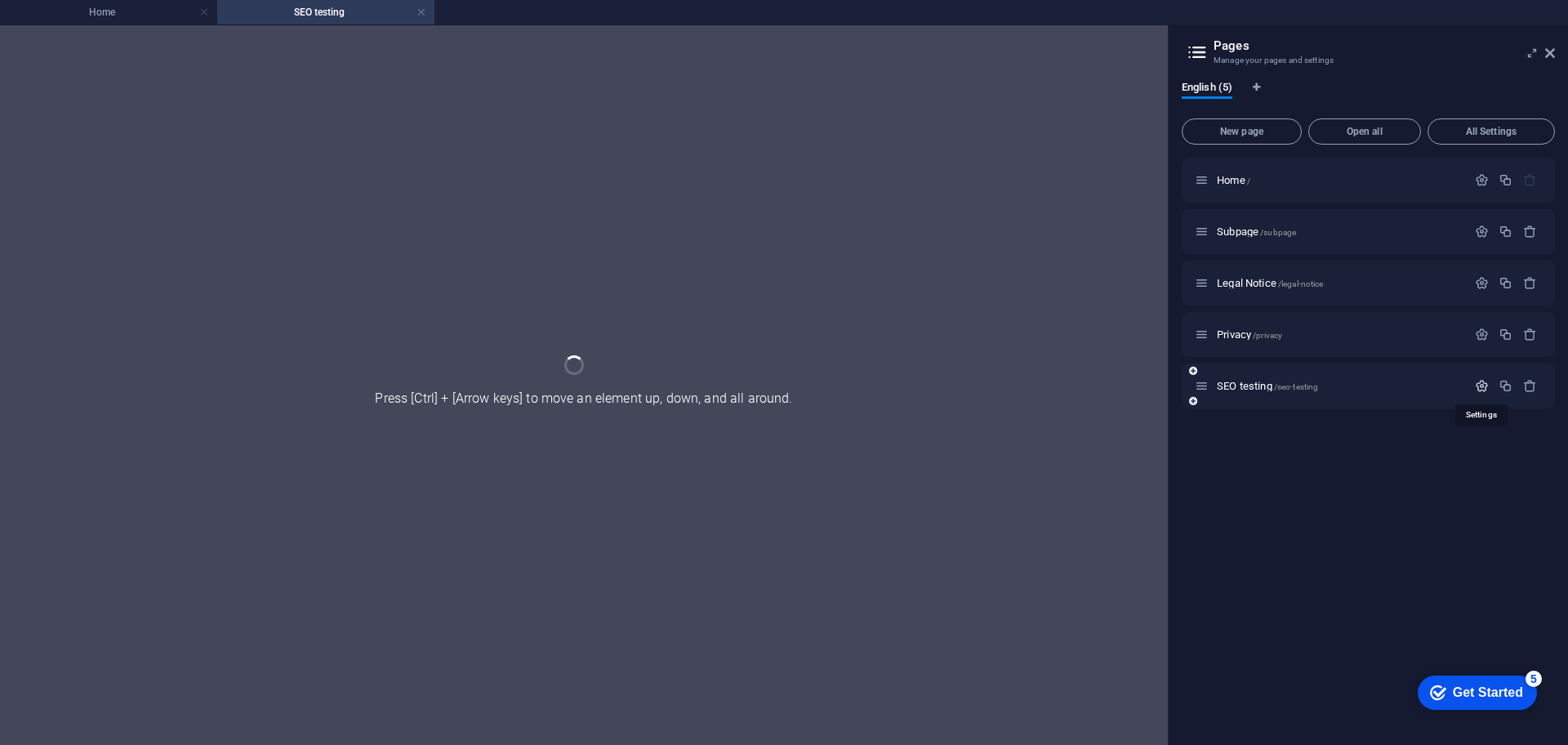
click at [1482, 379] on icon "button" at bounding box center [1481, 386] width 14 height 14
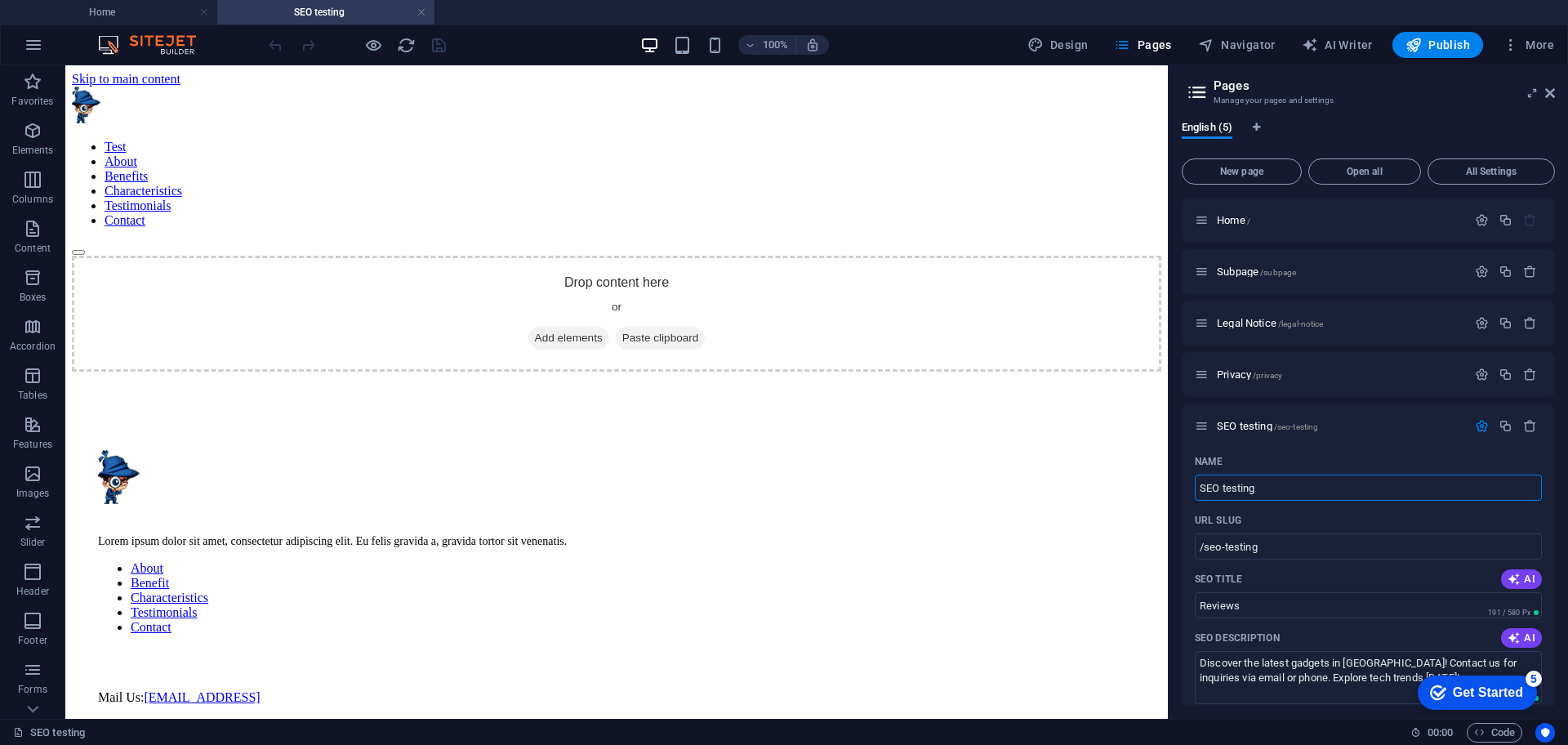
click at [416, 13] on h4 "SEO testing" at bounding box center [325, 12] width 217 height 18
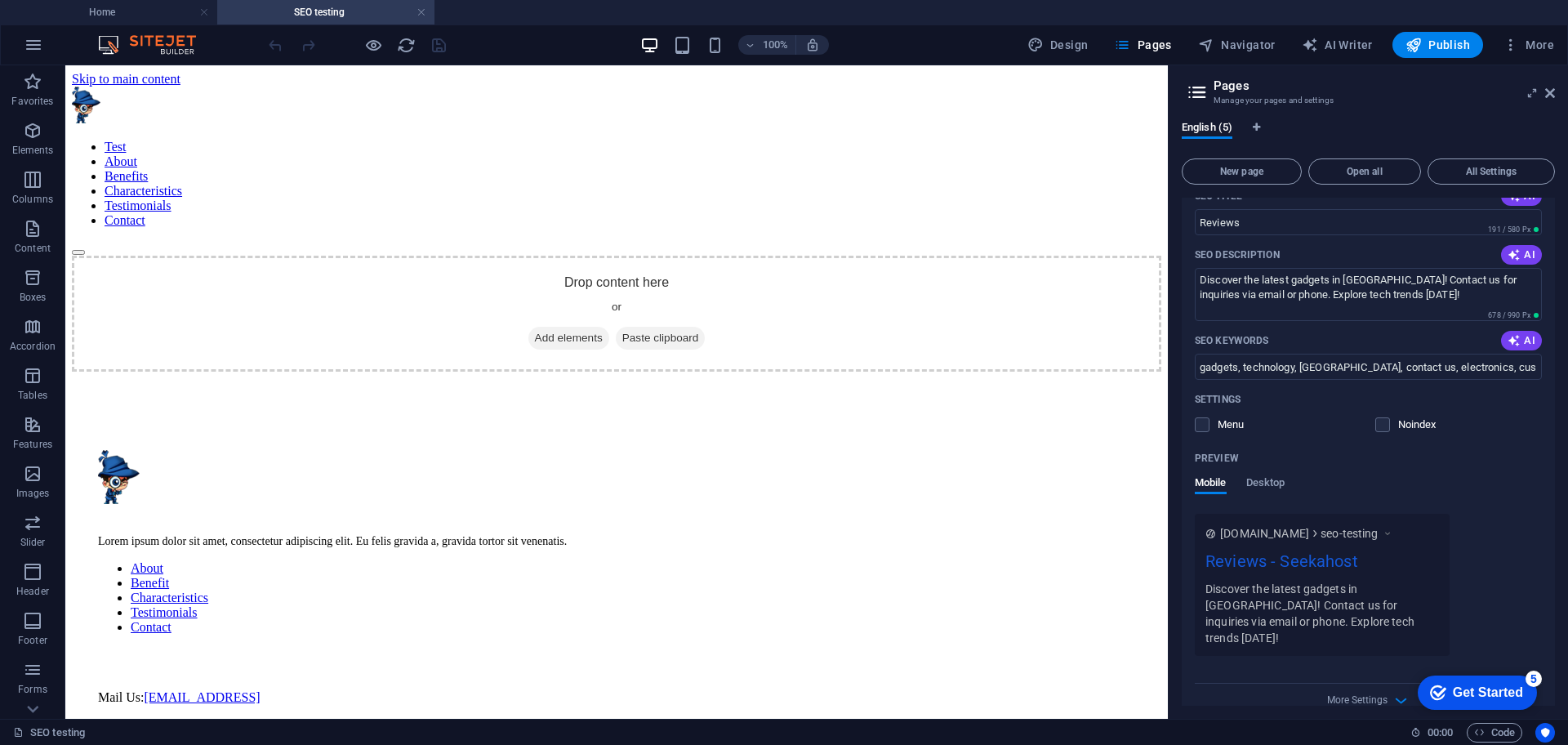
scroll to position [391, 0]
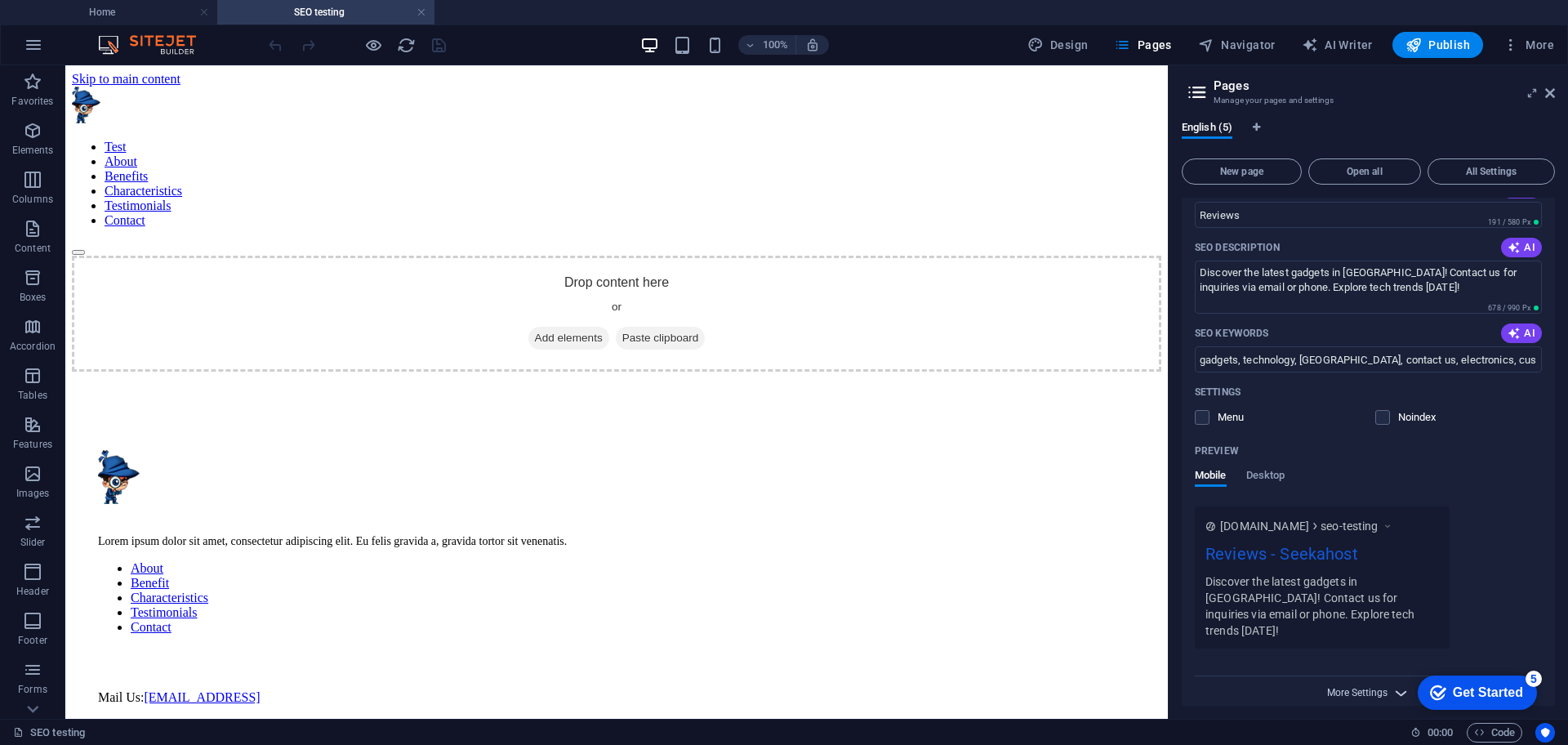
click at [1351, 687] on span "More Settings" at bounding box center [1358, 692] width 60 height 12
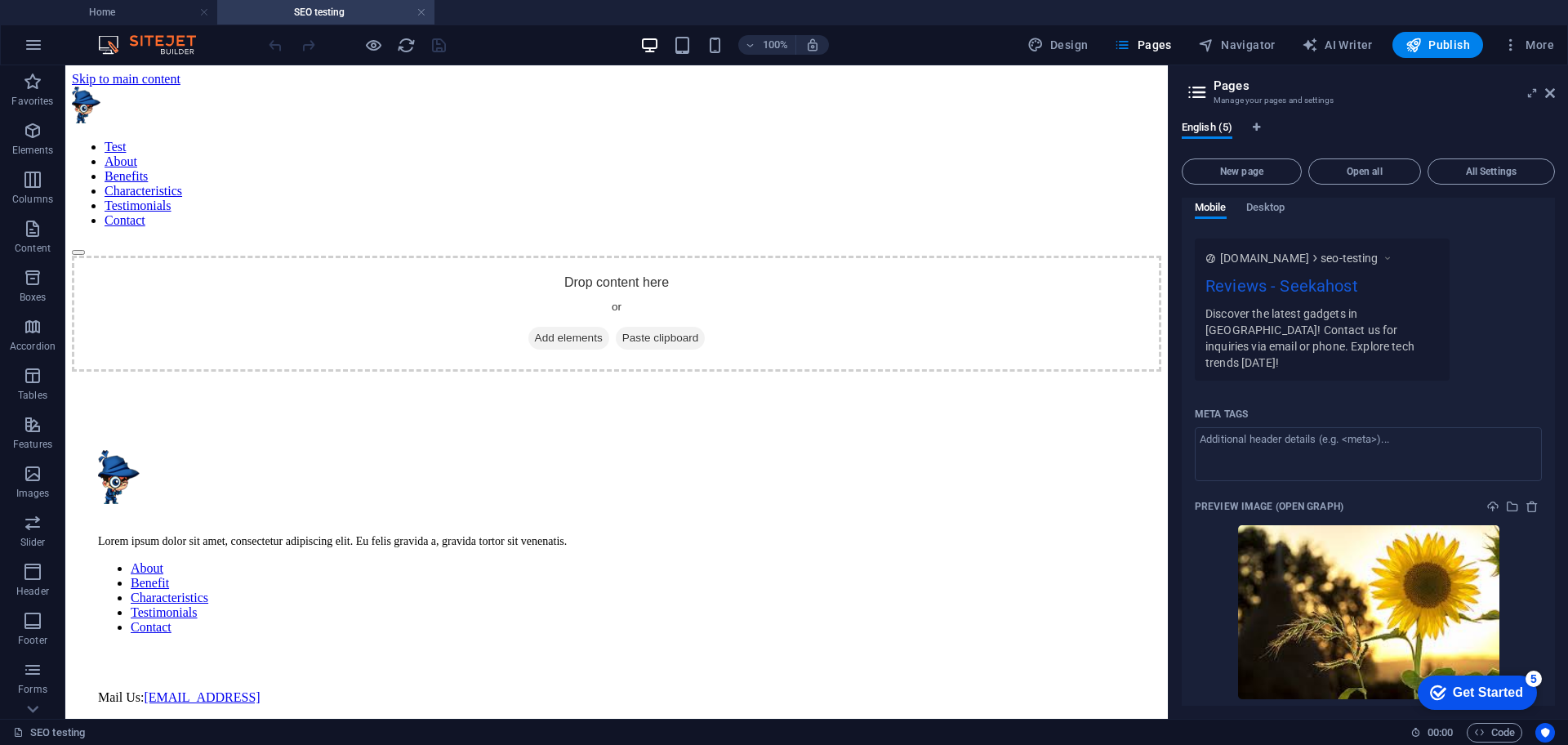
scroll to position [695, 0]
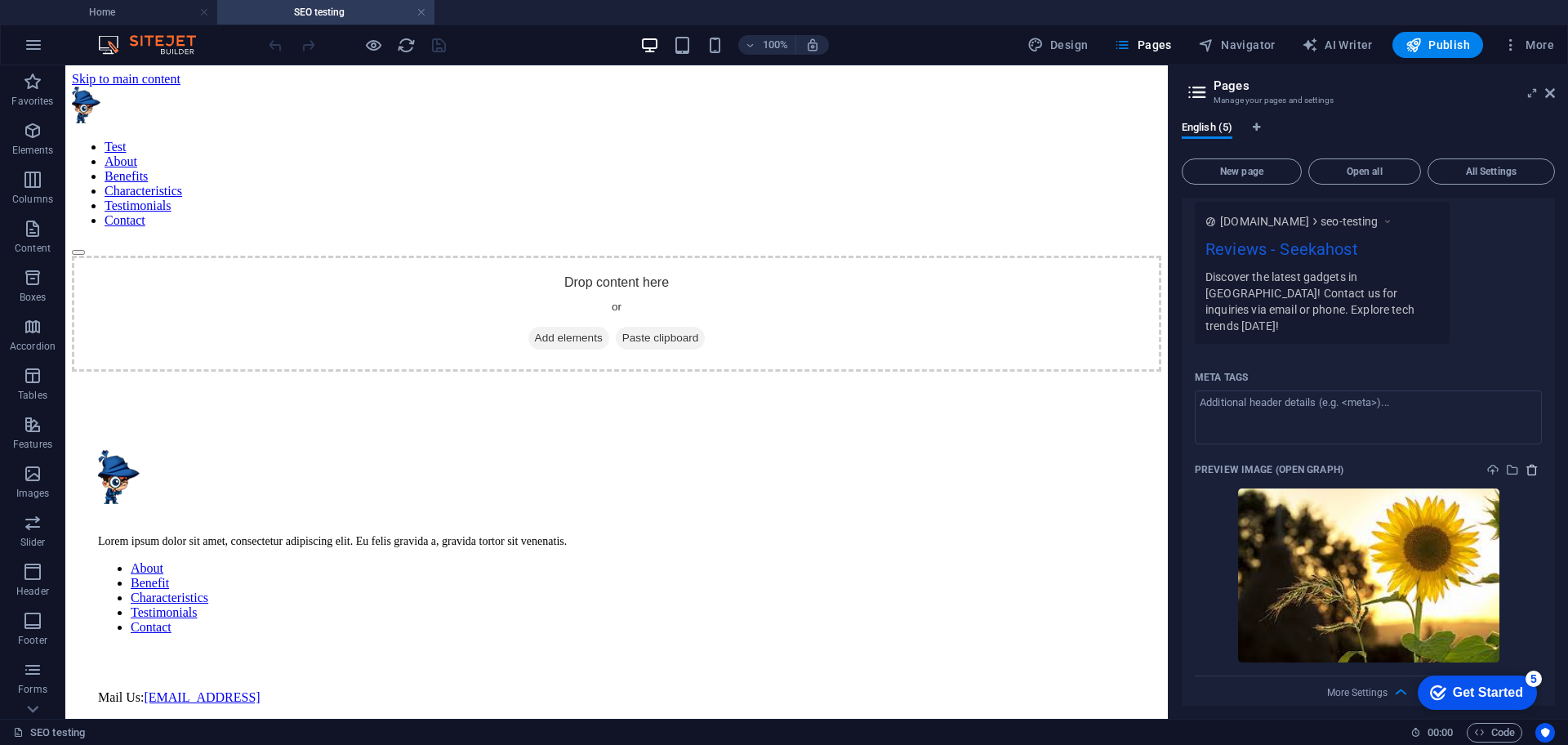
click at [1533, 463] on icon "delete" at bounding box center [1531, 468] width 13 height 13
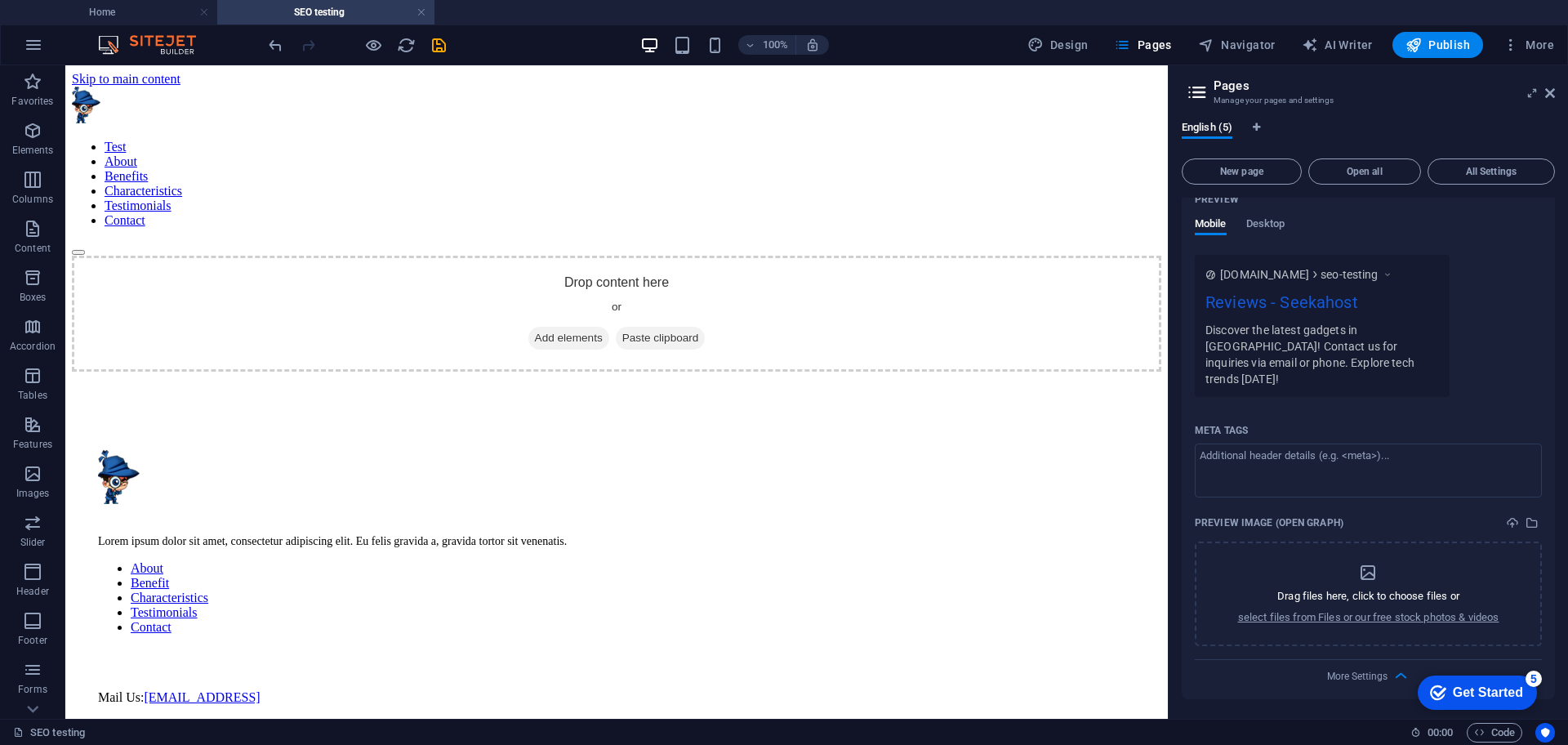
scroll to position [625, 0]
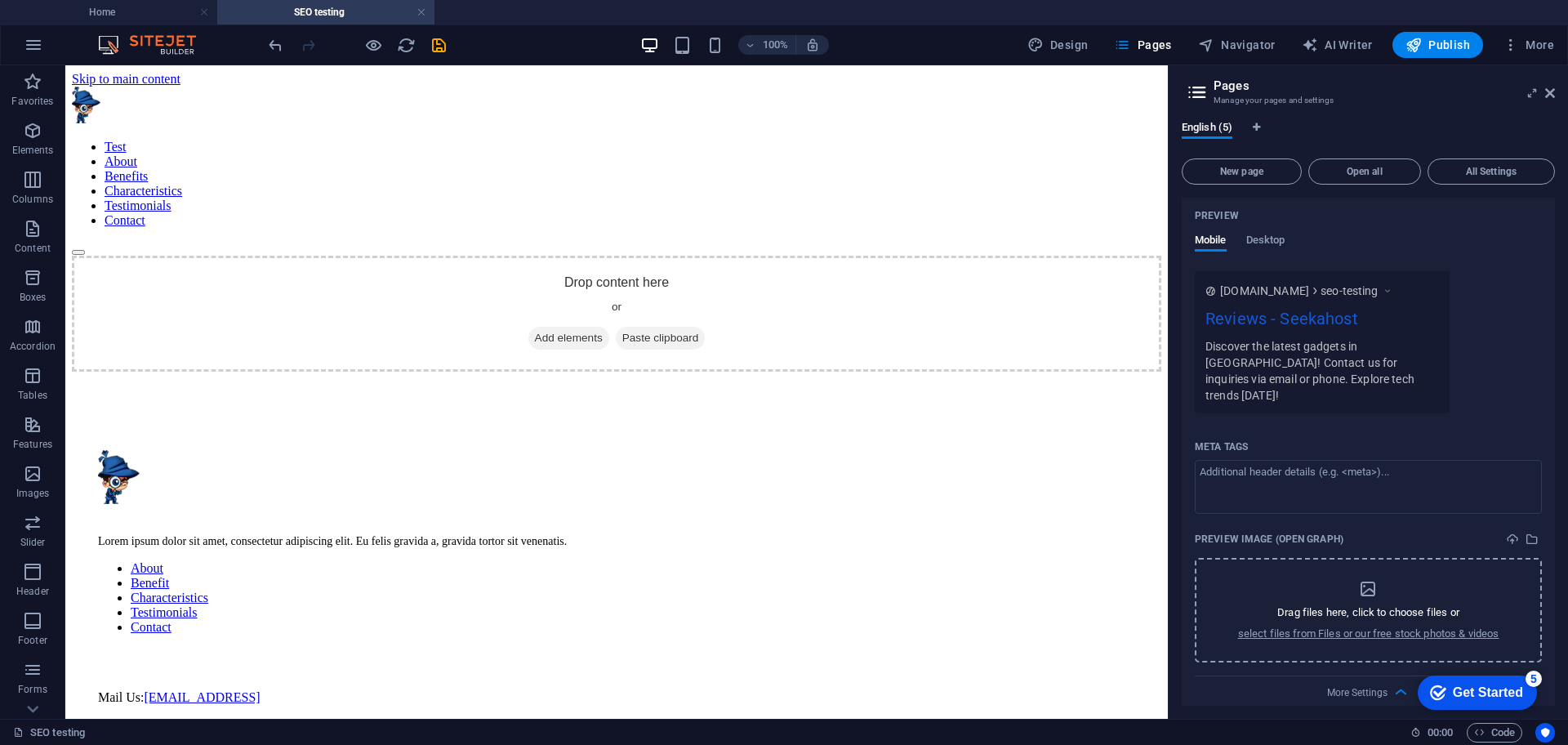
click at [1373, 605] on p "Drag files here, click to choose files or" at bounding box center [1367, 612] width 182 height 15
click at [1526, 533] on icon "select-media" at bounding box center [1531, 539] width 13 height 13
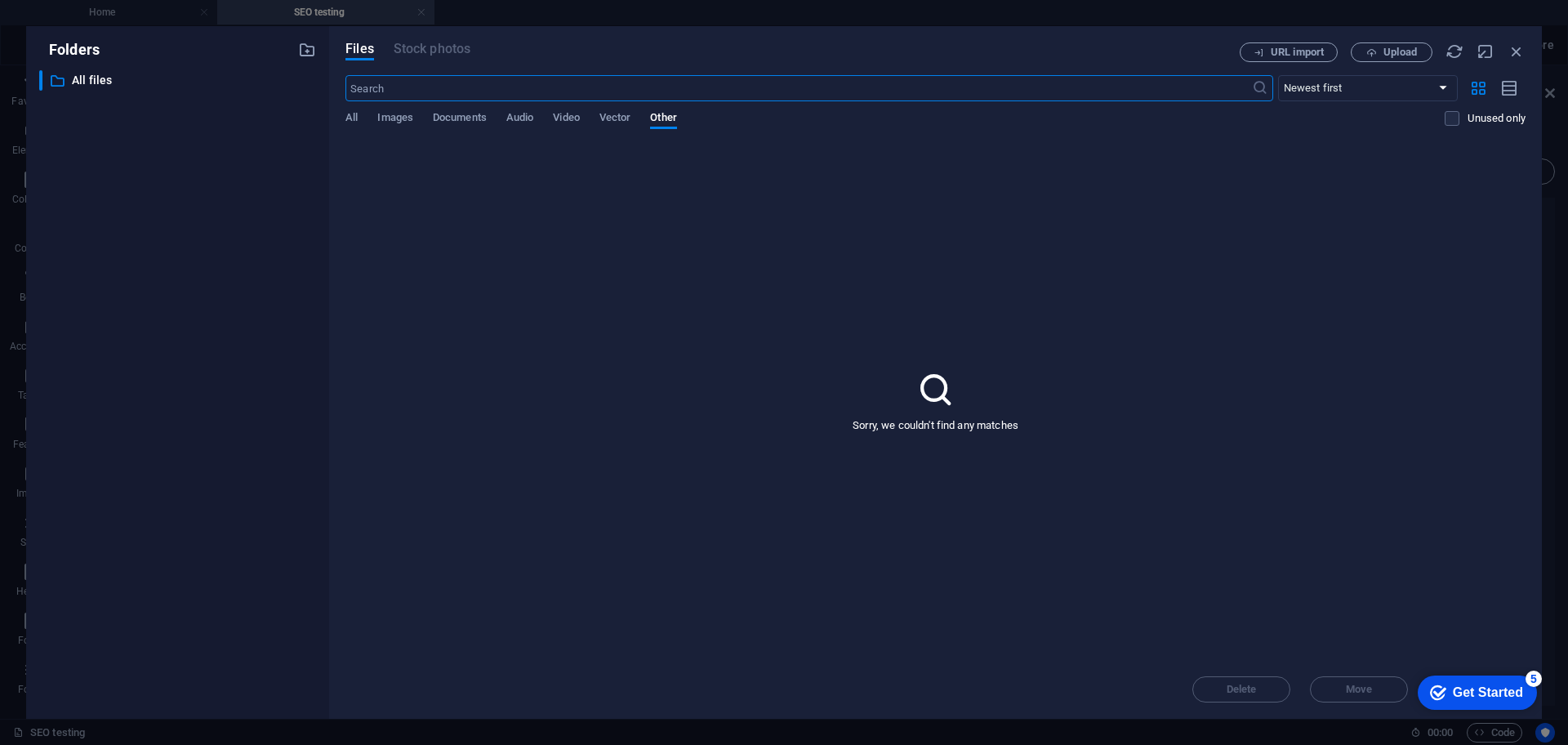
click at [358, 121] on div "All Images Documents Audio Video Vector Other" at bounding box center [895, 127] width 1100 height 31
click at [355, 121] on span "All" at bounding box center [352, 119] width 13 height 22
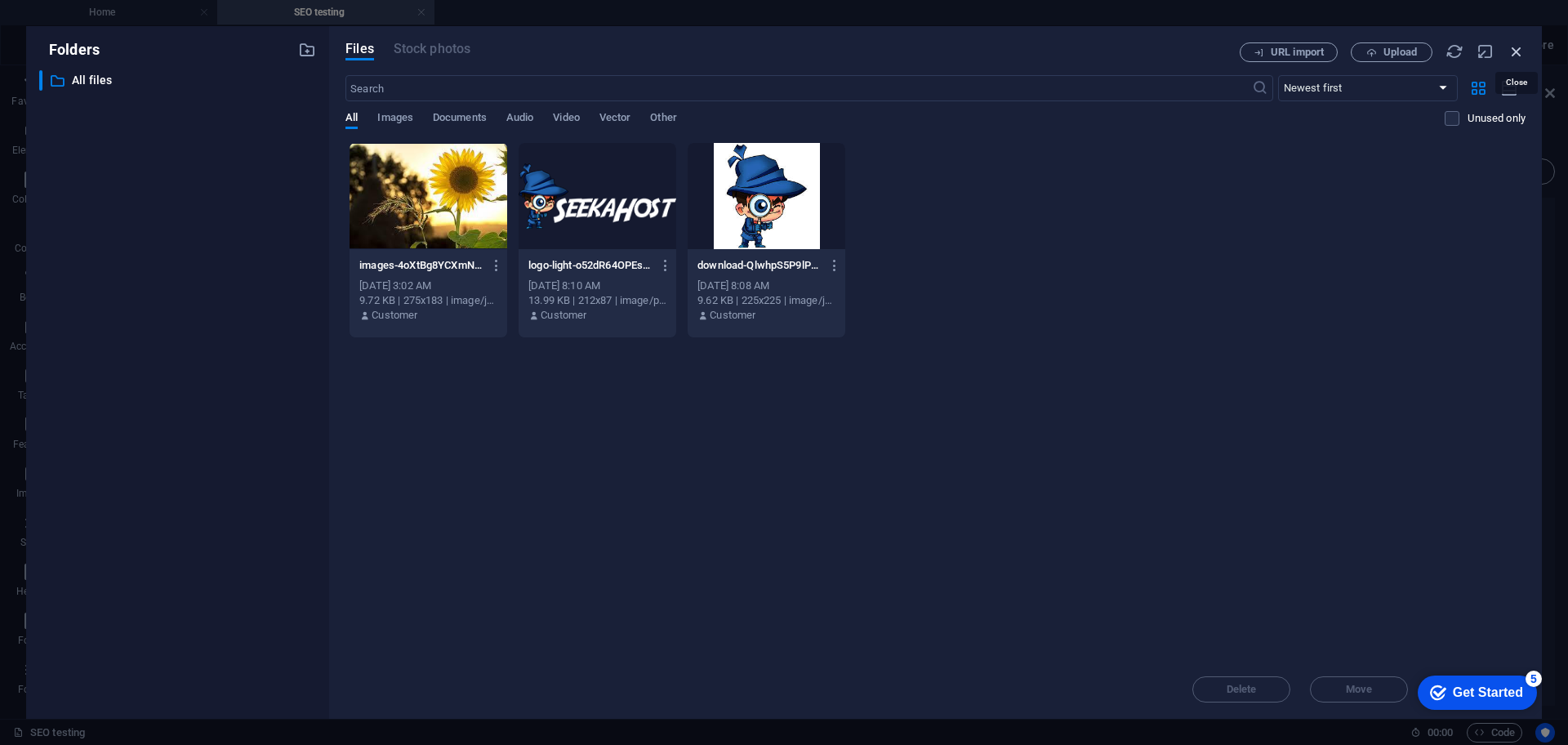
click at [1511, 54] on icon "button" at bounding box center [1516, 52] width 18 height 18
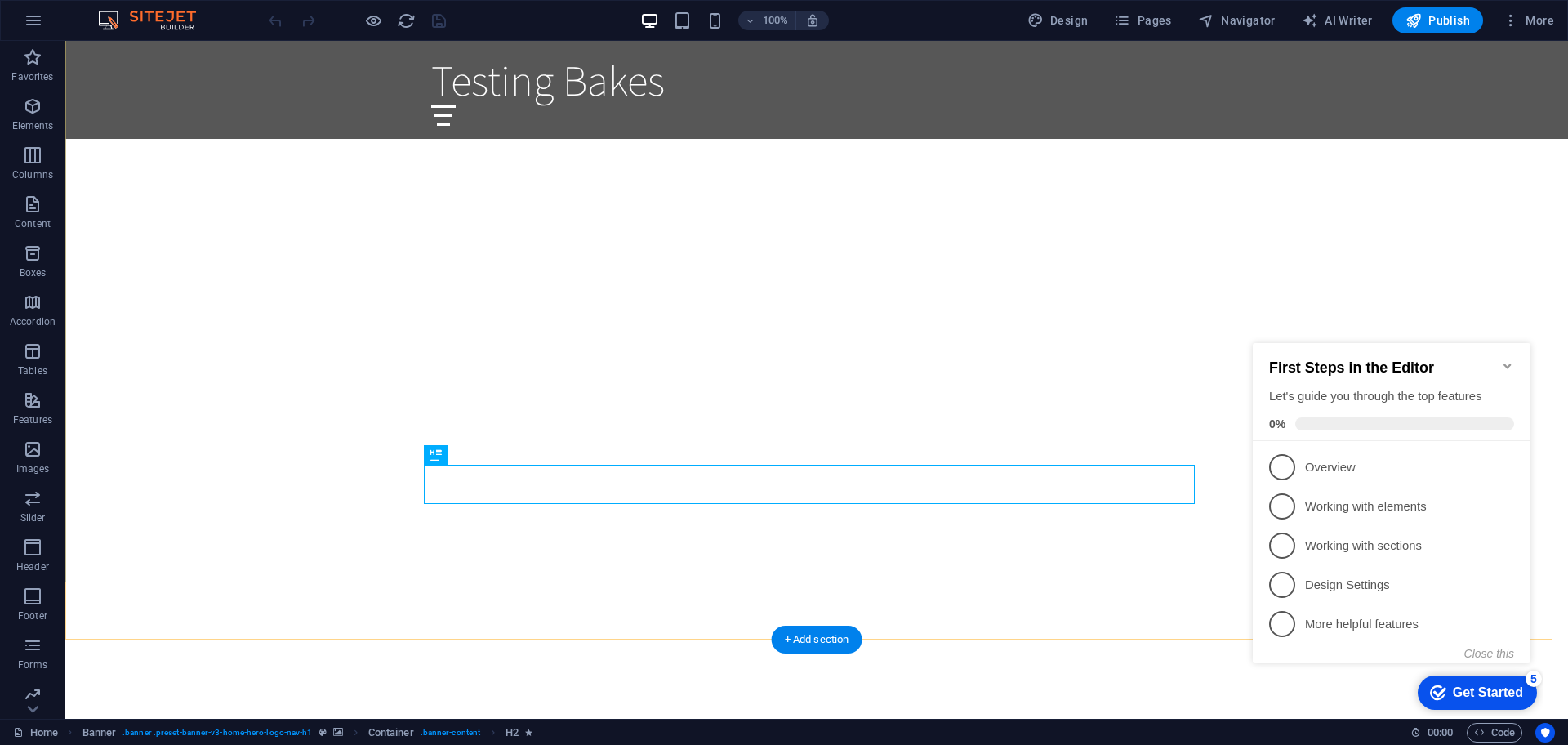
scroll to position [102, 0]
